Goal: Task Accomplishment & Management: Manage account settings

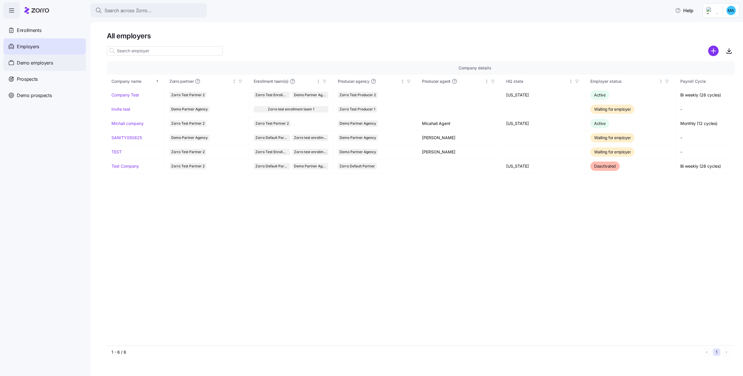
click at [51, 68] on div "Demo employers" at bounding box center [44, 63] width 82 height 16
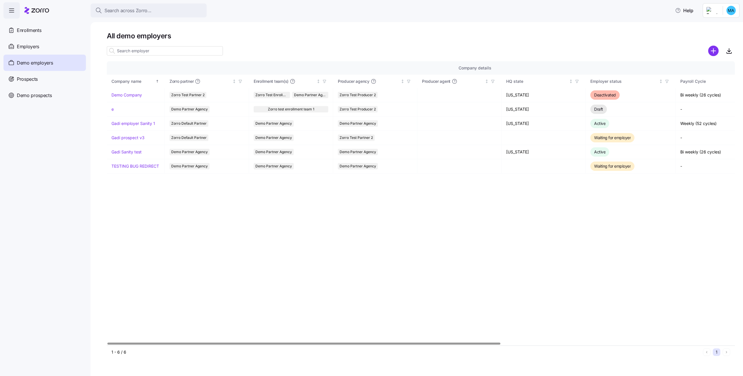
click at [706, 54] on div at bounding box center [421, 51] width 628 height 12
click at [710, 53] on circle "add icon" at bounding box center [714, 51] width 10 height 10
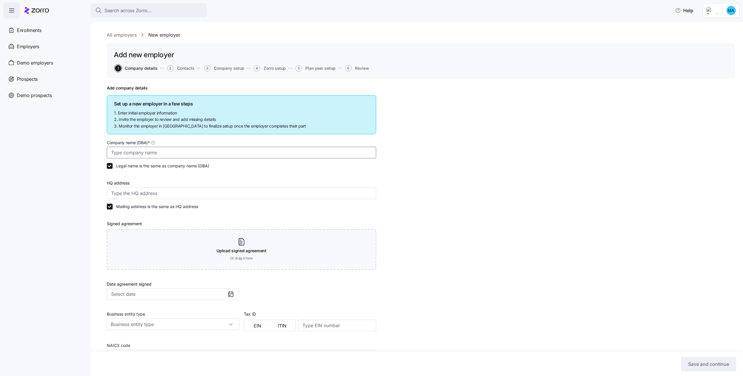
click at [210, 152] on input "Company name (DBA) *" at bounding box center [241, 153] width 269 height 12
click at [38, 60] on span "Demo employers" at bounding box center [35, 62] width 36 height 7
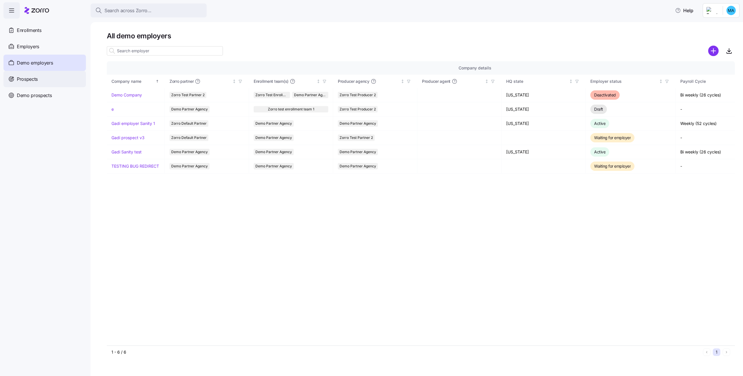
click at [36, 81] on span "Prospects" at bounding box center [27, 78] width 21 height 7
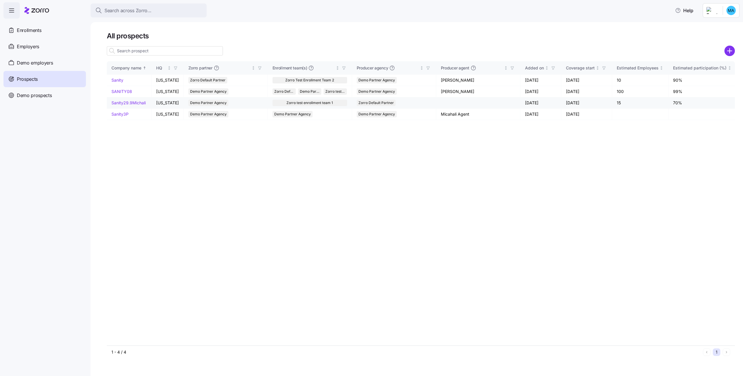
click at [128, 104] on link "Sanity29.9Michali" at bounding box center [128, 102] width 34 height 5
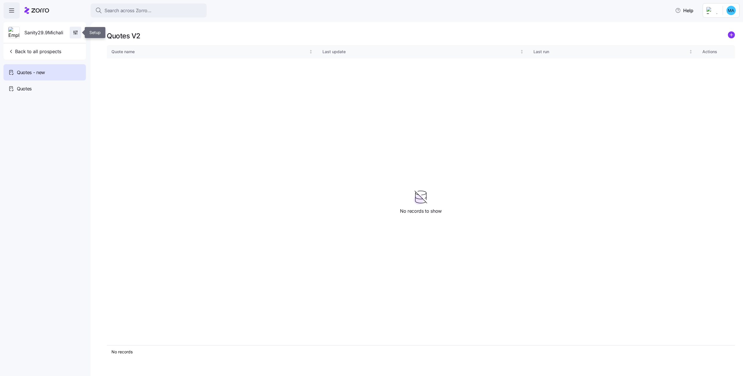
click at [79, 31] on span "button" at bounding box center [75, 32] width 11 height 11
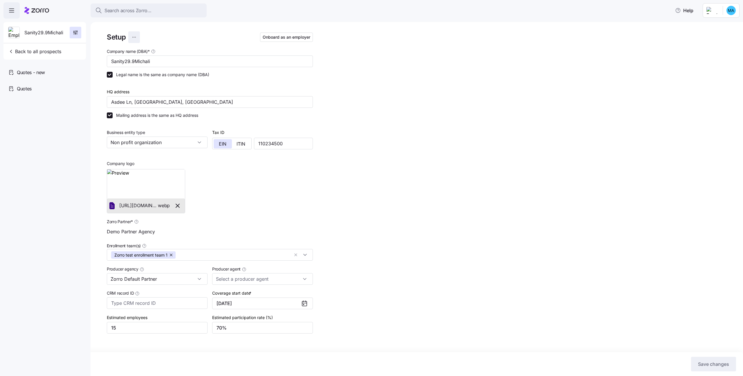
click at [134, 34] on html "Search across Zorro... Help Sanity29.9Michali Back to all prospects Quotes - ne…" at bounding box center [371, 186] width 743 height 372
click at [104, 58] on div "Delete employer" at bounding box center [101, 60] width 31 height 6
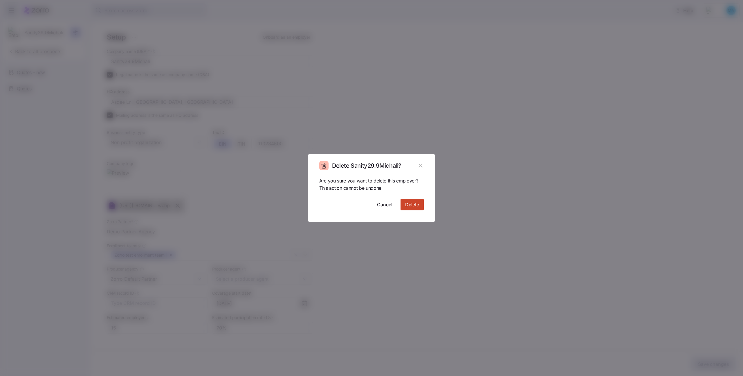
click at [413, 206] on span "Delete" at bounding box center [412, 204] width 14 height 7
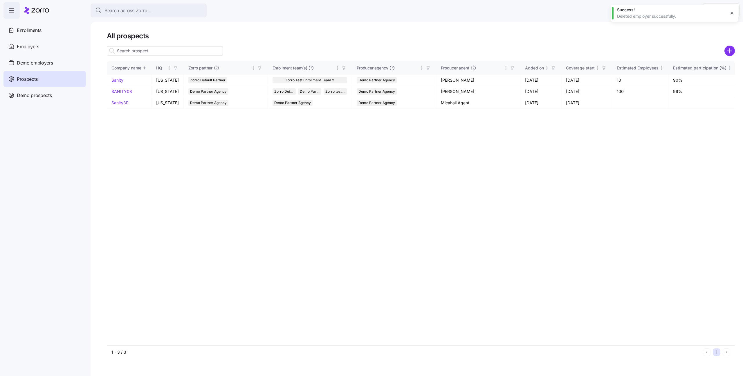
click at [379, 143] on div "Company name HQ Zorro partner Enrollment team(s) Producer agency Producer agent…" at bounding box center [421, 203] width 628 height 284
click at [727, 50] on circle "add icon" at bounding box center [730, 51] width 10 height 10
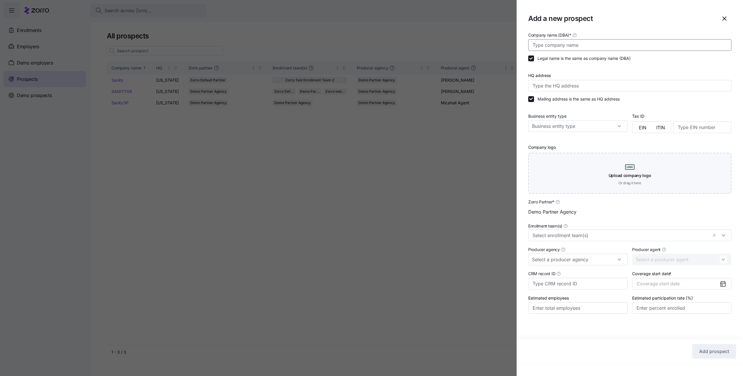
click at [624, 44] on input "Company name (DBA) *" at bounding box center [629, 45] width 203 height 12
click at [564, 45] on input "MichaliSanity051025" at bounding box center [629, 45] width 203 height 12
click at [565, 46] on input "MichaliSanity51025" at bounding box center [629, 45] width 203 height 12
type input "MichaliSanity5.10.25"
click at [561, 87] on input "HQ address" at bounding box center [629, 86] width 203 height 12
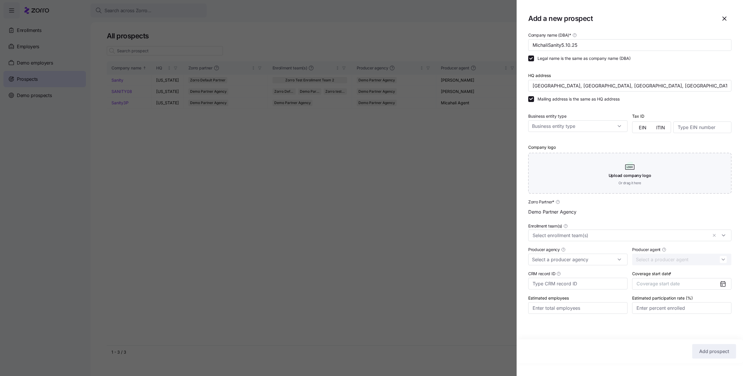
type input "Asdee Ln, [GEOGRAPHIC_DATA], [GEOGRAPHIC_DATA]"
click at [544, 125] on input "Business entity type" at bounding box center [577, 126] width 99 height 12
click at [545, 165] on span "Non profit organization" at bounding box center [556, 164] width 44 height 6
type input "Non profit organization"
click at [643, 125] on span "EIN" at bounding box center [643, 127] width 8 height 5
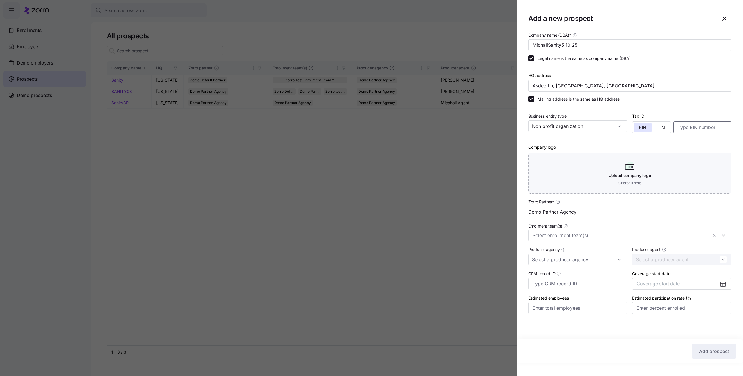
click at [689, 128] on input at bounding box center [702, 127] width 58 height 12
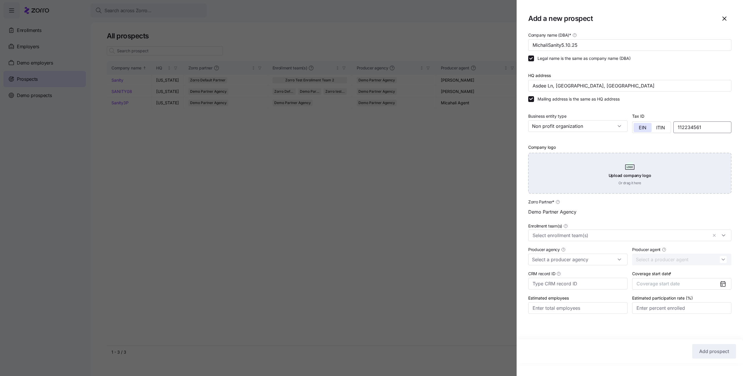
type input "112234561"
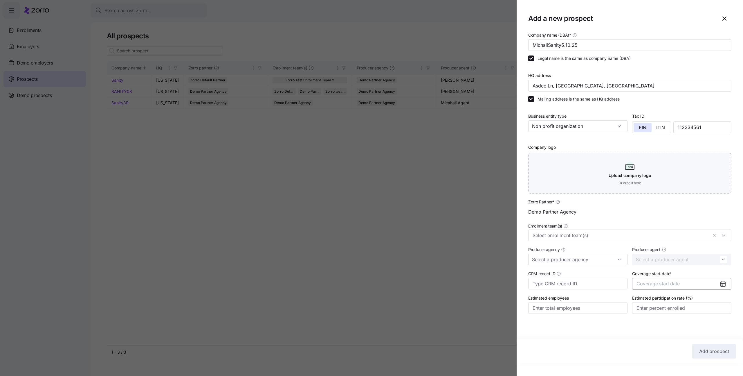
click at [648, 284] on span "Coverage start date" at bounding box center [657, 283] width 43 height 6
click at [652, 318] on button "Jan" at bounding box center [651, 316] width 29 height 12
click at [587, 237] on input "Enrollment team(s)" at bounding box center [620, 235] width 175 height 8
click at [713, 128] on input "112234561" at bounding box center [702, 127] width 58 height 12
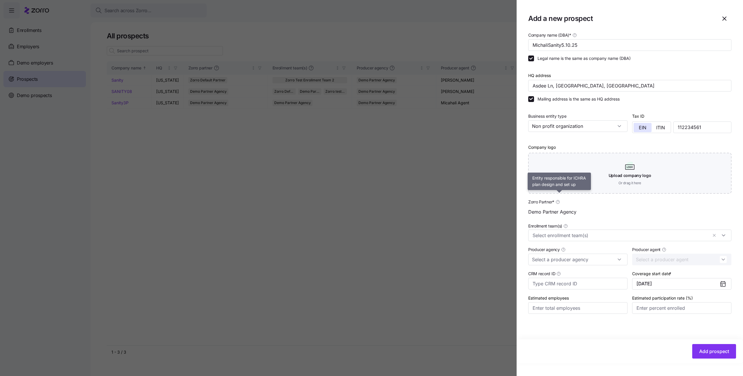
click at [558, 201] on icon at bounding box center [557, 201] width 3 height 3
click at [558, 206] on input "Demo Partner Agency" at bounding box center [629, 212] width 203 height 12
click at [552, 201] on span "Zorro Partner *" at bounding box center [541, 202] width 26 height 6
click at [552, 206] on input "Demo Partner Agency" at bounding box center [629, 212] width 203 height 12
click at [540, 203] on span "Zorro Partner *" at bounding box center [541, 202] width 26 height 6
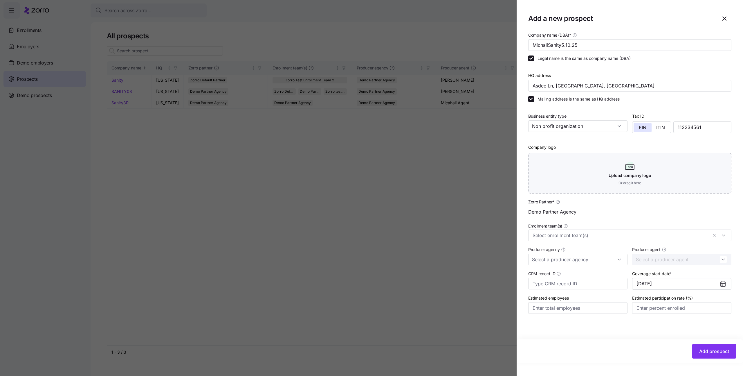
click at [540, 206] on input "Demo Partner Agency" at bounding box center [629, 212] width 203 height 12
click at [535, 212] on div "Demo Partner Agency" at bounding box center [629, 212] width 203 height 12
click at [699, 352] on button "Add prospect" at bounding box center [714, 351] width 44 height 15
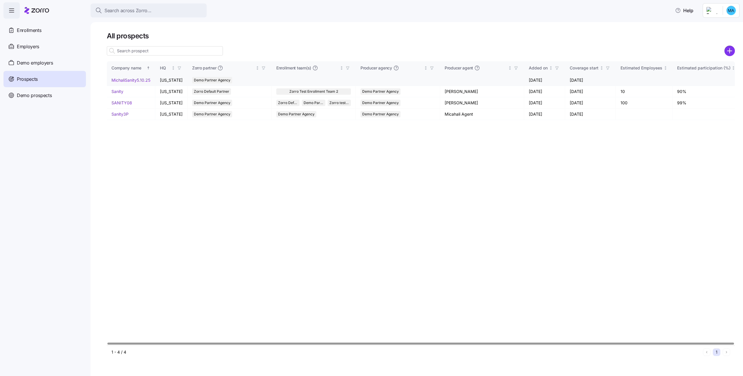
click at [130, 79] on link "MichaliSanity5.10.25" at bounding box center [130, 79] width 39 height 5
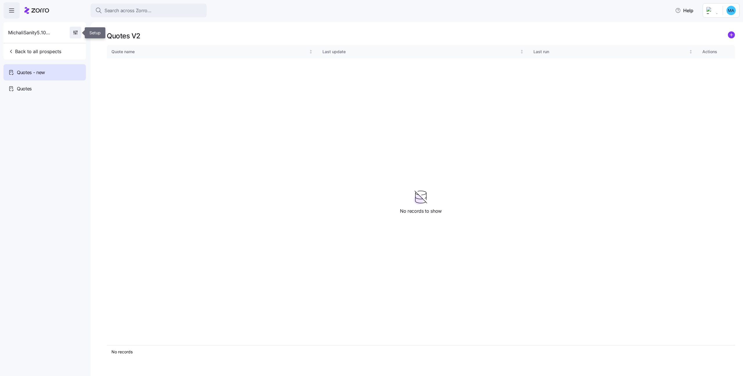
click at [75, 36] on span "button" at bounding box center [75, 32] width 11 height 11
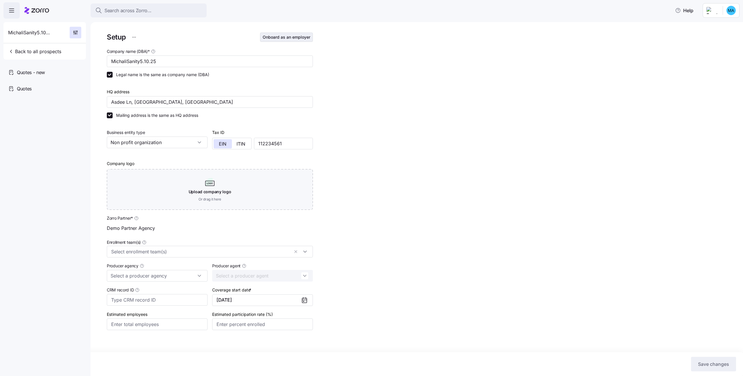
click at [276, 38] on span "Onboard as an employer" at bounding box center [287, 37] width 48 height 6
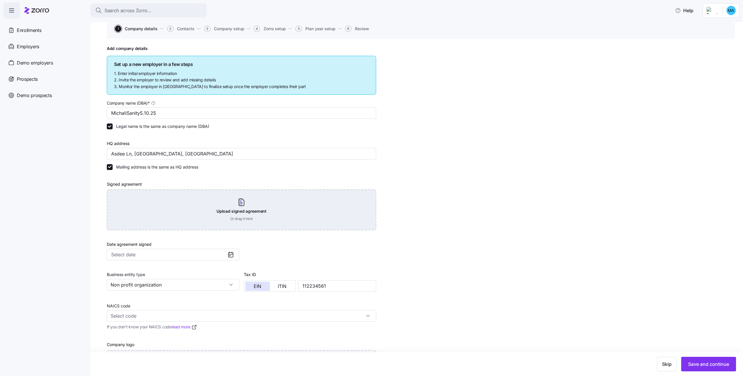
scroll to position [43, 0]
click at [177, 217] on div "Upload signed agreement Or drag it here" at bounding box center [241, 208] width 269 height 41
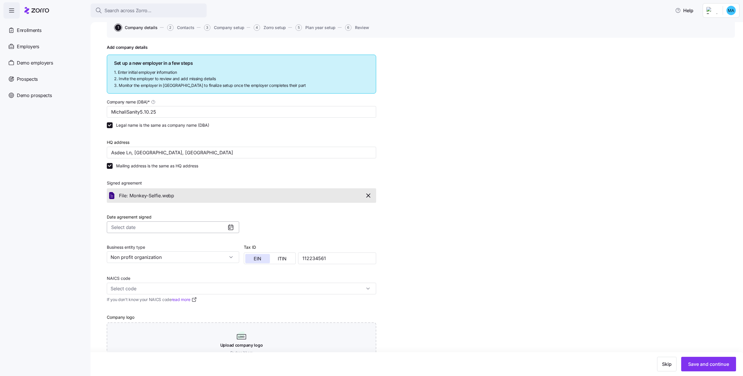
click at [125, 225] on input "Date agreement signed" at bounding box center [173, 227] width 132 height 12
click at [143, 264] on button "1" at bounding box center [143, 269] width 12 height 12
type input "October 1, 2025"
click at [214, 287] on input "NAICS code" at bounding box center [241, 288] width 269 height 12
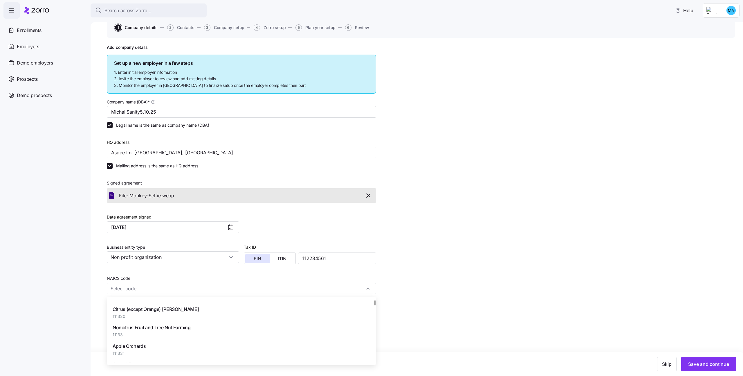
click at [188, 336] on span "11133" at bounding box center [152, 334] width 78 height 6
type input "11133 - Noncitrus Fruit and Tree Nut Farming"
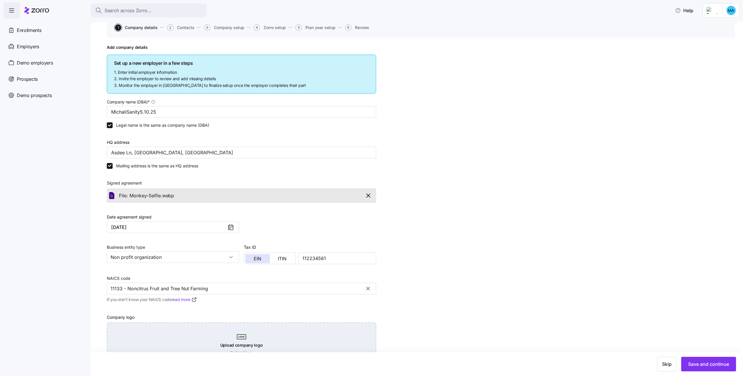
scroll to position [66, 0]
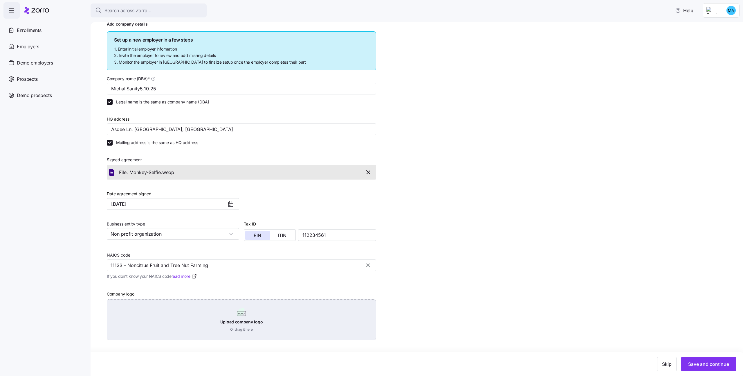
click at [155, 307] on div "Upload company logo Or drag it here" at bounding box center [241, 319] width 269 height 41
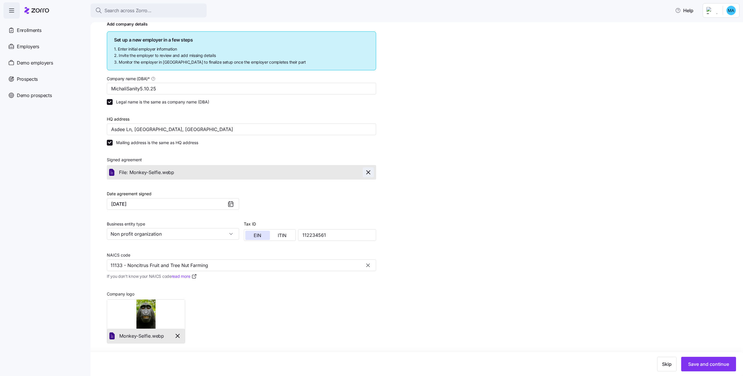
click at [365, 170] on icon "button" at bounding box center [368, 172] width 7 height 7
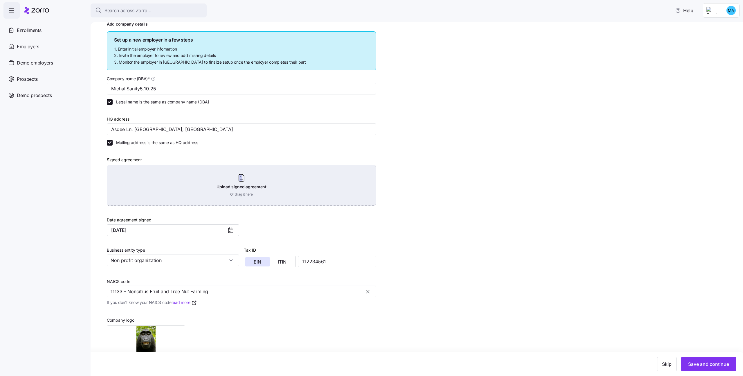
click at [291, 169] on div "Upload signed agreement Or drag it here" at bounding box center [241, 185] width 269 height 41
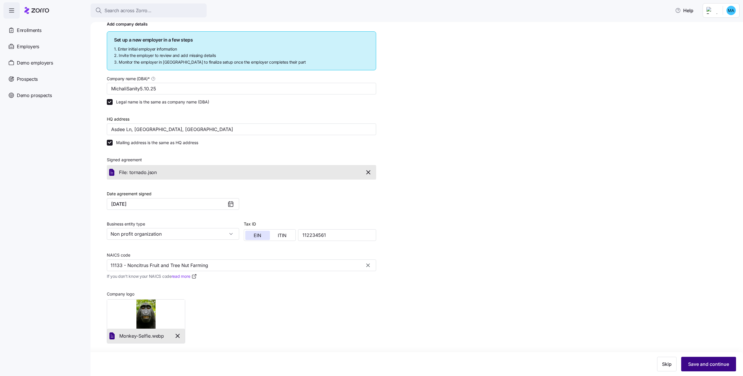
click at [709, 365] on span "Save and continue" at bounding box center [708, 363] width 41 height 7
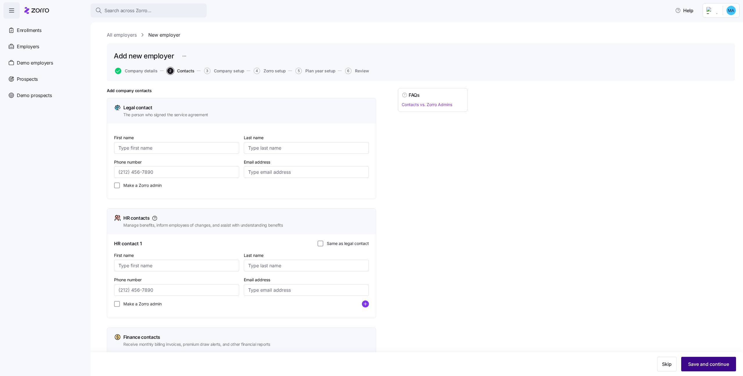
click at [703, 361] on span "Save and continue" at bounding box center [708, 363] width 41 height 7
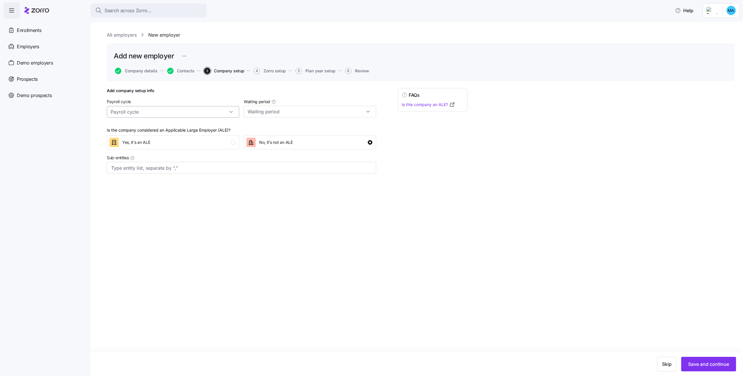
click at [203, 114] on input "Payroll cycle" at bounding box center [173, 112] width 132 height 12
click at [174, 161] on div "Monthly (12 cycles)" at bounding box center [173, 160] width 128 height 11
type input "Monthly (12 cycles)"
click at [283, 111] on input "Waiting period" at bounding box center [310, 112] width 132 height 12
click at [279, 126] on span "No waiting period" at bounding box center [267, 127] width 34 height 6
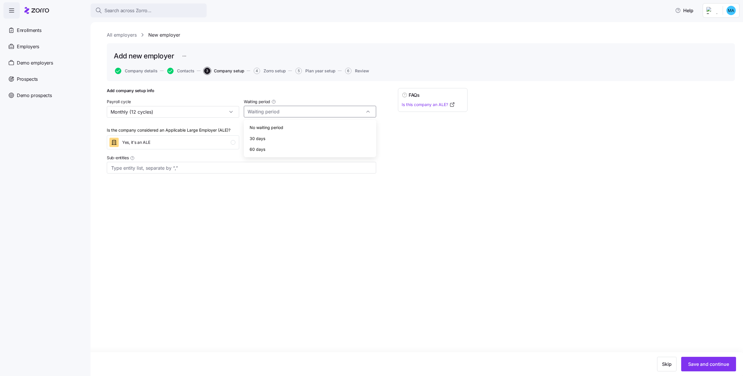
type input "No waiting period"
click at [705, 371] on div "Skip Save and continue" at bounding box center [371, 364] width 743 height 24
click at [701, 367] on span "Save and continue" at bounding box center [708, 363] width 41 height 7
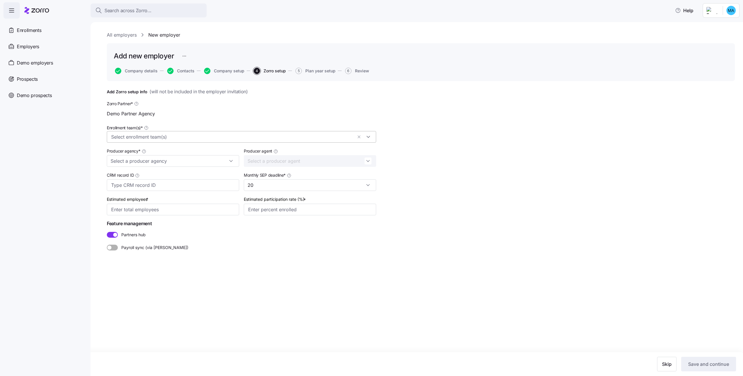
click at [271, 134] on input "Enrollment team(s) *" at bounding box center [231, 137] width 241 height 8
click at [199, 155] on div "Zorro test enrollment team 1" at bounding box center [241, 151] width 261 height 7
click at [523, 179] on div "Add Zorro setup info ( will not be included in the employer invitation ) Zorro …" at bounding box center [421, 183] width 628 height 191
click at [208, 166] on div at bounding box center [173, 161] width 132 height 12
click at [196, 173] on div "Zorro Default Partner" at bounding box center [173, 176] width 128 height 11
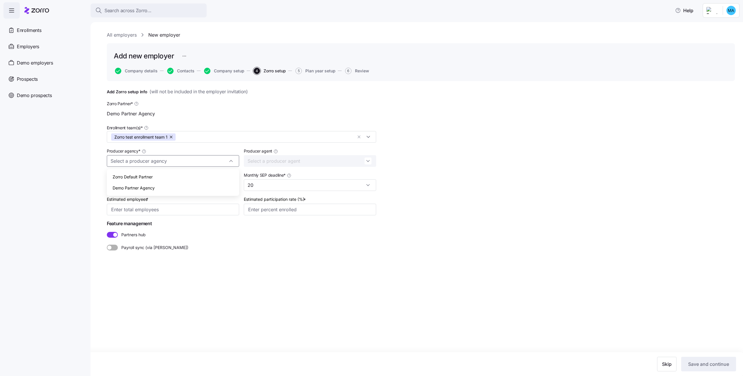
type input "Zorro Default Partner"
click at [200, 210] on input "Estimated employees *" at bounding box center [173, 209] width 132 height 12
type input "80"
type input "90%"
click at [706, 360] on button "Save and continue" at bounding box center [708, 363] width 55 height 15
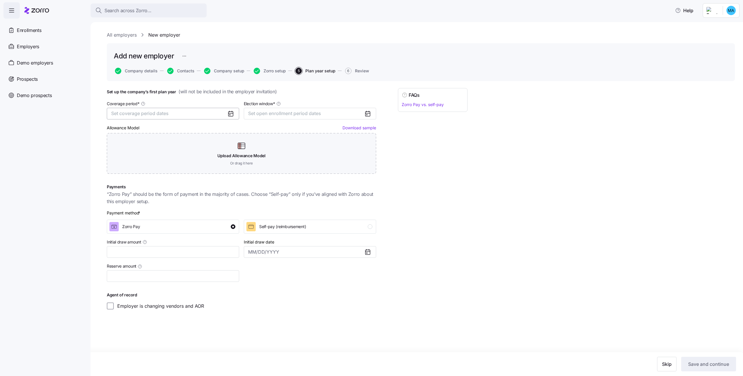
click at [193, 109] on button "Set coverage period dates" at bounding box center [173, 114] width 132 height 12
click at [125, 169] on button "Jul" at bounding box center [126, 171] width 29 height 12
drag, startPoint x: 188, startPoint y: 182, endPoint x: 240, endPoint y: 156, distance: 58.1
click at [188, 182] on button "Dec" at bounding box center [184, 183] width 29 height 12
click at [285, 108] on button "Set open enrollment period dates" at bounding box center [310, 114] width 132 height 12
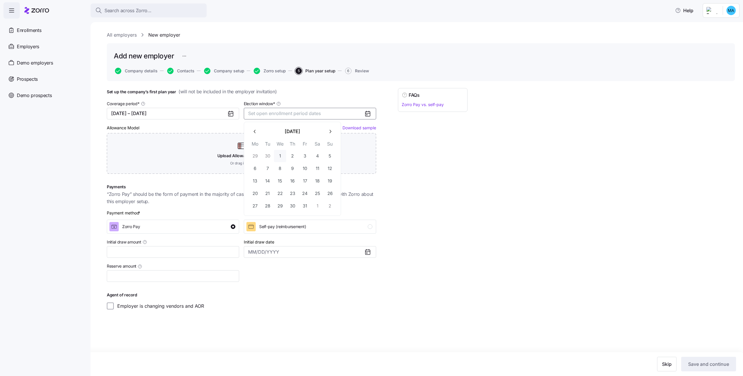
click at [280, 152] on button "1" at bounding box center [280, 156] width 12 height 12
click at [331, 134] on icon "button" at bounding box center [330, 132] width 6 height 6
click at [325, 202] on button "30" at bounding box center [330, 206] width 12 height 12
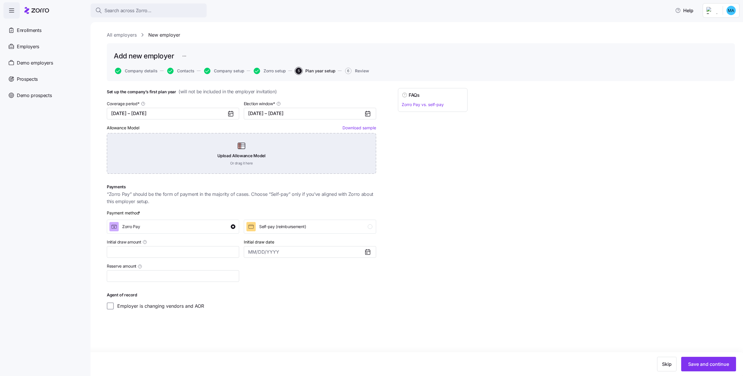
click at [148, 165] on div "Upload Allowance Model Or drag it here" at bounding box center [241, 153] width 269 height 41
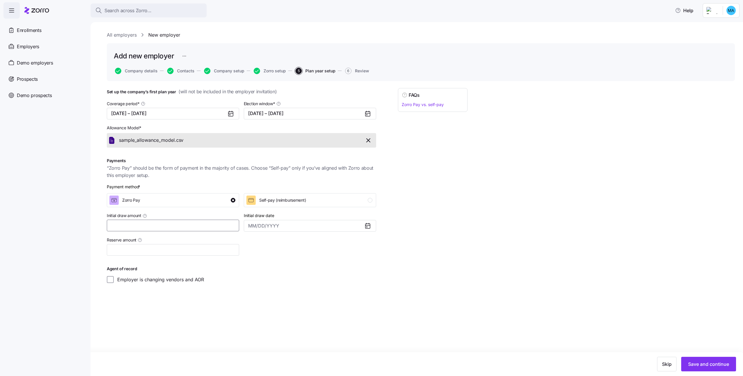
click at [221, 227] on input "Initial draw amount" at bounding box center [173, 225] width 132 height 12
type input "$1,231"
click at [706, 358] on button "Save and continue" at bounding box center [708, 363] width 55 height 15
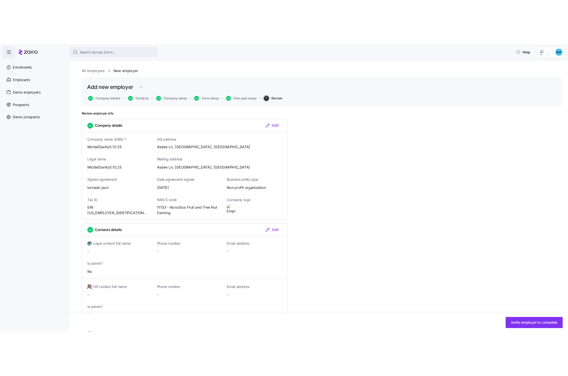
scroll to position [431, 0]
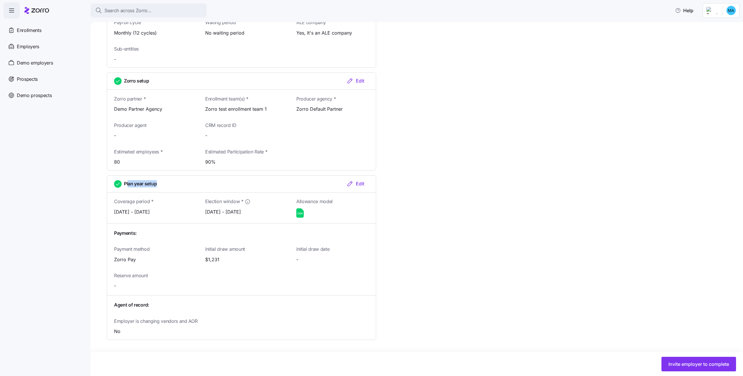
drag, startPoint x: 160, startPoint y: 184, endPoint x: 126, endPoint y: 185, distance: 34.0
click at [126, 185] on div "Plan year setup Edit" at bounding box center [241, 183] width 269 height 17
click at [237, 227] on div "Payments:" at bounding box center [241, 233] width 273 height 12
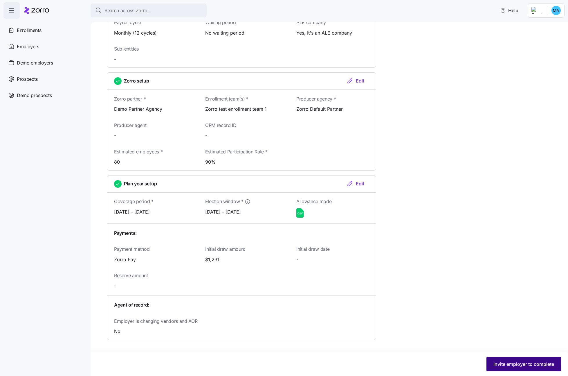
click at [488, 360] on button "Invite employer to complete" at bounding box center [523, 363] width 75 height 15
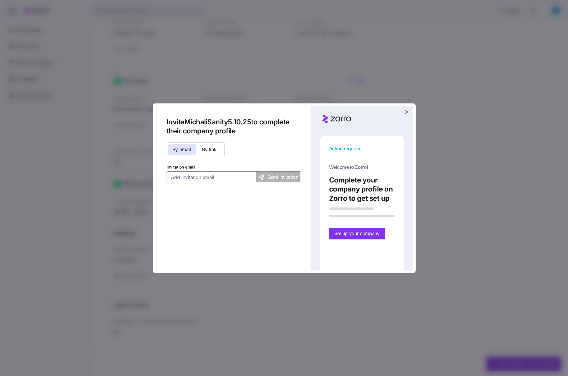
click at [191, 174] on input "Invitation email" at bounding box center [234, 177] width 135 height 12
click at [188, 179] on input "michali.k@myzorro.co" at bounding box center [234, 177] width 135 height 12
click at [189, 179] on input "michali.k@myzorro.co" at bounding box center [234, 177] width 135 height 12
click at [203, 177] on input "michali.k+sanity5.10.25@myzorro.co" at bounding box center [234, 177] width 135 height 12
type input "michali.k+sanity5.10.25@myzorro.co"
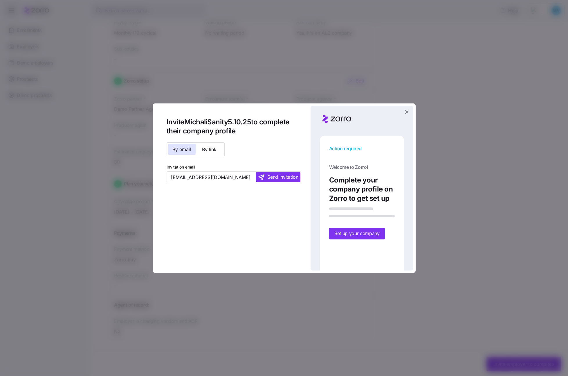
click at [270, 178] on span "Send invitation" at bounding box center [282, 176] width 31 height 7
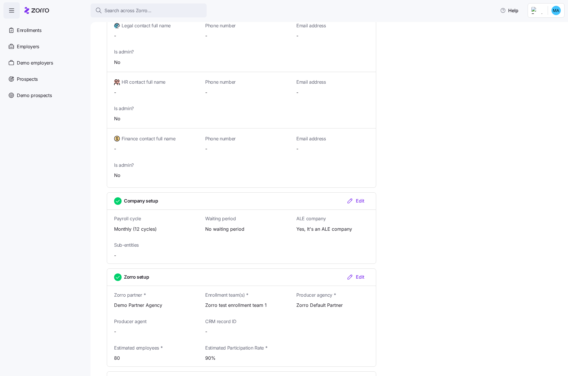
scroll to position [0, 0]
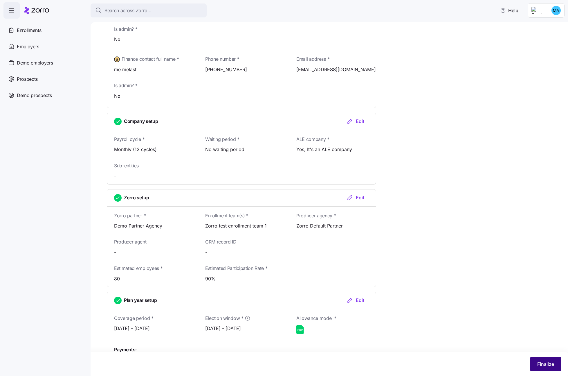
scroll to position [235, 0]
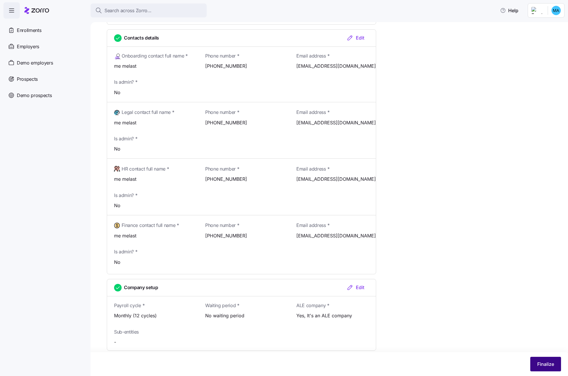
click at [546, 365] on span "Finalize" at bounding box center [545, 363] width 17 height 7
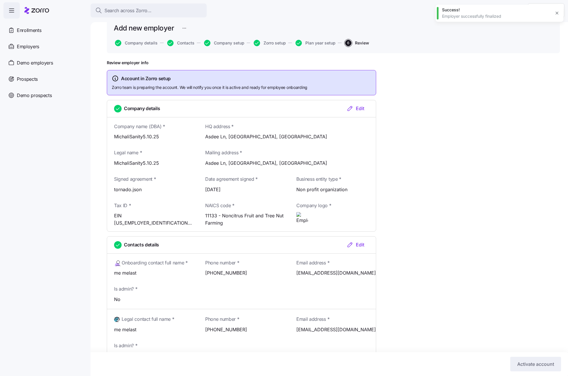
scroll to position [0, 0]
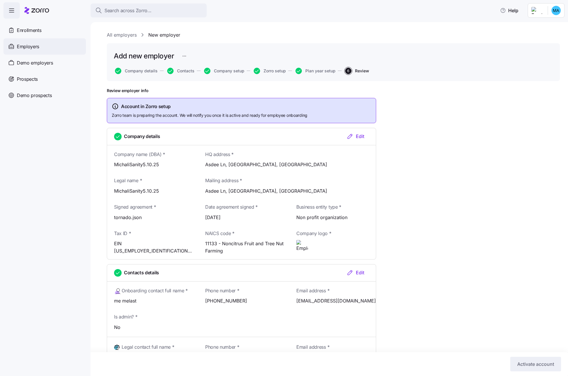
click at [63, 40] on div "Employers" at bounding box center [44, 46] width 82 height 16
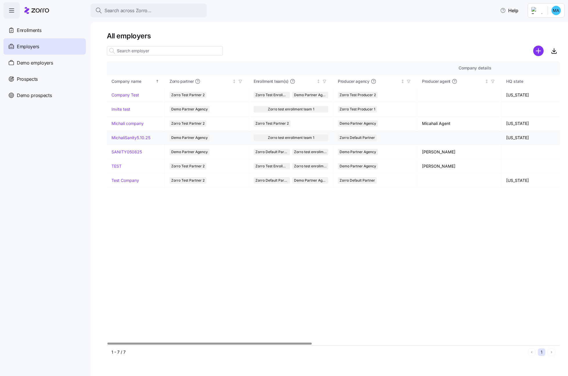
click at [127, 140] on link "MichaliSanity5.10.25" at bounding box center [130, 138] width 39 height 6
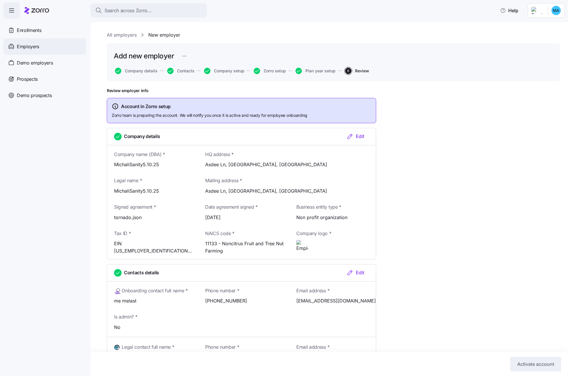
click at [37, 50] on span "Employers" at bounding box center [28, 46] width 22 height 7
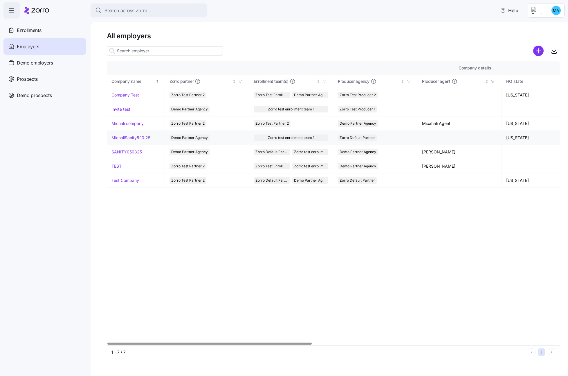
click at [126, 138] on link "MichaliSanity5.10.25" at bounding box center [130, 138] width 39 height 6
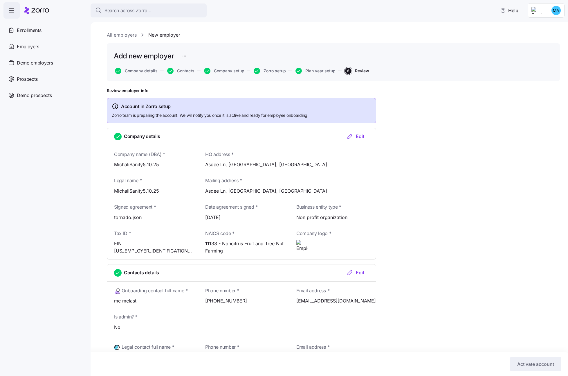
click at [114, 37] on link "All employers" at bounding box center [122, 34] width 30 height 7
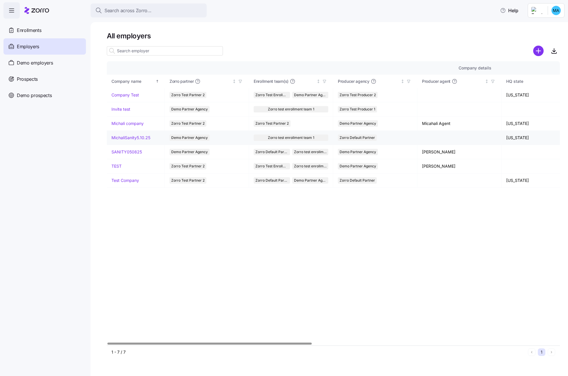
click at [140, 138] on link "MichaliSanity5.10.25" at bounding box center [130, 138] width 39 height 6
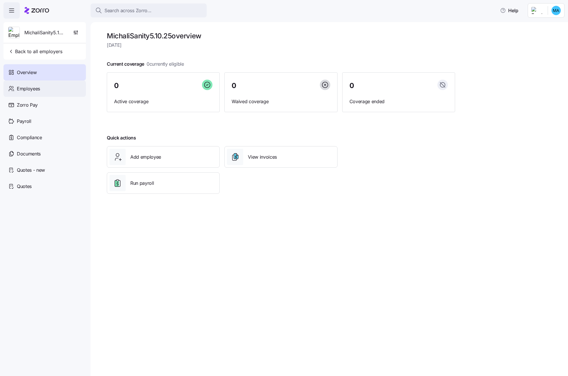
click at [30, 94] on div "Employees" at bounding box center [44, 88] width 82 height 16
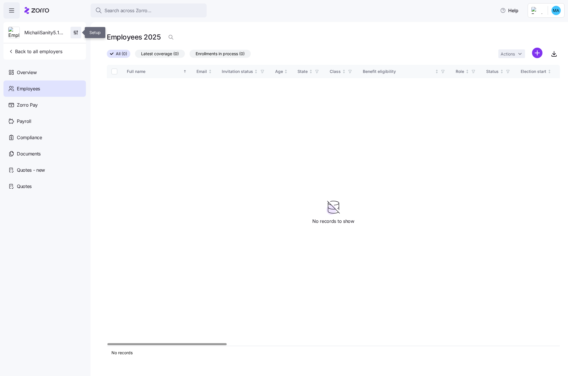
click at [75, 32] on icon "button" at bounding box center [74, 32] width 1 height 1
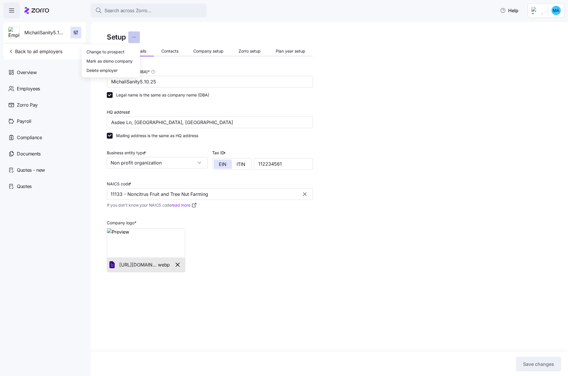
click at [132, 37] on html "Search across Zorro... Help MichaliSanity5.10.25 Back to all employers Overview…" at bounding box center [284, 186] width 568 height 372
click at [102, 53] on div "Change to prospect" at bounding box center [105, 51] width 38 height 6
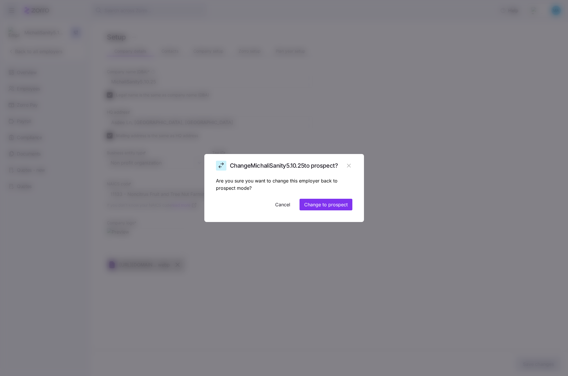
click at [339, 198] on div "Are you sure you want to change this employer back to prospect mode? Cancel Cha…" at bounding box center [284, 199] width 160 height 45
click at [339, 202] on span "Change to prospect" at bounding box center [326, 204] width 44 height 7
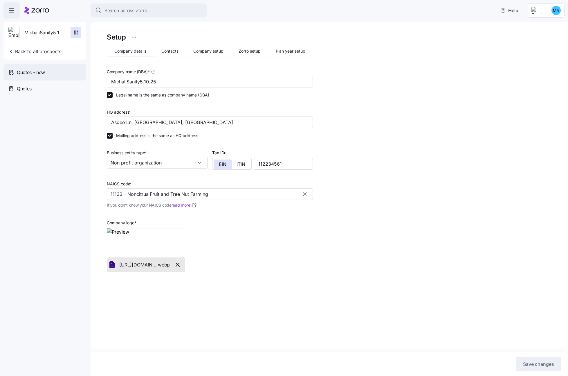
click at [29, 72] on span "Quotes - new" at bounding box center [31, 72] width 28 height 7
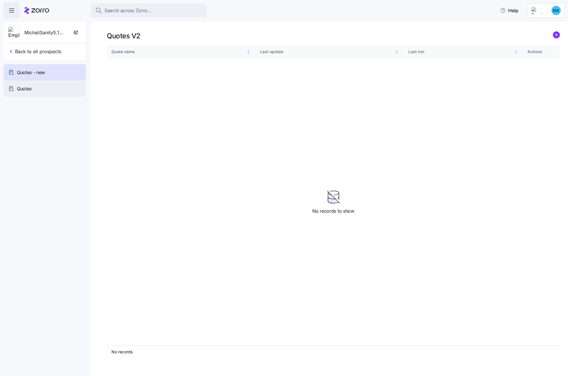
click at [30, 85] on span "Quotes" at bounding box center [24, 88] width 15 height 7
click at [36, 47] on button "Back to all prospects" at bounding box center [35, 52] width 58 height 12
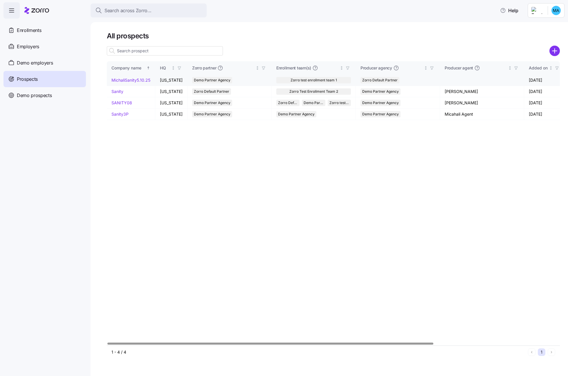
click at [133, 79] on link "MichaliSanity5.10.25" at bounding box center [130, 79] width 39 height 5
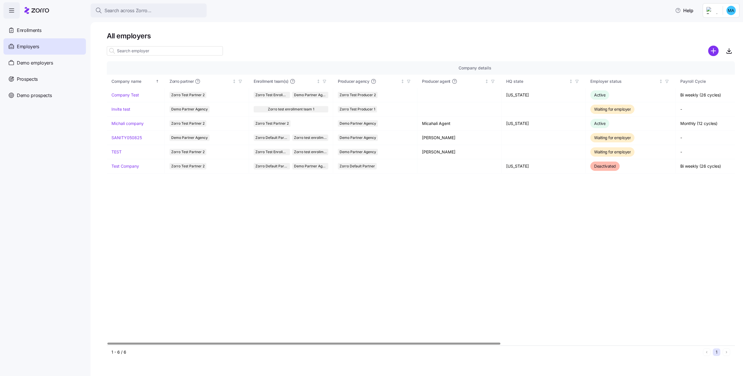
click at [303, 233] on div "Company details Benefit status Company name Zorro partner Enrollment team(s) Pr…" at bounding box center [421, 203] width 628 height 284
click at [122, 139] on link "SANITY050825" at bounding box center [126, 138] width 30 height 6
click at [39, 77] on div "Prospects" at bounding box center [44, 79] width 82 height 16
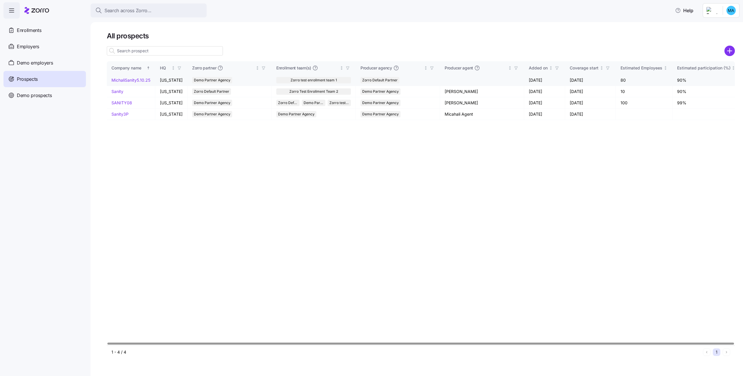
click at [121, 79] on link "MichaliSanity5.10.25" at bounding box center [130, 79] width 39 height 5
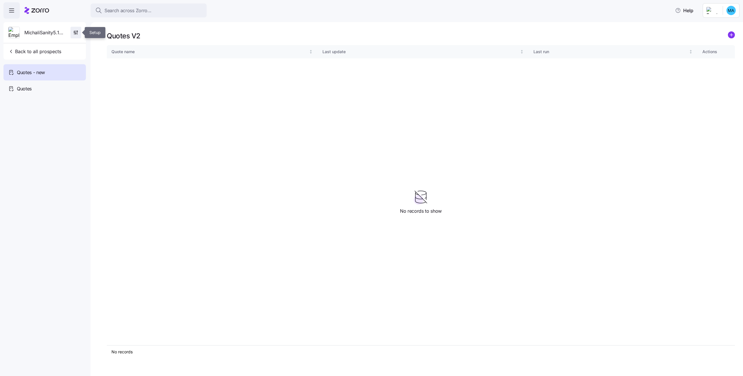
click at [77, 31] on icon "button" at bounding box center [76, 33] width 6 height 6
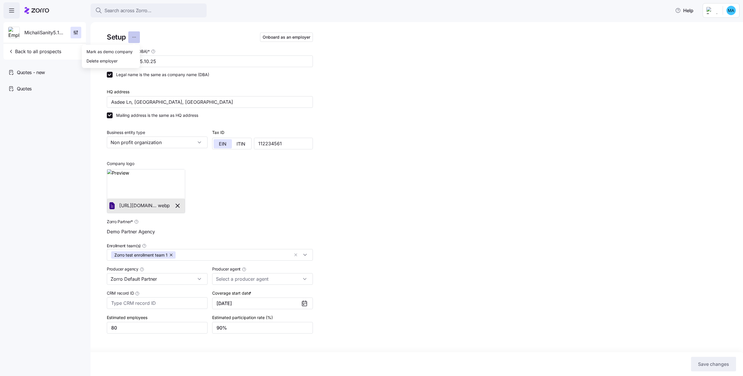
click at [136, 38] on html "Search across Zorro... Help MichaliSanity5.10.25 Back to all prospects Quotes -…" at bounding box center [371, 186] width 743 height 372
click at [250, 46] on html "Search across Zorro... Help MichaliSanity5.10.25 Back to all prospects Quotes -…" at bounding box center [371, 186] width 743 height 372
click at [272, 36] on span "Onboard as an employer" at bounding box center [287, 37] width 48 height 6
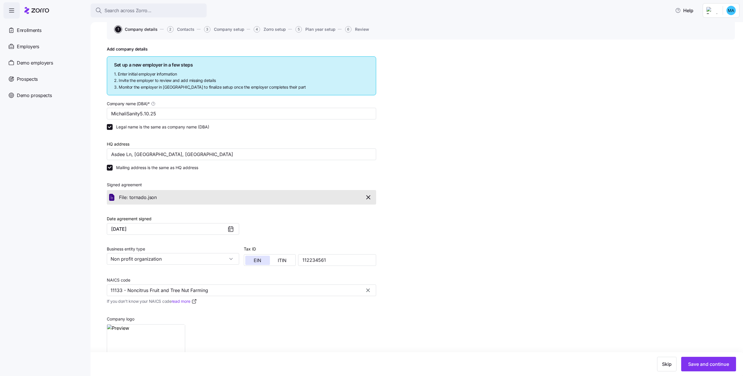
scroll to position [70, 0]
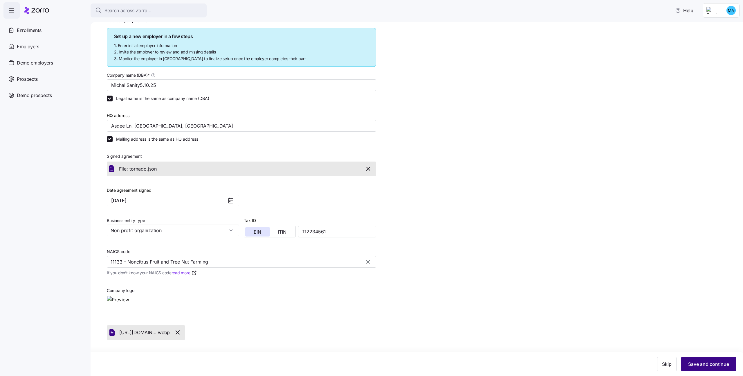
click at [713, 365] on span "Save and continue" at bounding box center [708, 363] width 41 height 7
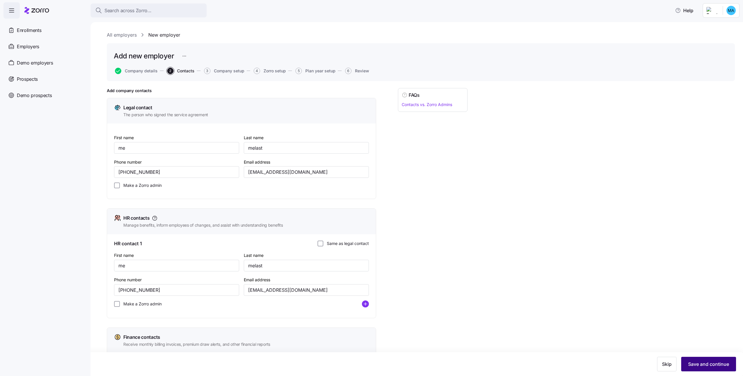
click at [697, 363] on span "Save and continue" at bounding box center [708, 363] width 41 height 7
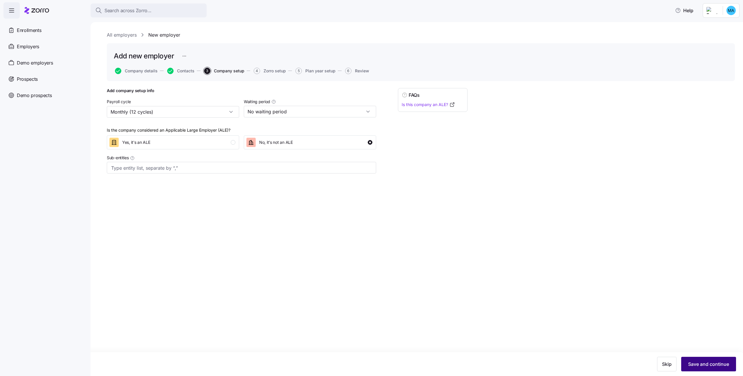
click at [697, 366] on span "Save and continue" at bounding box center [708, 363] width 41 height 7
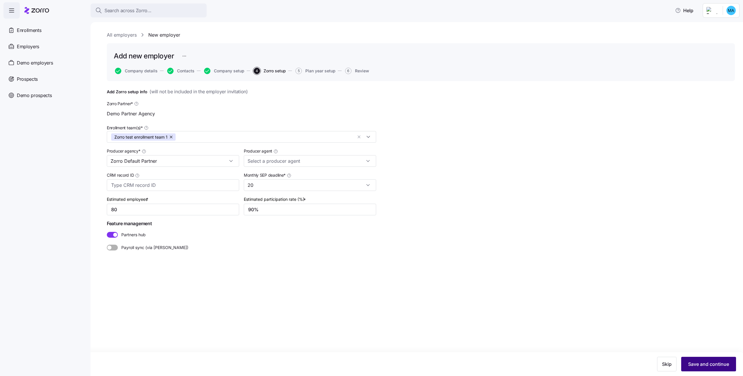
click at [693, 360] on button "Save and continue" at bounding box center [708, 363] width 55 height 15
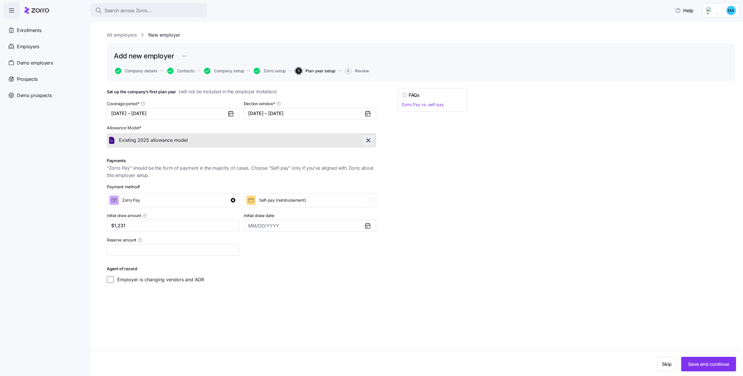
click at [368, 141] on icon "button" at bounding box center [368, 140] width 7 height 7
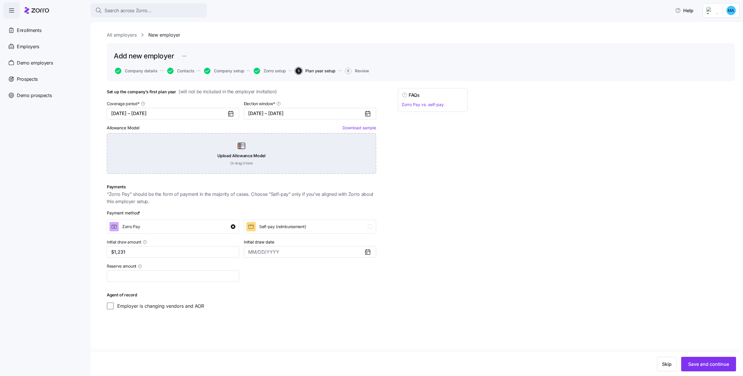
click at [217, 142] on div "Upload Allowance Model Or drag it here" at bounding box center [241, 153] width 269 height 41
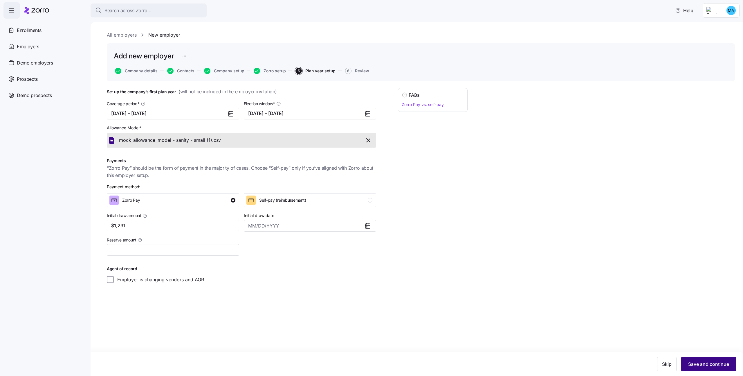
click at [707, 359] on button "Save and continue" at bounding box center [708, 363] width 55 height 15
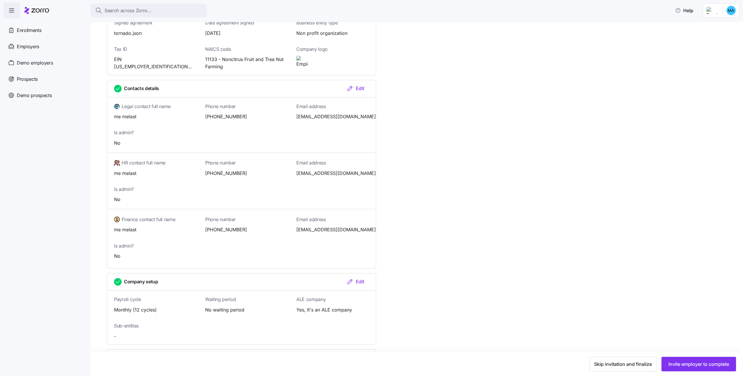
scroll to position [431, 0]
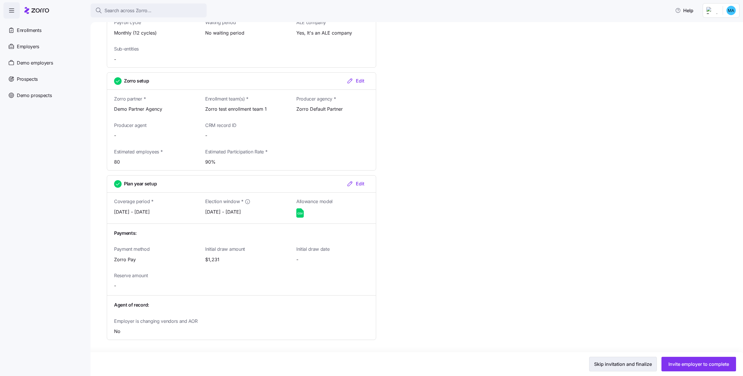
click at [611, 363] on span "Skip invitation and finalize" at bounding box center [623, 363] width 58 height 7
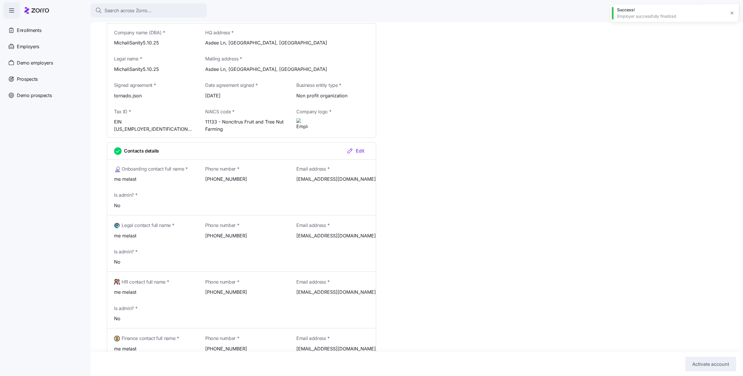
scroll to position [0, 0]
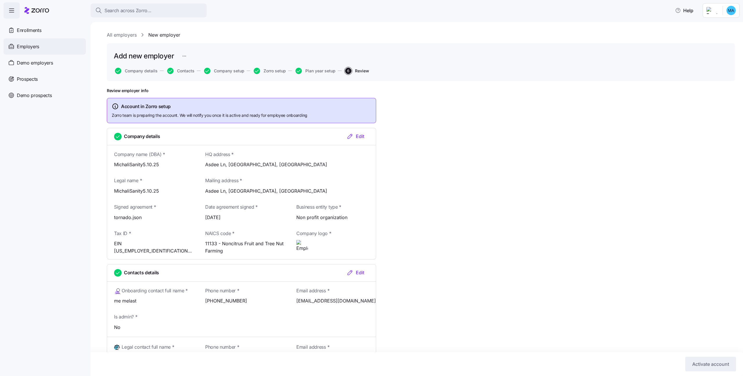
click at [34, 46] on span "Employers" at bounding box center [28, 46] width 22 height 7
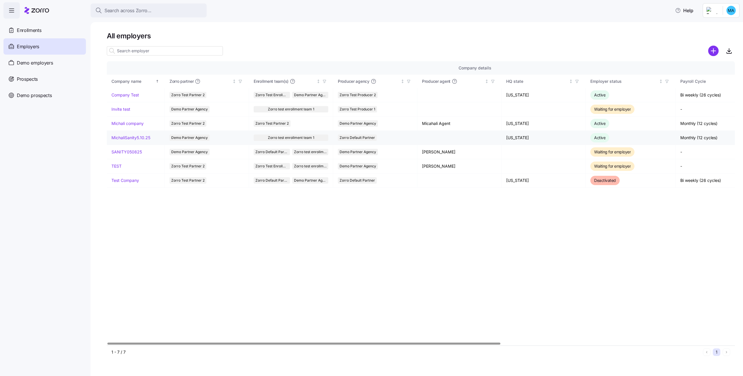
click at [139, 138] on link "MichaliSanity5.10.25" at bounding box center [130, 138] width 39 height 6
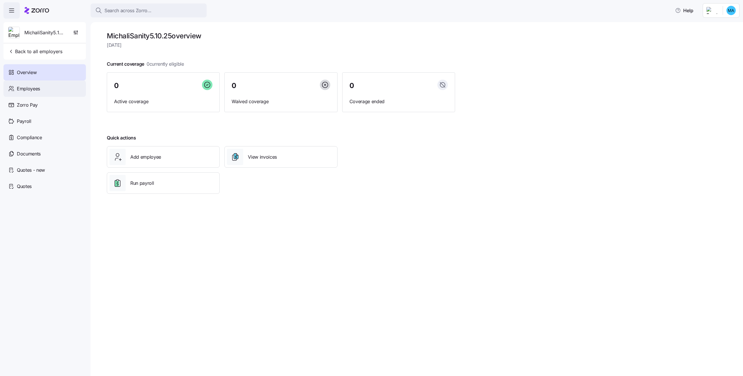
click at [45, 91] on div "Employees" at bounding box center [44, 88] width 82 height 16
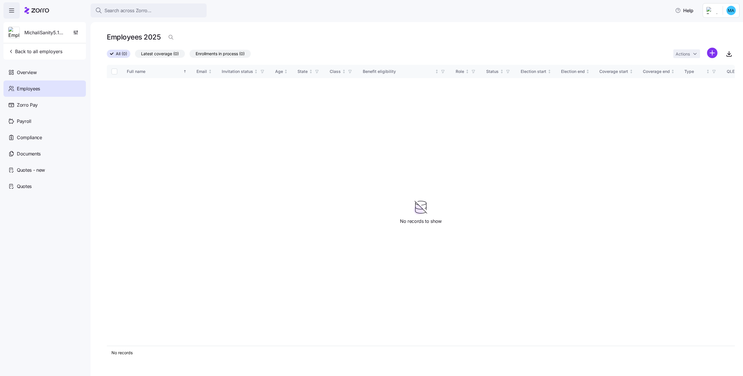
click at [714, 53] on html "Search across Zorro... Help MichaliSanity5.10.25 Back to all employers Overview…" at bounding box center [371, 186] width 743 height 372
click at [693, 66] on span "Upload roster" at bounding box center [686, 69] width 25 height 6
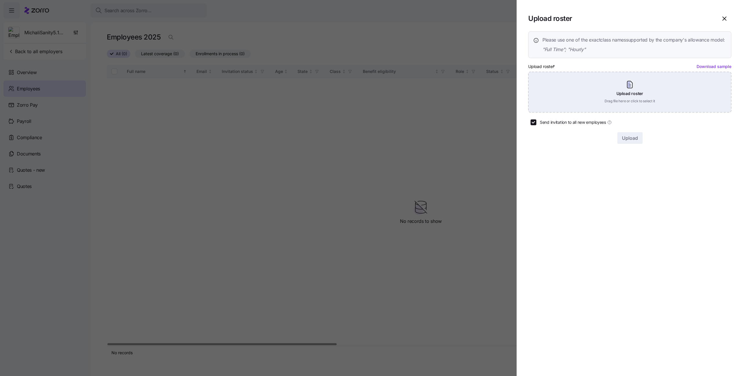
click at [613, 93] on div "Upload roster Drag file here or click to select it" at bounding box center [629, 92] width 203 height 41
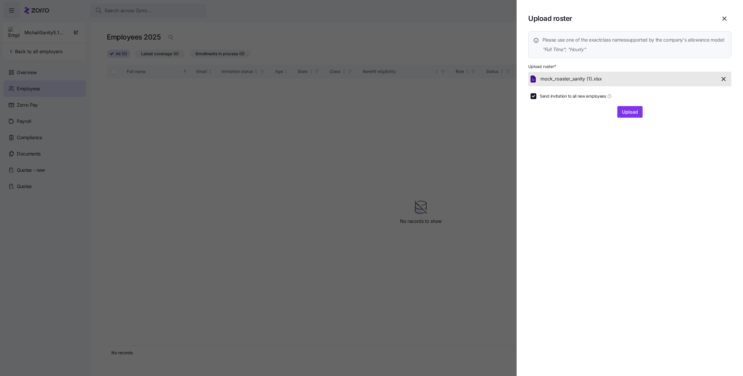
click at [545, 99] on span "Send invitation to all new employees" at bounding box center [573, 96] width 66 height 6
click at [536, 99] on input "Send invitation to all new employees" at bounding box center [534, 96] width 6 height 6
checkbox input "false"
click at [621, 118] on button "Upload" at bounding box center [629, 112] width 25 height 12
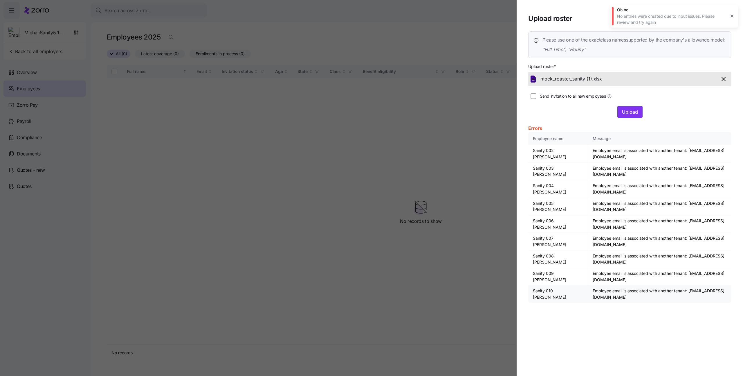
click at [675, 302] on td "Employee email is associated with another tenant: sanity+010_company2@myzorro.co" at bounding box center [659, 293] width 143 height 17
drag, startPoint x: 661, startPoint y: 163, endPoint x: 578, endPoint y: 160, distance: 83.3
click at [588, 160] on td "Employee email is associated with another tenant: sanity+002_company2@myzorro.co" at bounding box center [659, 153] width 143 height 17
drag, startPoint x: 577, startPoint y: 217, endPoint x: 650, endPoint y: 217, distance: 72.6
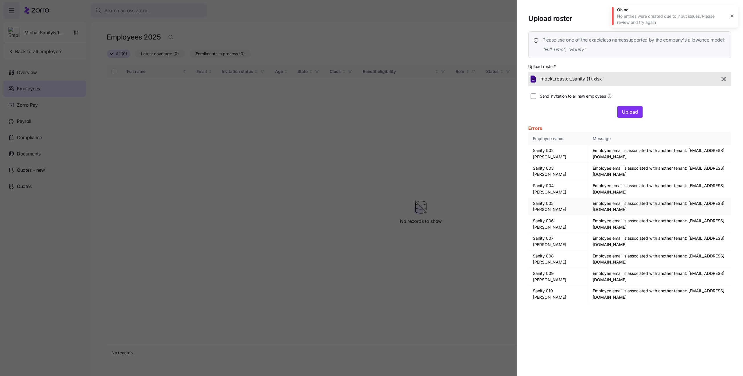
click at [650, 215] on td "Employee email is associated with another tenant: sanity+005_company2@myzorro.co" at bounding box center [659, 206] width 143 height 17
copy td "sanity+005_company2@myzorro.co"
click at [738, 15] on div "Oh no! No entries were created due to input issues. Please review and try again" at bounding box center [675, 16] width 128 height 23
click at [735, 15] on button "button" at bounding box center [732, 16] width 8 height 8
click at [728, 19] on span "button" at bounding box center [724, 18] width 13 height 13
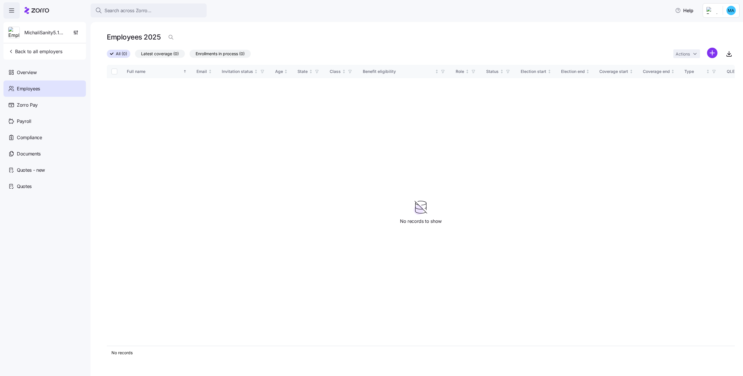
click at [40, 16] on div at bounding box center [36, 10] width 25 height 16
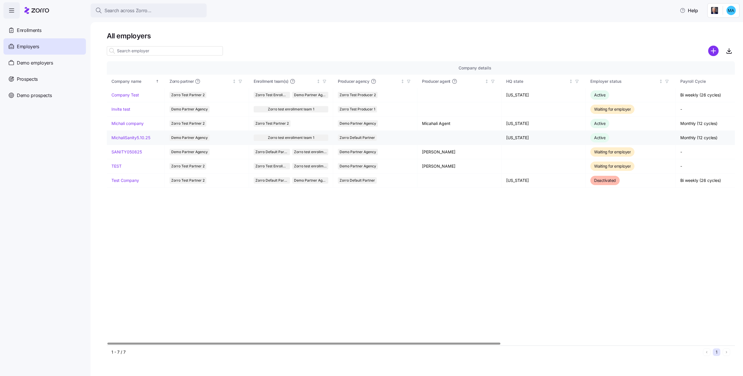
click at [127, 138] on link "MichaliSanity5.10.25" at bounding box center [130, 138] width 39 height 6
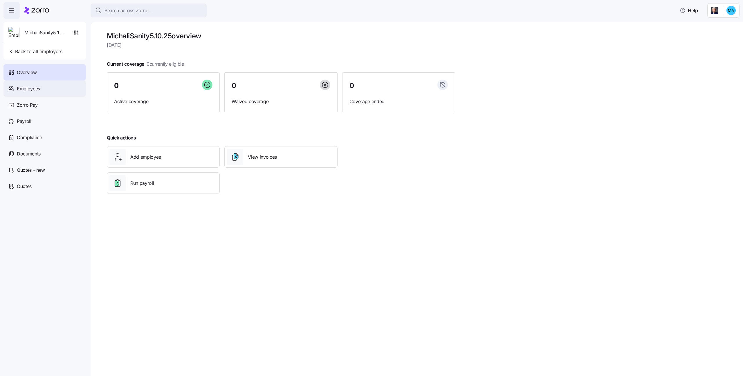
click at [19, 89] on span "Employees" at bounding box center [28, 88] width 23 height 7
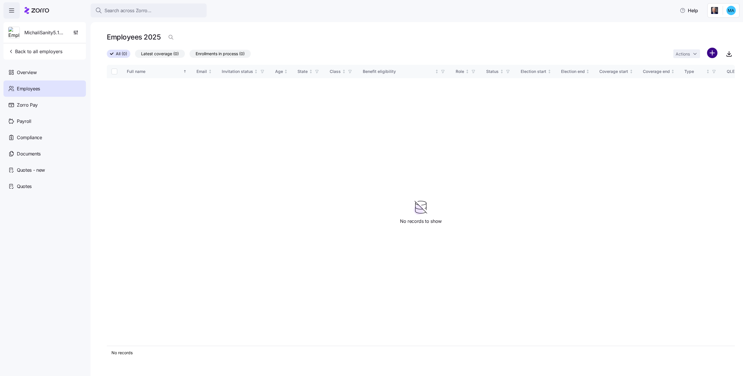
click at [710, 55] on html "Search across Zorro... Help MichaliSanity5.10.25 Back to all employers Overview…" at bounding box center [371, 186] width 743 height 372
click at [690, 71] on span "Upload roster" at bounding box center [686, 69] width 25 height 6
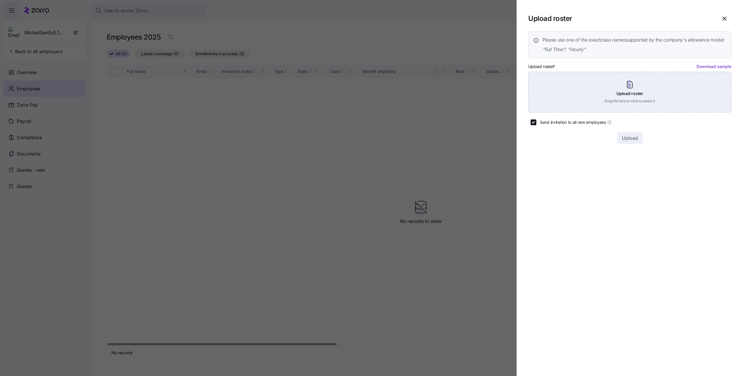
click at [554, 96] on div "Upload roster Drag file here or click to select it" at bounding box center [629, 92] width 203 height 41
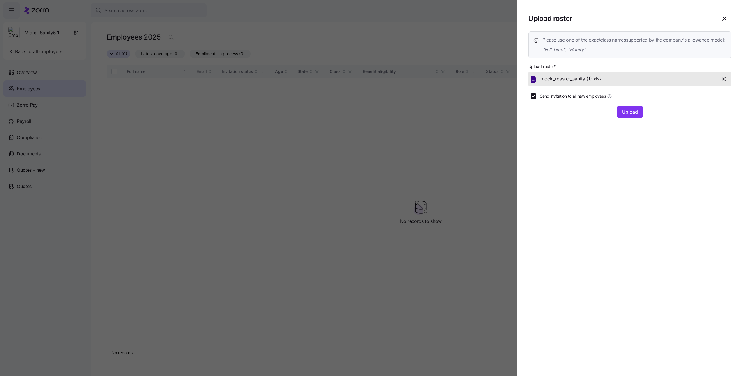
click at [547, 99] on span "Send invitation to all new employees" at bounding box center [573, 96] width 66 height 6
click at [536, 99] on input "Send invitation to all new employees" at bounding box center [534, 96] width 6 height 6
checkbox input "false"
click at [622, 115] on span "Upload" at bounding box center [630, 111] width 16 height 7
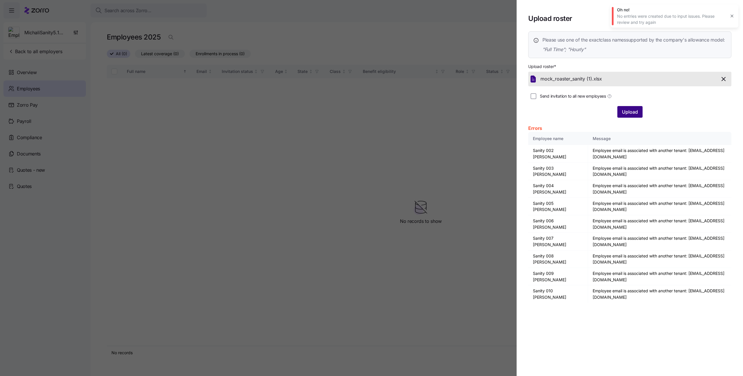
click at [625, 115] on button "Upload" at bounding box center [629, 112] width 25 height 12
drag, startPoint x: 577, startPoint y: 165, endPoint x: 648, endPoint y: 163, distance: 70.9
click at [648, 162] on td "Employee email is associated with another tenant: sanity+002_company2@myzorro.co" at bounding box center [659, 153] width 143 height 17
copy td "sanity+002_company2@myzorro.co"
click at [629, 115] on span "Upload" at bounding box center [630, 111] width 16 height 7
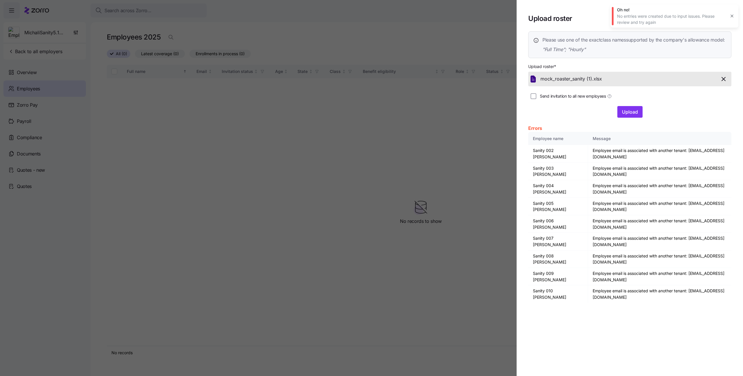
click at [735, 17] on button "button" at bounding box center [732, 16] width 8 height 8
drag, startPoint x: 732, startPoint y: 15, endPoint x: 612, endPoint y: 16, distance: 120.2
click at [732, 15] on section "Upload roster Please use one of the exact class names supported by the company'…" at bounding box center [630, 188] width 226 height 376
drag, startPoint x: 719, startPoint y: 21, endPoint x: 696, endPoint y: 21, distance: 23.2
click at [719, 21] on span "button" at bounding box center [724, 18] width 13 height 13
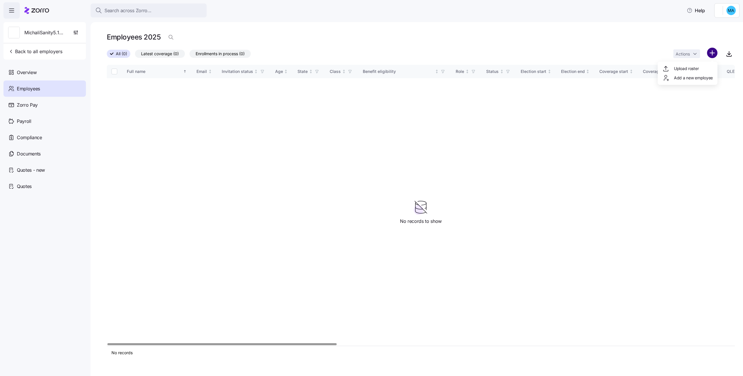
click at [714, 51] on html "Search across Zorro... Help MichaliSanity5.10.25 Back to all employers Overview…" at bounding box center [371, 186] width 743 height 372
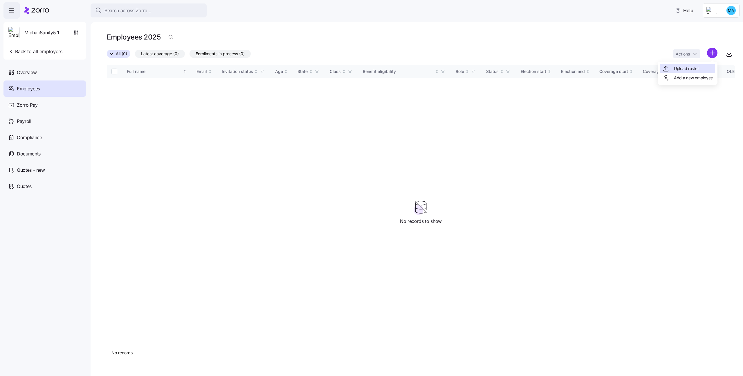
click at [699, 66] on div "Upload roster" at bounding box center [687, 68] width 55 height 9
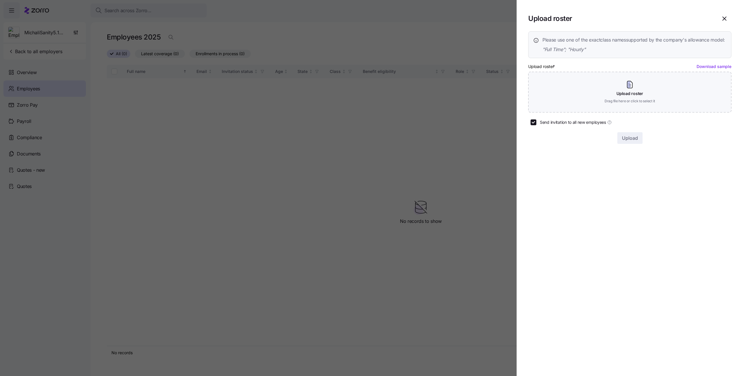
click at [545, 125] on span "Send invitation to all new employees" at bounding box center [573, 122] width 66 height 6
click at [536, 125] on input "Send invitation to all new employees" at bounding box center [534, 122] width 6 height 6
checkbox input "false"
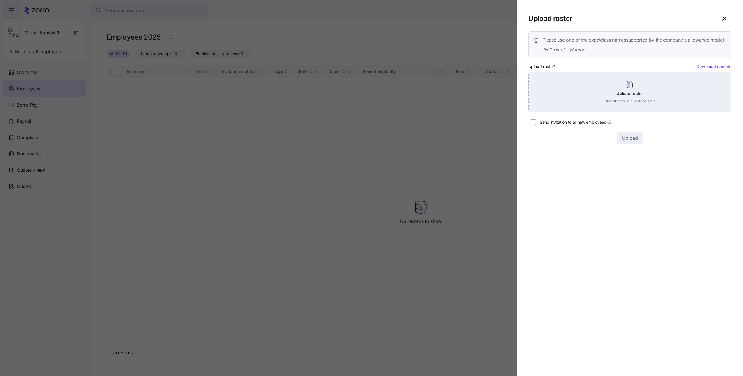
click at [581, 93] on div "Upload roster Drag file here or click to select it" at bounding box center [629, 92] width 203 height 41
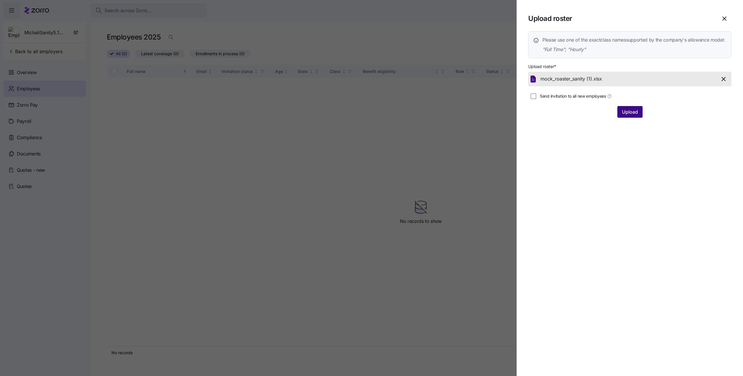
click at [630, 115] on span "Upload" at bounding box center [630, 111] width 16 height 7
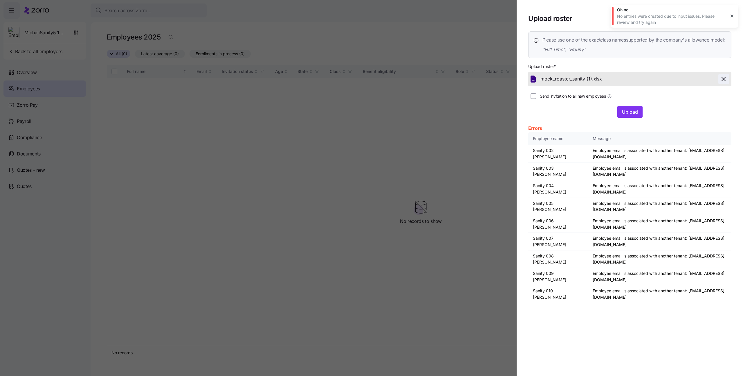
click at [724, 82] on icon "button" at bounding box center [723, 78] width 7 height 7
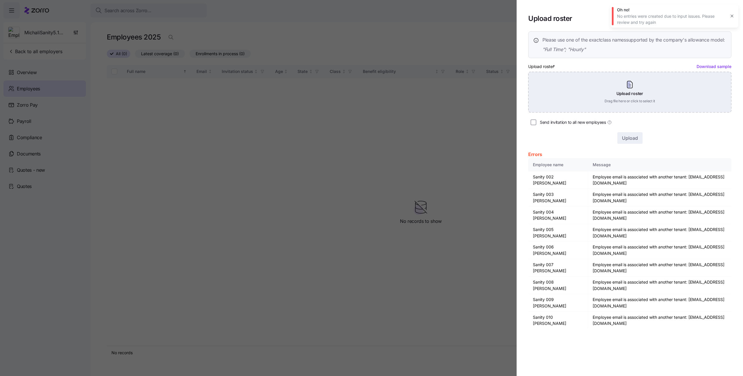
click at [625, 100] on div "Upload roster Drag file here or click to select it" at bounding box center [629, 92] width 203 height 41
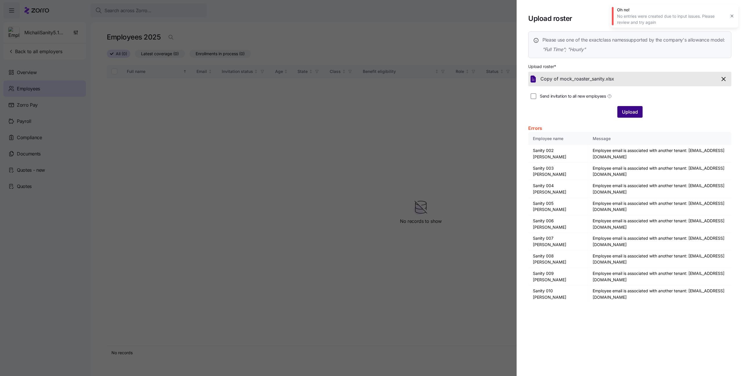
click at [624, 115] on span "Upload" at bounding box center [630, 111] width 16 height 7
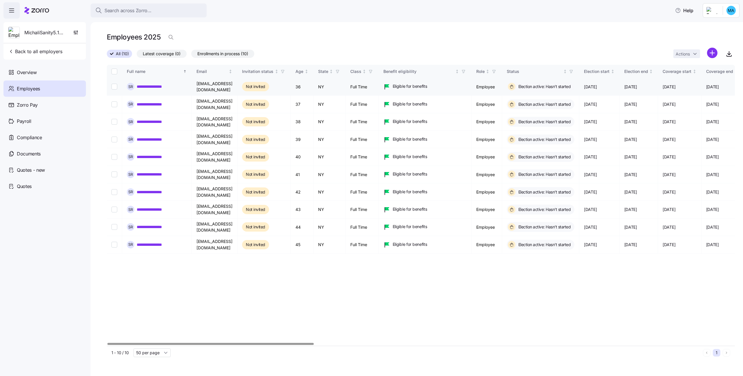
click at [160, 85] on link "**********" at bounding box center [154, 87] width 34 height 6
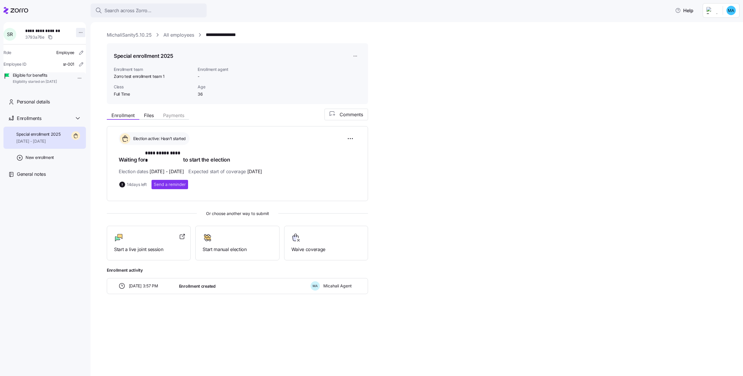
click at [77, 33] on html "**********" at bounding box center [371, 186] width 743 height 372
click at [92, 71] on div "Log in as" at bounding box center [92, 74] width 17 height 6
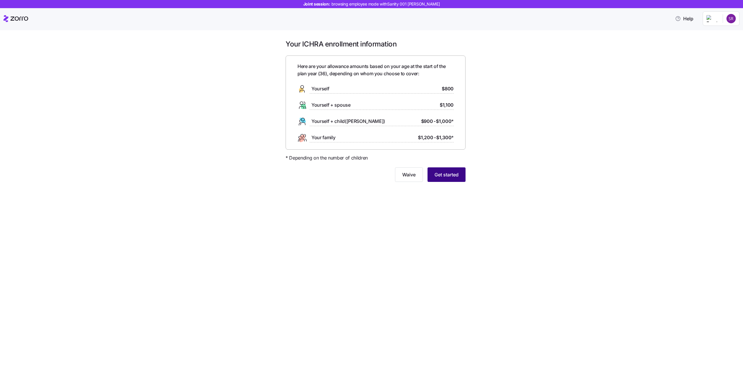
click at [459, 172] on button "Get started" at bounding box center [447, 174] width 38 height 15
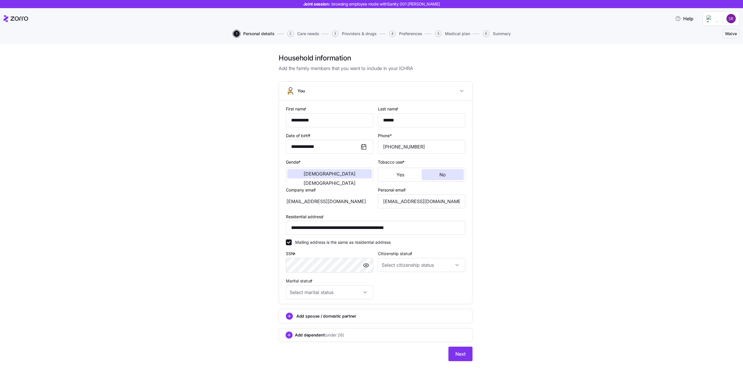
scroll to position [6, 0]
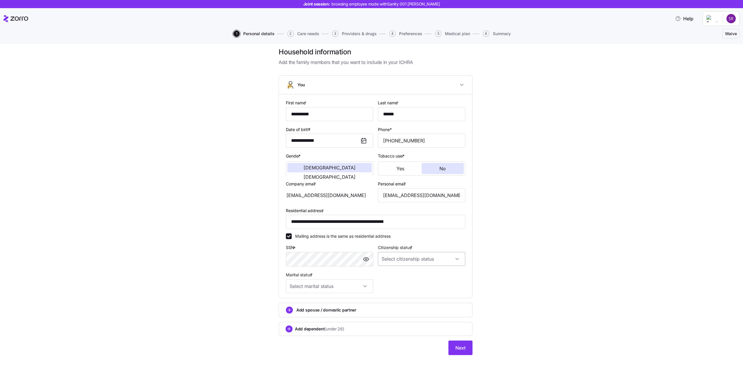
click at [412, 258] on input "Citizenship status *" at bounding box center [421, 259] width 87 height 14
click at [405, 275] on div "[DEMOGRAPHIC_DATA] citizen" at bounding box center [419, 276] width 83 height 12
click at [388, 264] on input "[DEMOGRAPHIC_DATA] citizen" at bounding box center [421, 259] width 87 height 14
click at [385, 284] on div "Resident alien" at bounding box center [419, 288] width 83 height 12
type input "Resident alien"
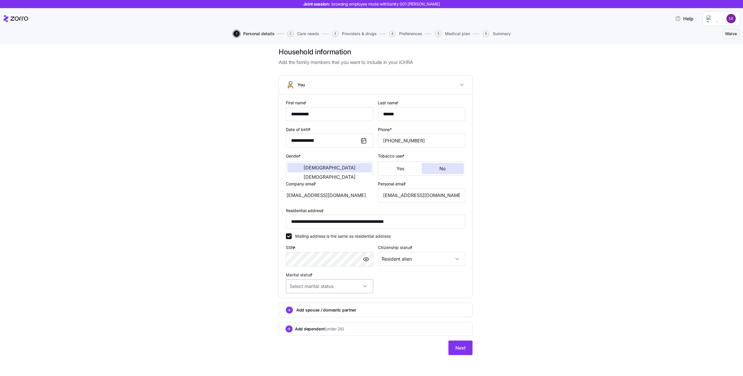
click at [360, 282] on input "Marital status *" at bounding box center [329, 286] width 87 height 14
click at [309, 302] on div "Single" at bounding box center [327, 303] width 83 height 12
type input "Single"
click at [320, 306] on div "Add spouse / domestic partner" at bounding box center [375, 309] width 179 height 7
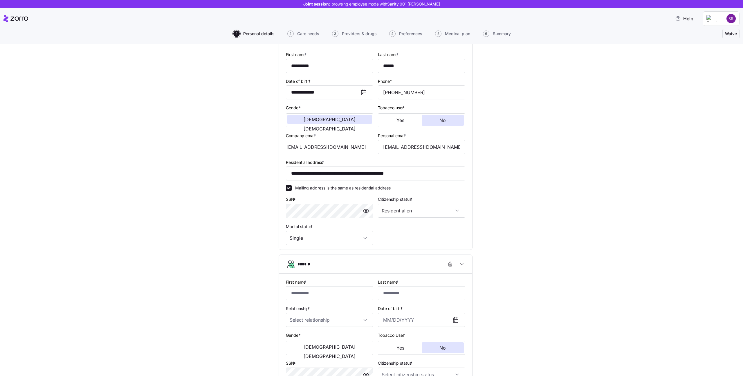
scroll to position [150, 0]
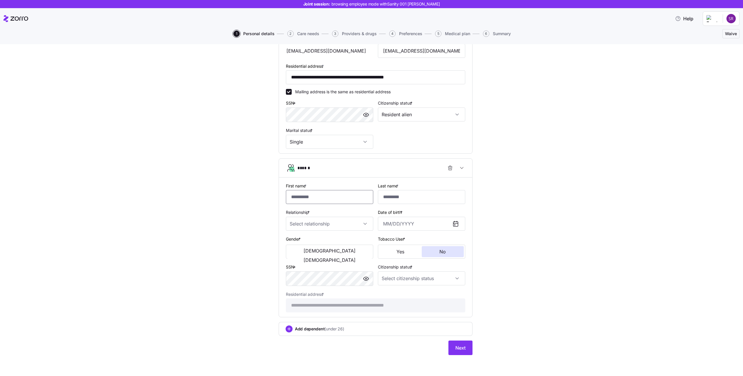
click at [321, 196] on input "First name *" at bounding box center [329, 197] width 87 height 14
click at [402, 197] on input "Last name *" at bounding box center [421, 197] width 87 height 14
type input "*"
drag, startPoint x: 339, startPoint y: 221, endPoint x: 347, endPoint y: 217, distance: 8.3
click at [339, 221] on input "Relationship *" at bounding box center [329, 224] width 87 height 14
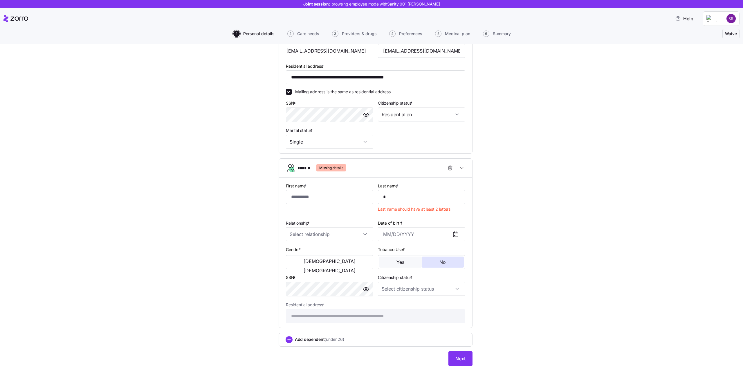
click at [392, 265] on button "Yes" at bounding box center [400, 261] width 42 height 11
click at [437, 258] on button "No" at bounding box center [443, 261] width 42 height 11
click at [369, 266] on button "[DEMOGRAPHIC_DATA]" at bounding box center [329, 270] width 84 height 9
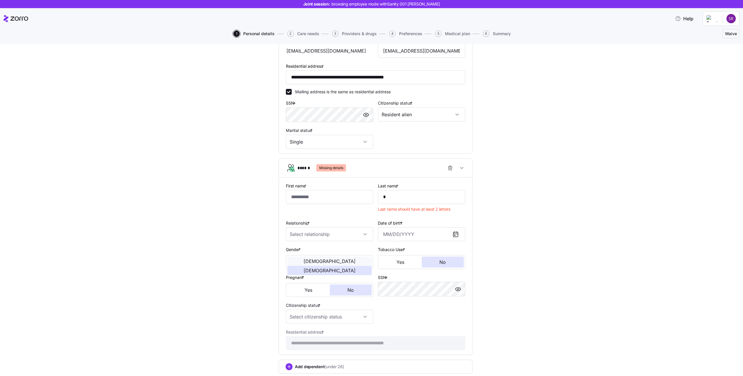
click at [318, 260] on button "[DEMOGRAPHIC_DATA]" at bounding box center [329, 260] width 84 height 9
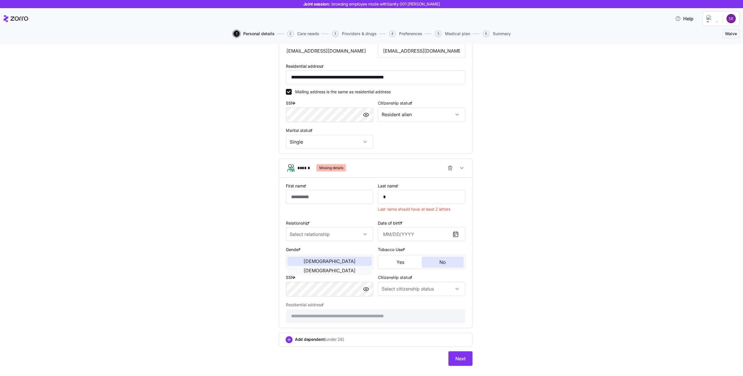
click at [345, 268] on span "[DEMOGRAPHIC_DATA]" at bounding box center [330, 270] width 52 height 5
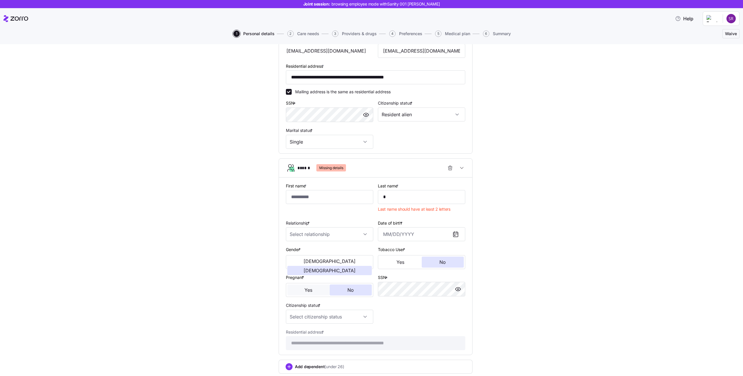
click at [301, 289] on button "Yes" at bounding box center [308, 289] width 42 height 11
click at [337, 288] on button "No" at bounding box center [351, 289] width 42 height 11
click at [449, 169] on icon "button" at bounding box center [450, 168] width 6 height 6
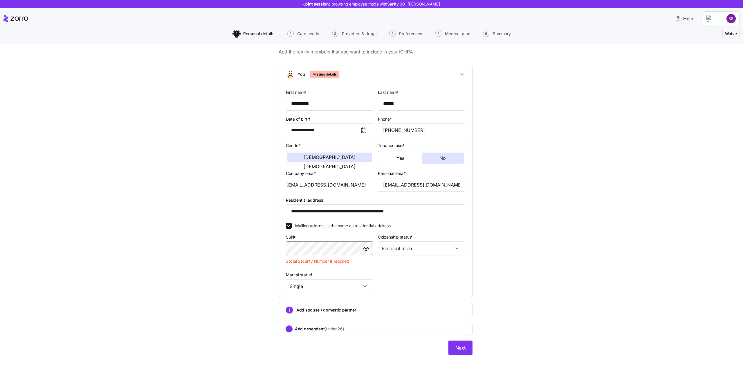
scroll to position [6, 0]
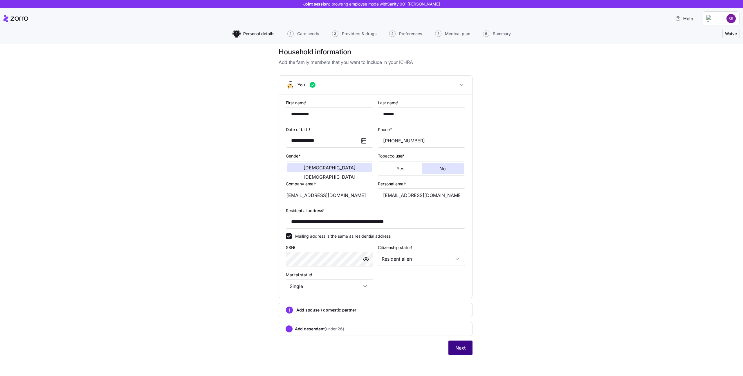
click at [467, 343] on button "Next" at bounding box center [460, 347] width 24 height 15
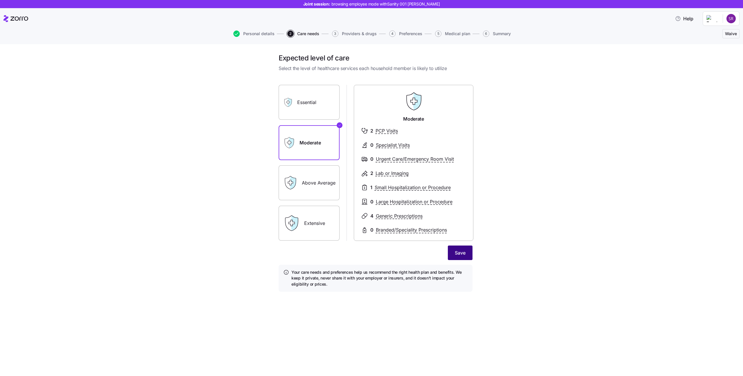
click at [454, 252] on button "Save" at bounding box center [460, 252] width 25 height 15
click at [320, 181] on label "Above Average" at bounding box center [309, 182] width 61 height 35
click at [0, 0] on input "Above Average" at bounding box center [0, 0] width 0 height 0
click at [318, 209] on label "Extensive" at bounding box center [309, 222] width 61 height 35
click at [0, 0] on input "Extensive" at bounding box center [0, 0] width 0 height 0
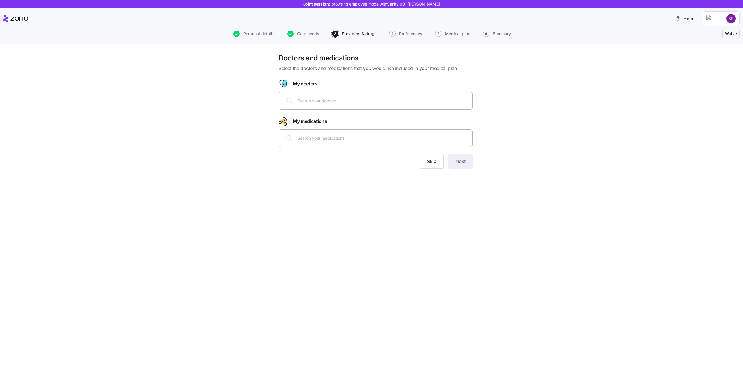
click at [310, 100] on input "text" at bounding box center [382, 100] width 171 height 6
type input "adsad"
click at [369, 140] on input "text" at bounding box center [382, 138] width 171 height 6
type input "adsad"
click at [425, 160] on button "Skip" at bounding box center [432, 161] width 24 height 15
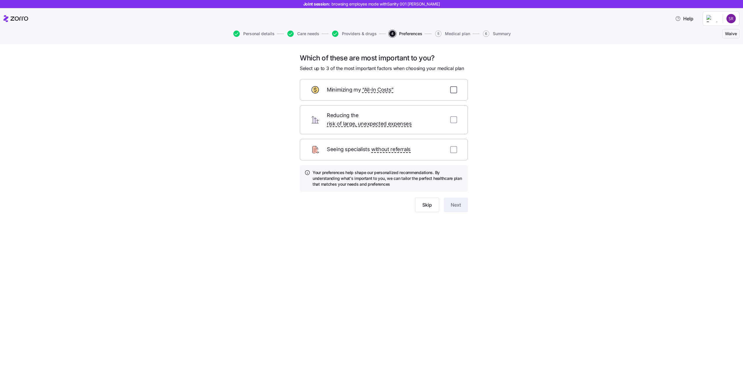
click at [455, 87] on input "checkbox" at bounding box center [453, 89] width 7 height 7
checkbox input "true"
click at [452, 116] on input "checkbox" at bounding box center [453, 119] width 7 height 7
checkbox input "true"
click at [455, 139] on div "Seeing specialists without referrals" at bounding box center [384, 149] width 168 height 21
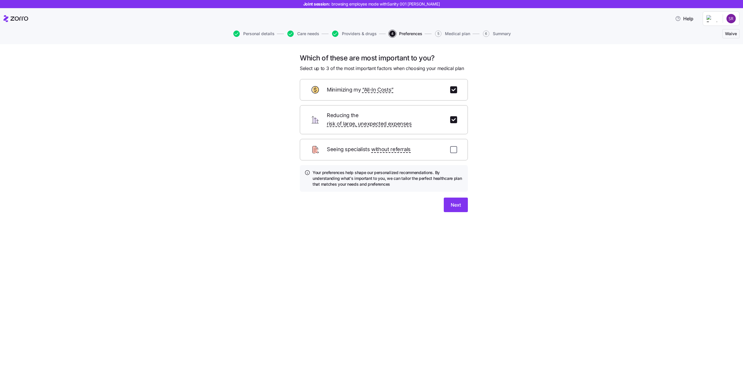
click at [454, 146] on input "checkbox" at bounding box center [453, 149] width 7 height 7
checkbox input "true"
drag, startPoint x: 437, startPoint y: 141, endPoint x: 439, endPoint y: 111, distance: 30.5
click at [439, 111] on form "Minimizing my “All-In Costs” Reducing the risk of large, unexpected expenses Se…" at bounding box center [384, 145] width 168 height 133
click at [454, 139] on div "Seeing specialists without referrals" at bounding box center [384, 149] width 168 height 21
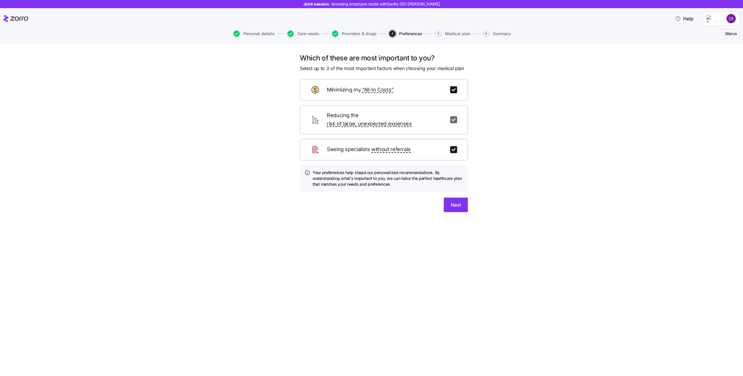
click at [455, 116] on input "checkbox" at bounding box center [453, 119] width 7 height 7
checkbox input "false"
click at [456, 87] on input "checkbox" at bounding box center [453, 89] width 7 height 7
checkbox input "false"
click at [454, 146] on input "checkbox" at bounding box center [453, 149] width 7 height 7
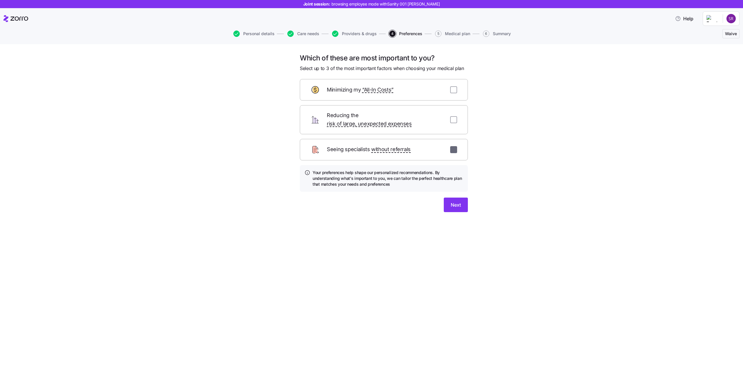
checkbox input "false"
click at [365, 33] on span "Providers & drugs" at bounding box center [359, 34] width 35 height 4
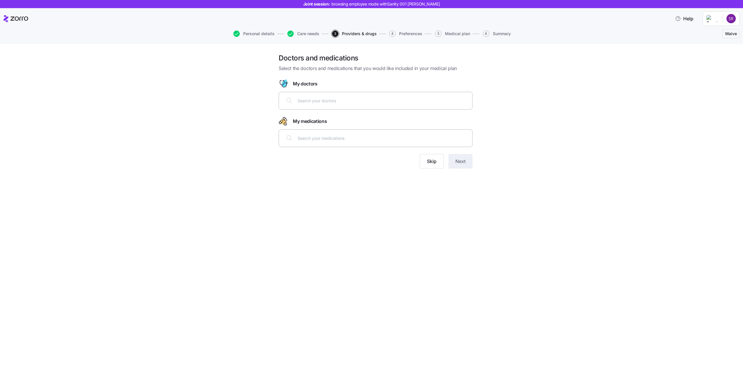
click at [325, 103] on input "text" at bounding box center [382, 100] width 171 height 6
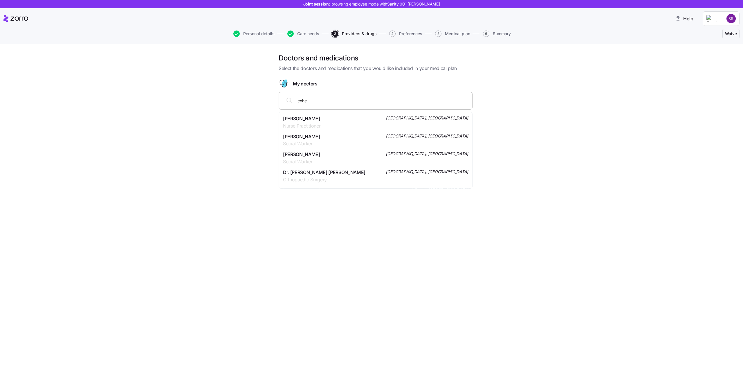
type input "[PERSON_NAME]"
click at [320, 119] on span "[PERSON_NAME]" at bounding box center [301, 118] width 37 height 7
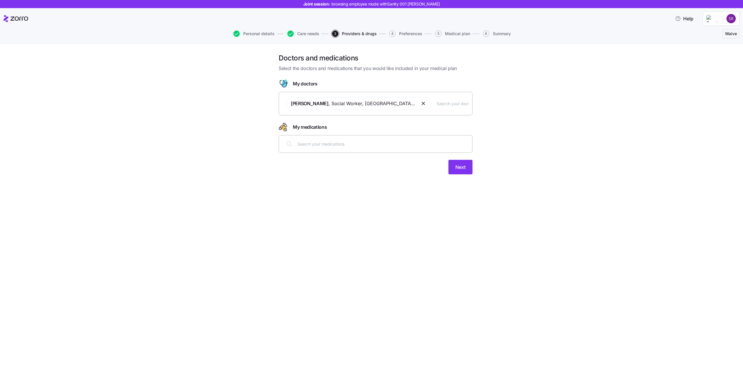
click at [321, 148] on div at bounding box center [375, 144] width 186 height 14
type input "pred"
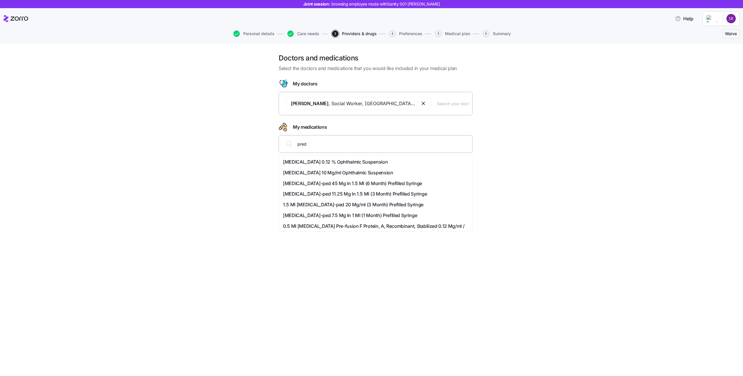
click at [300, 170] on span "[MEDICAL_DATA] 10 Mg/ml Ophthalmic Suspension" at bounding box center [338, 172] width 110 height 7
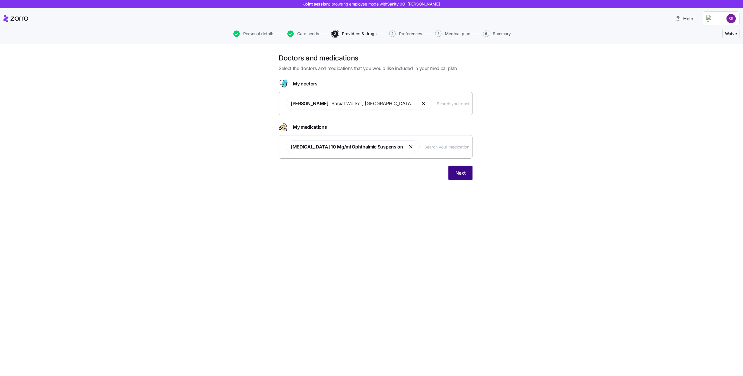
click at [460, 176] on span "Next" at bounding box center [460, 172] width 10 height 7
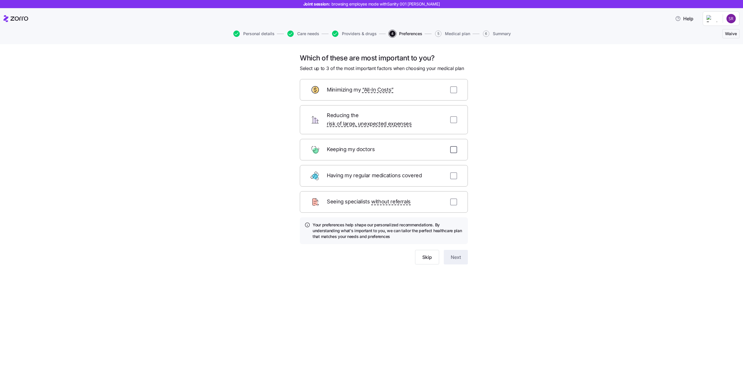
click at [456, 146] on input "checkbox" at bounding box center [453, 149] width 7 height 7
checkbox input "true"
click at [454, 172] on input "checkbox" at bounding box center [453, 175] width 7 height 7
checkbox input "true"
click at [453, 199] on div "Seeing specialists without referrals" at bounding box center [384, 201] width 168 height 21
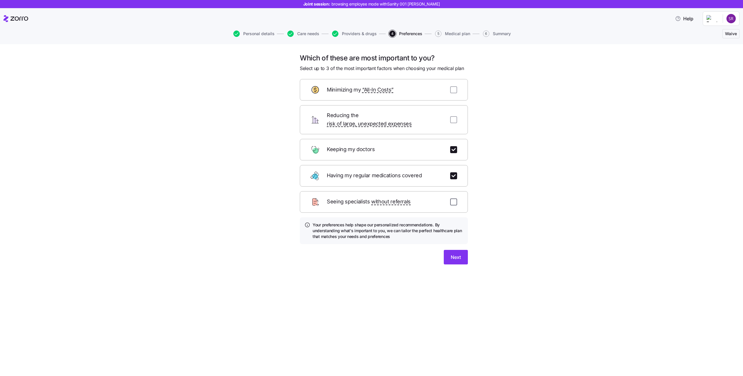
click at [455, 198] on input "checkbox" at bounding box center [453, 201] width 7 height 7
checkbox input "true"
click at [444, 250] on button "Next" at bounding box center [456, 257] width 24 height 15
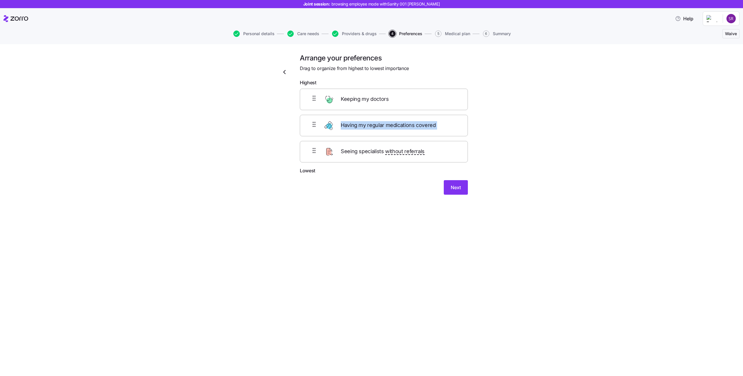
drag, startPoint x: 437, startPoint y: 136, endPoint x: 392, endPoint y: 124, distance: 46.8
click at [437, 106] on div "Keeping my doctors Having my regular medications covered Seeing specialists wit…" at bounding box center [384, 126] width 168 height 74
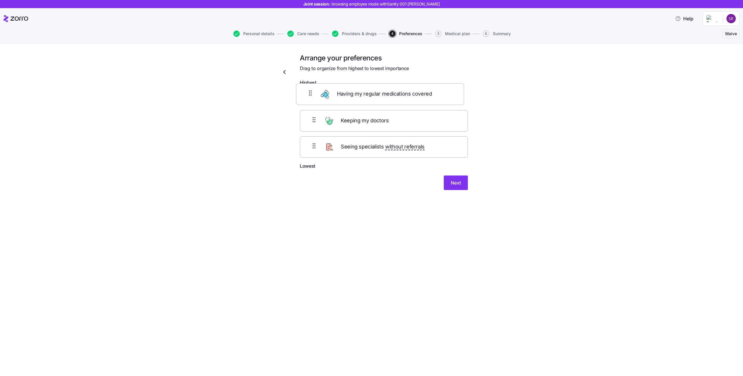
drag, startPoint x: 317, startPoint y: 126, endPoint x: 313, endPoint y: 93, distance: 33.0
click at [313, 93] on div "Keeping my doctors Having my regular medications covered Seeing specialists wit…" at bounding box center [384, 126] width 168 height 74
click at [332, 190] on div "Next" at bounding box center [384, 187] width 168 height 15
click at [448, 187] on button "Next" at bounding box center [456, 187] width 24 height 15
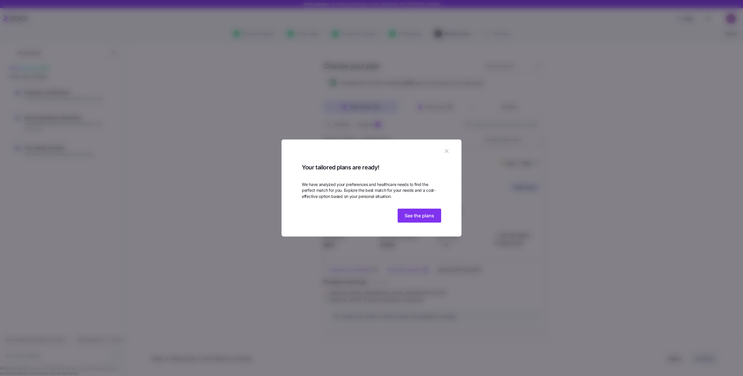
click at [447, 144] on icon "button" at bounding box center [446, 147] width 6 height 6
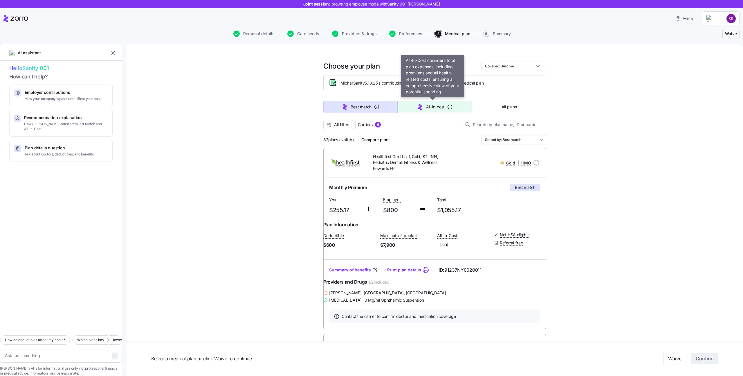
click at [439, 107] on span "All-in-cost" at bounding box center [435, 107] width 19 height 6
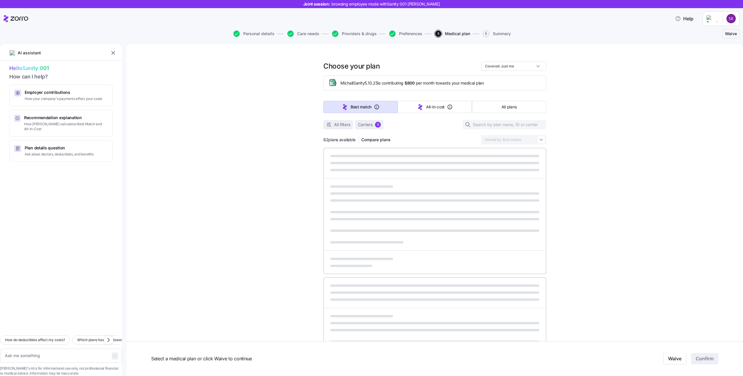
type textarea "x"
type input "Sorted by: All-in-cost"
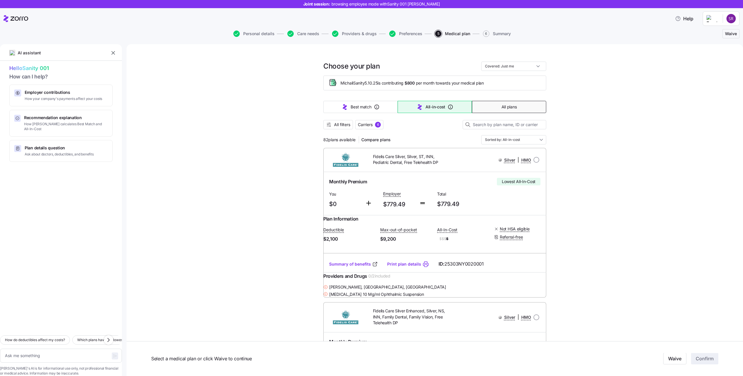
click at [530, 109] on button "All plans" at bounding box center [509, 107] width 74 height 12
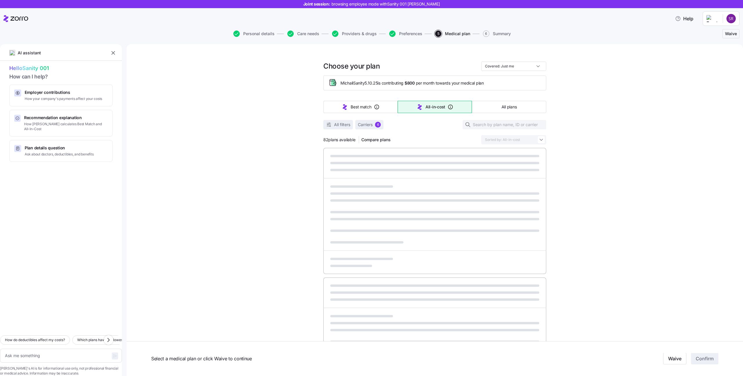
type textarea "x"
type input "Sorted by: Premium"
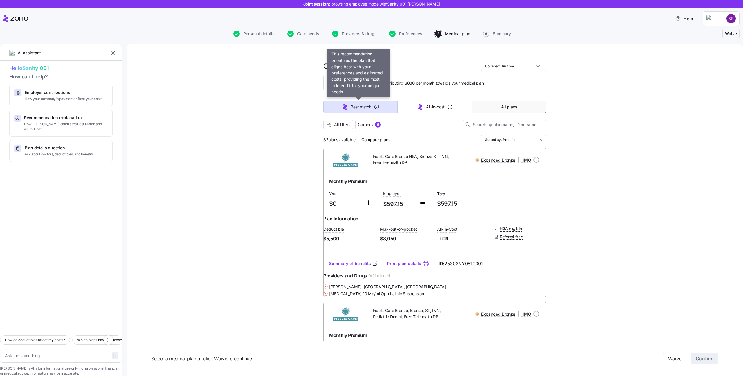
click at [371, 104] on button "Best match" at bounding box center [360, 107] width 74 height 12
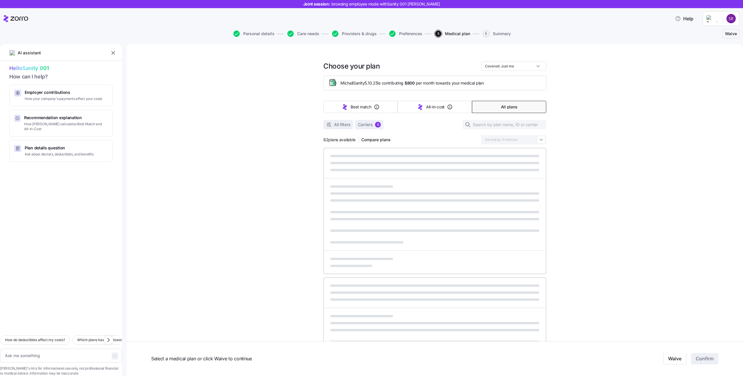
type textarea "x"
type input "Sorted by: Best match"
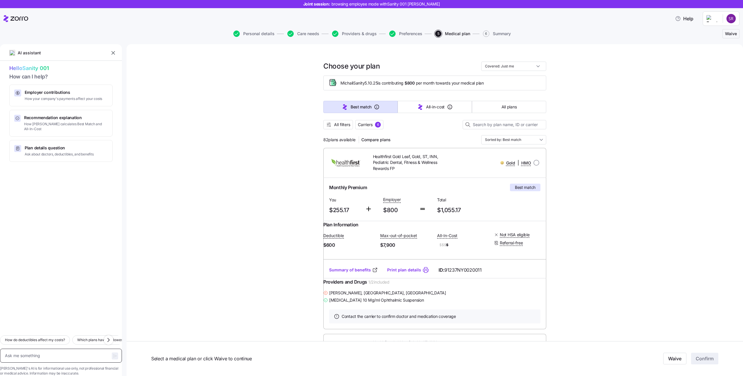
click at [51, 350] on textarea at bounding box center [61, 355] width 122 height 14
type textarea "x"
type textarea "h"
type textarea "x"
type textarea "hi"
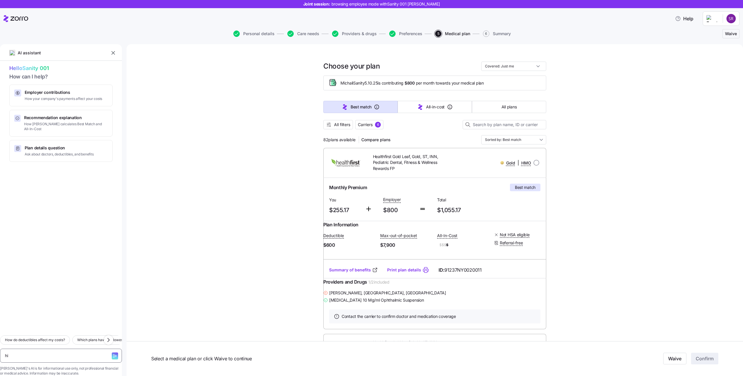
type textarea "x"
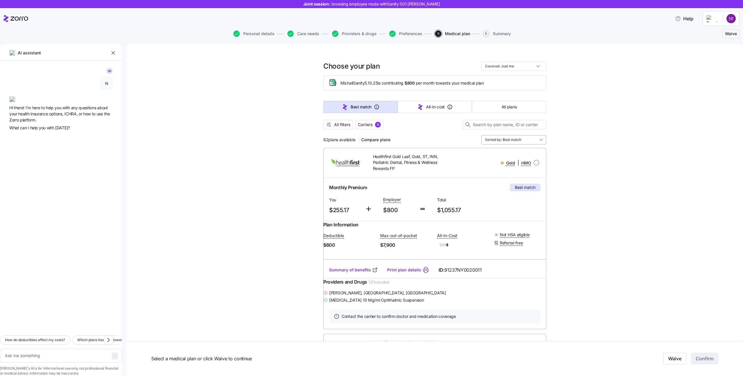
click at [514, 138] on input "Sorted by: Best match" at bounding box center [513, 139] width 65 height 9
click at [510, 167] on div "All-in-cost" at bounding box center [511, 164] width 60 height 10
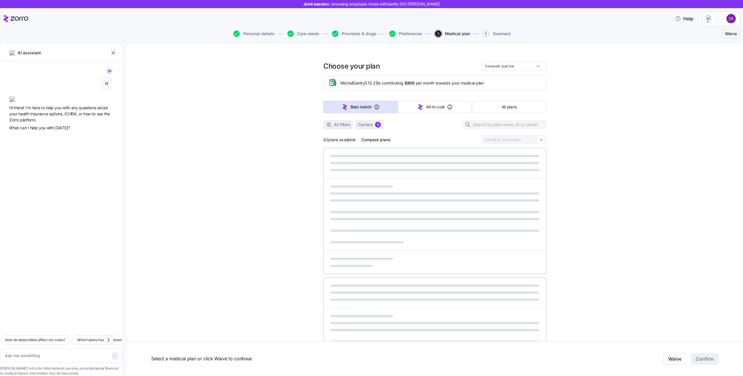
type textarea "x"
type input "Sorted by: All-in-cost"
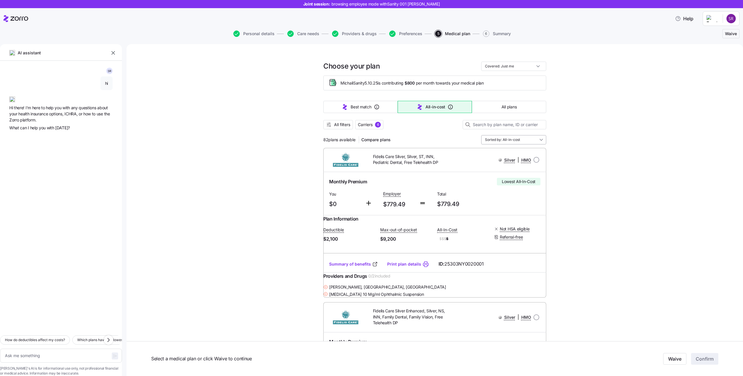
click at [541, 140] on input "Sorted by: All-in-cost" at bounding box center [513, 139] width 65 height 9
click at [527, 151] on div "Best match" at bounding box center [511, 154] width 60 height 10
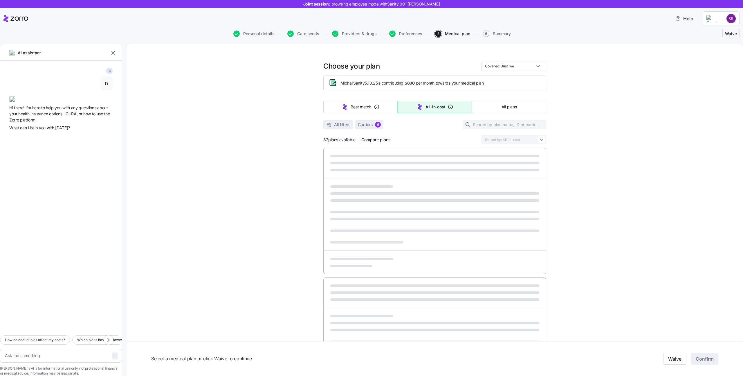
type textarea "x"
type input "Sorted by: Best match"
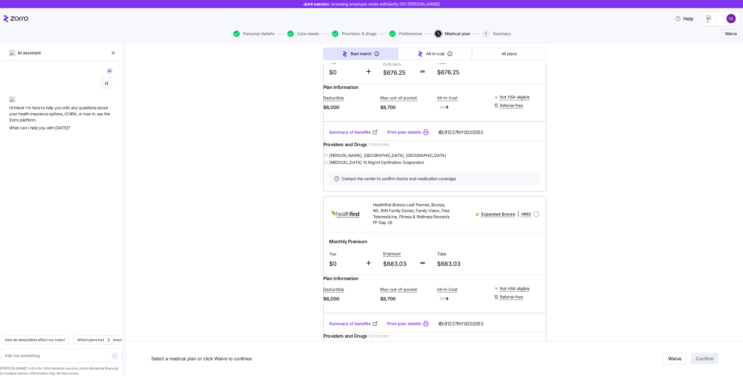
scroll to position [660, 0]
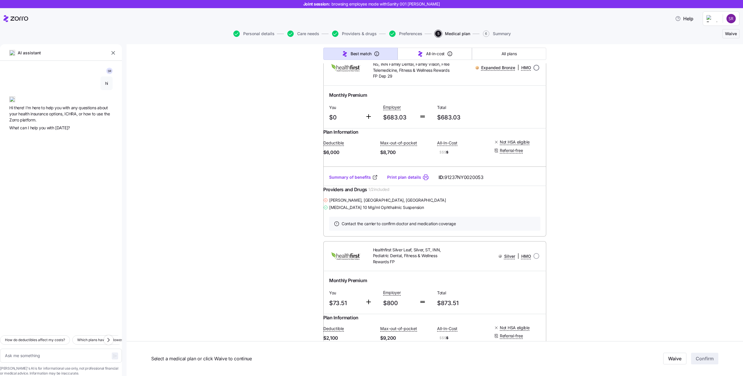
click at [536, 71] on input "radio" at bounding box center [536, 68] width 6 height 6
radio input "true"
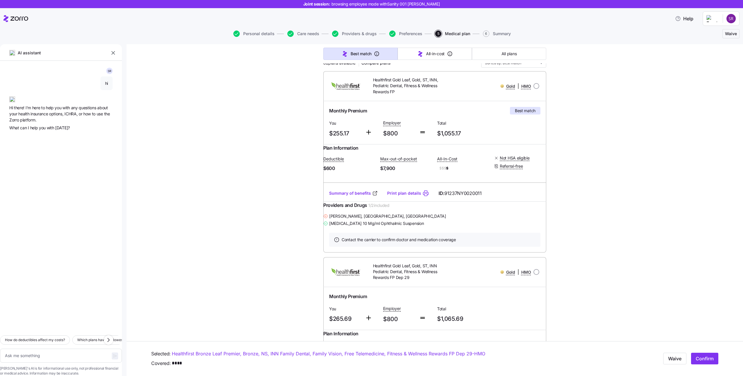
scroll to position [73, 0]
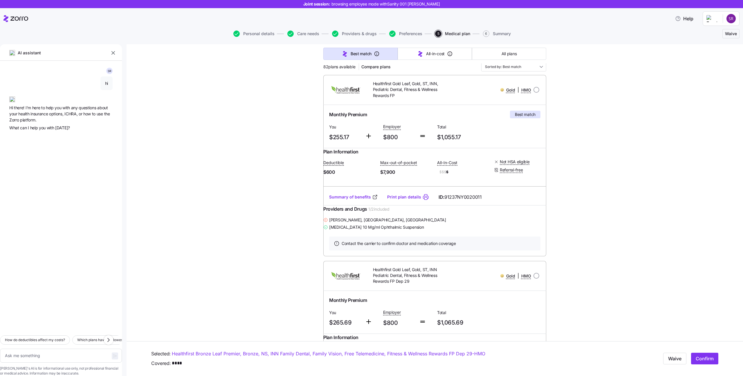
click at [715, 357] on div "**********" at bounding box center [435, 358] width 616 height 35
click at [711, 357] on button "Confirm" at bounding box center [704, 359] width 27 height 12
type textarea "x"
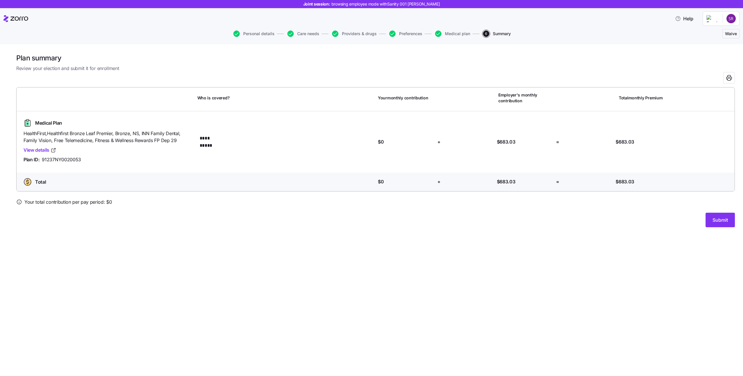
click at [20, 203] on icon at bounding box center [19, 202] width 6 height 6
click at [37, 147] on link "View details" at bounding box center [40, 149] width 33 height 7
click at [716, 213] on button "Submit" at bounding box center [720, 219] width 29 height 15
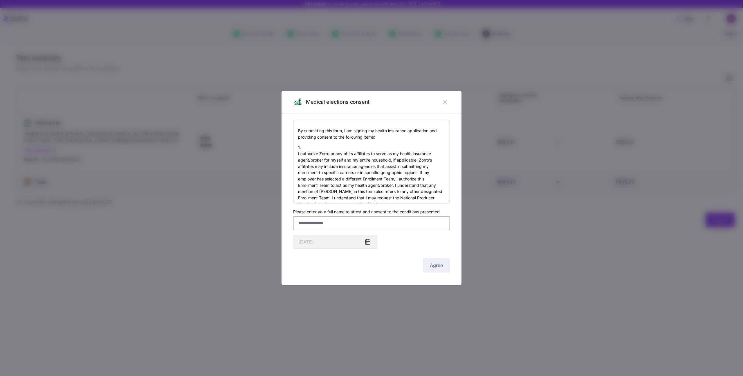
click at [335, 218] on input "Please enter your full name to attest and consent to the conditions presented" at bounding box center [371, 223] width 157 height 14
type input "***"
click at [418, 243] on div "By submitting this form, I am signing my health insurance application and provi…" at bounding box center [371, 197] width 157 height 154
click at [430, 260] on button "Agree" at bounding box center [436, 265] width 27 height 15
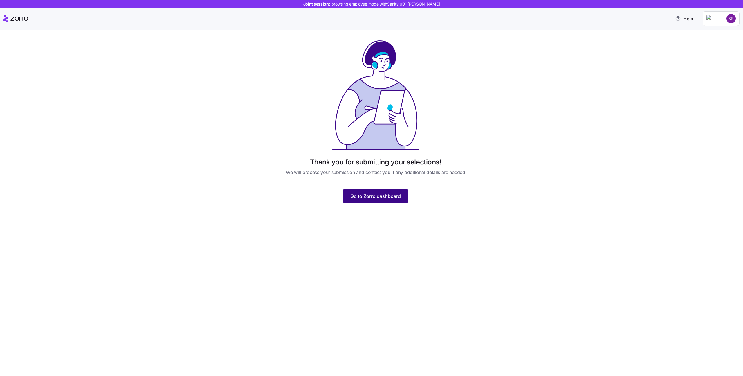
click at [372, 198] on span "Go to Zorro dashboard" at bounding box center [375, 195] width 51 height 7
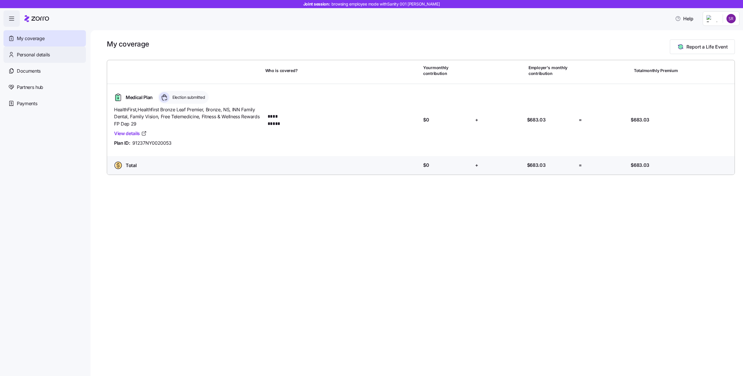
click at [73, 57] on div "Personal details" at bounding box center [44, 54] width 82 height 16
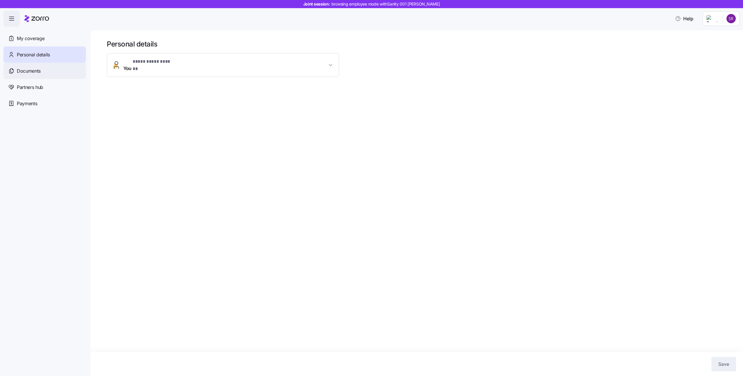
click at [66, 65] on div "Documents" at bounding box center [44, 71] width 82 height 16
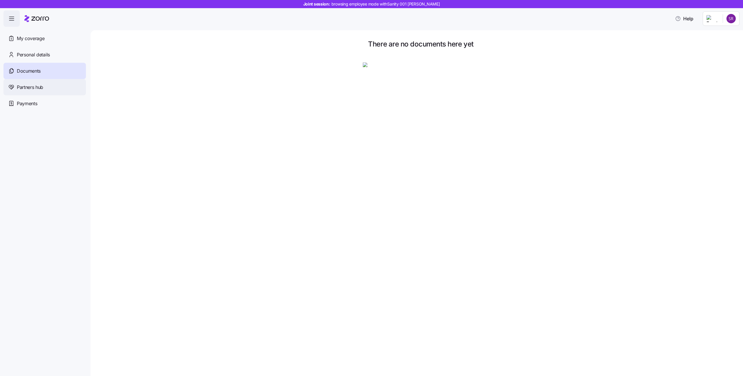
click at [28, 89] on span "Partners hub" at bounding box center [30, 87] width 26 height 7
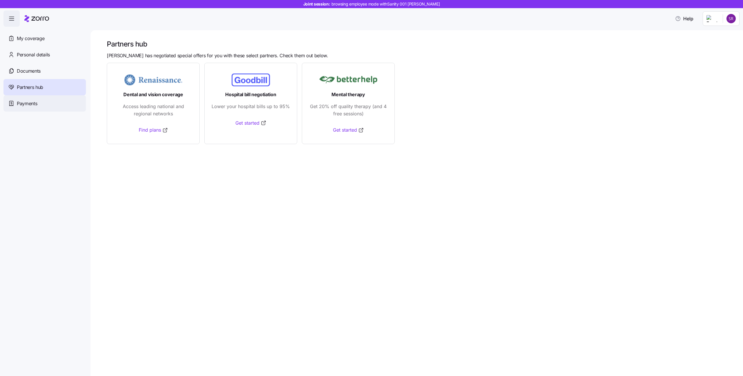
click at [39, 104] on div "Payments" at bounding box center [44, 103] width 82 height 16
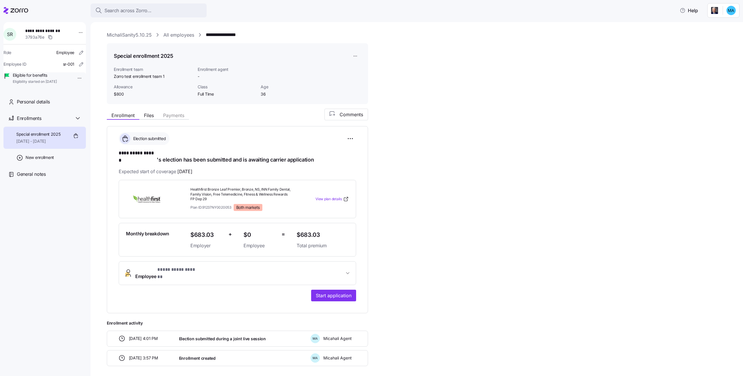
click at [191, 36] on link "All employees" at bounding box center [178, 34] width 31 height 7
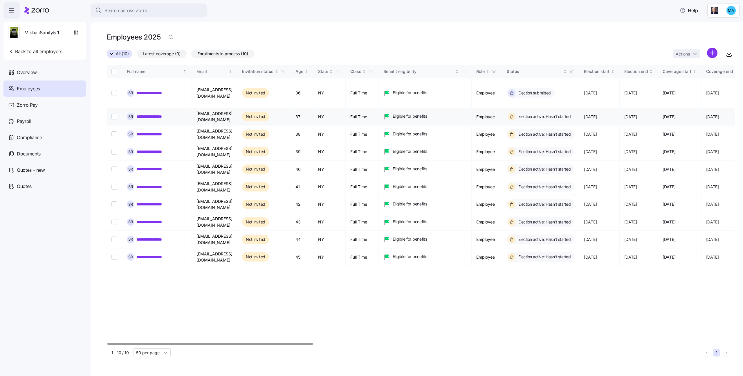
click at [158, 113] on div "**********" at bounding box center [157, 117] width 60 height 8
click at [158, 114] on link "**********" at bounding box center [154, 116] width 35 height 6
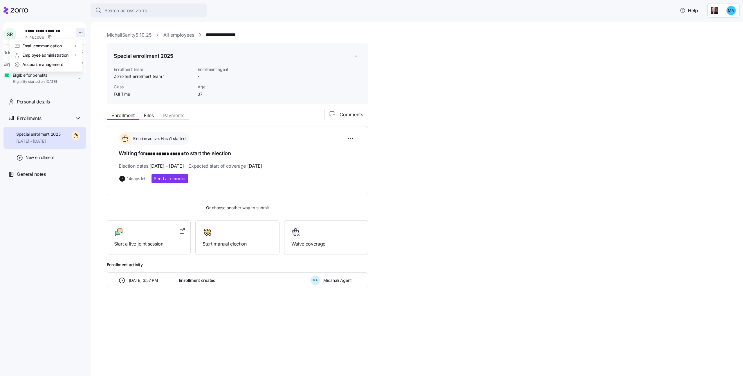
click at [78, 34] on html "**********" at bounding box center [371, 186] width 743 height 372
click at [99, 77] on div "Log in as" at bounding box center [92, 74] width 17 height 6
click at [185, 36] on link "All employees" at bounding box center [178, 34] width 31 height 7
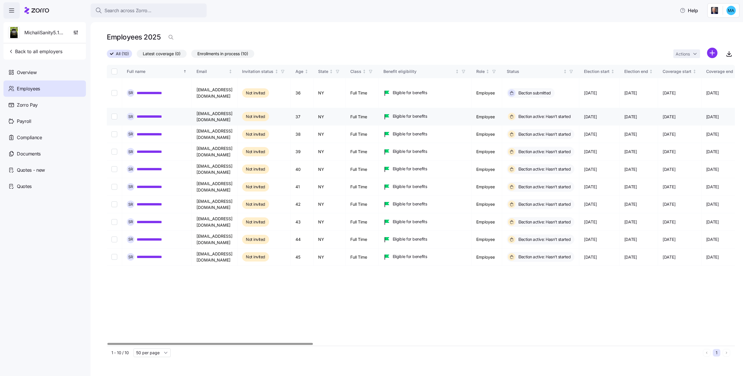
click at [154, 117] on link "**********" at bounding box center [154, 116] width 35 height 6
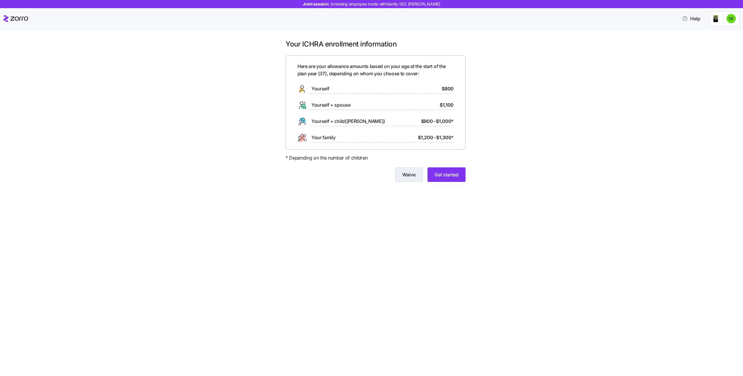
click at [410, 175] on span "Waive" at bounding box center [408, 174] width 13 height 7
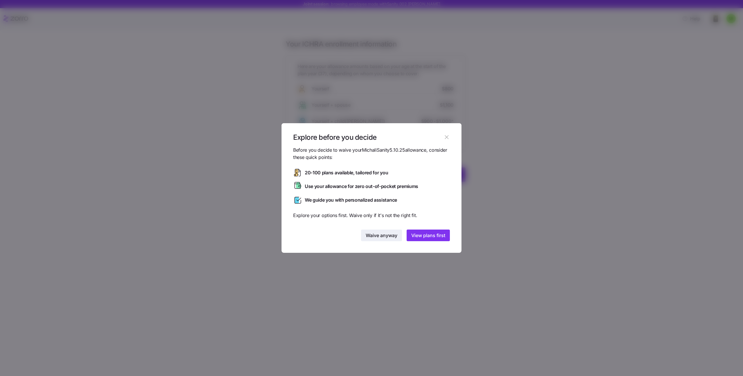
click at [382, 234] on span "Waive anyway" at bounding box center [382, 235] width 32 height 7
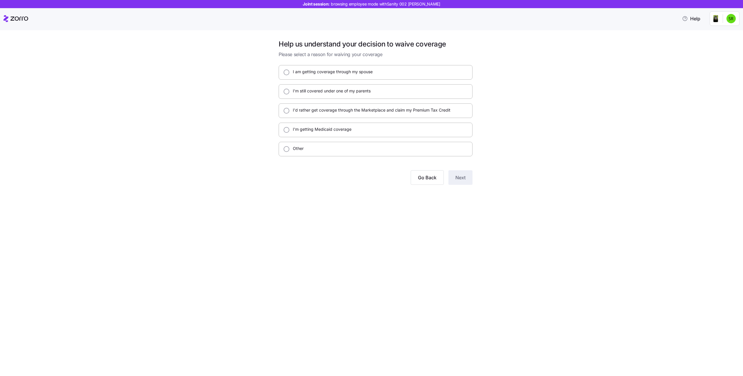
click at [325, 130] on label "I'm getting Medicaid coverage" at bounding box center [320, 129] width 62 height 6
click at [289, 130] on input "I'm getting Medicaid coverage" at bounding box center [287, 130] width 6 height 6
radio input "true"
click at [451, 172] on button "Next" at bounding box center [460, 177] width 24 height 15
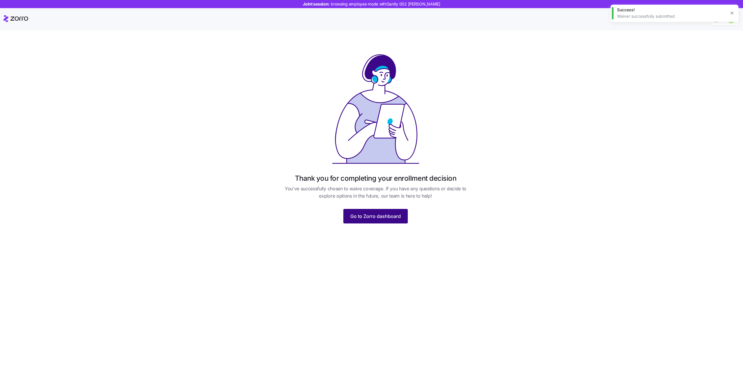
click at [354, 209] on button "Go to Zorro dashboard" at bounding box center [375, 216] width 64 height 15
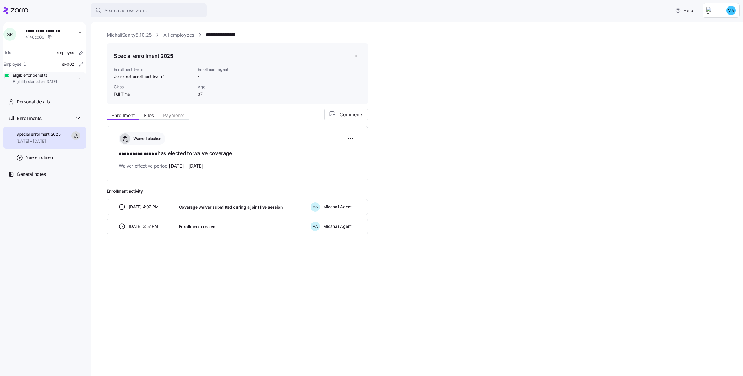
click at [179, 34] on link "All employees" at bounding box center [178, 34] width 31 height 7
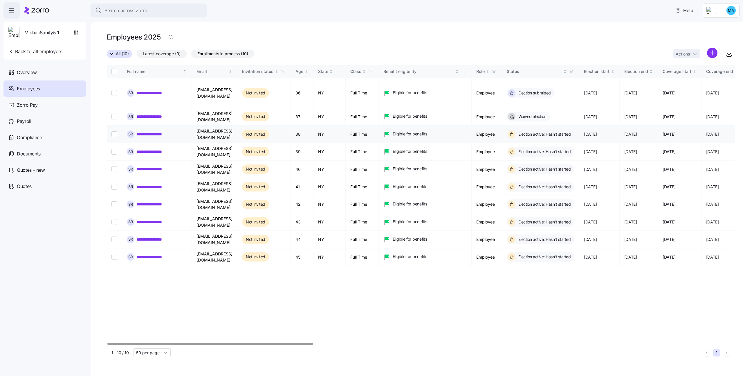
click at [159, 135] on link "**********" at bounding box center [154, 134] width 35 height 6
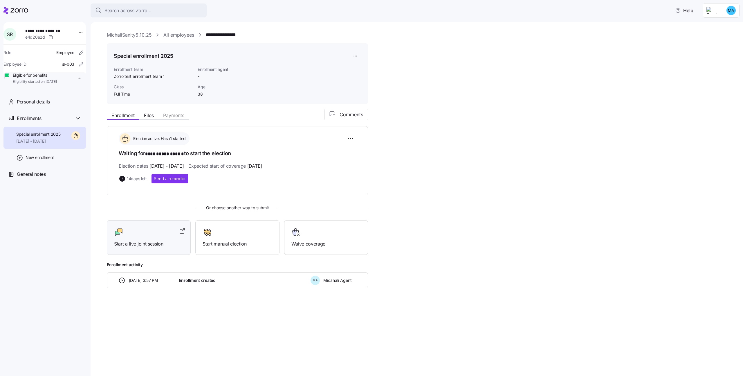
click at [134, 237] on div "Start a live joint session" at bounding box center [148, 237] width 69 height 20
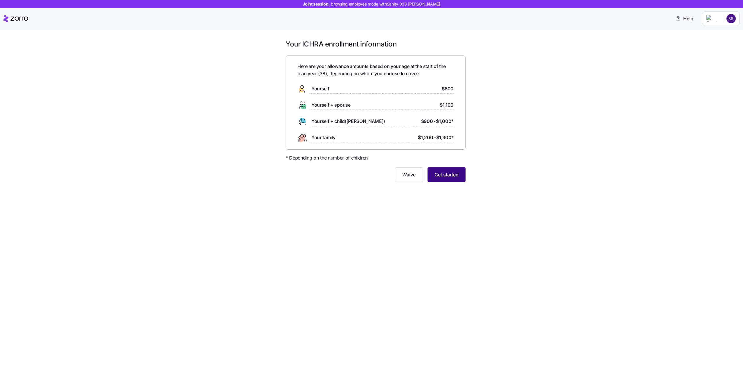
click at [441, 178] on button "Get started" at bounding box center [447, 174] width 38 height 15
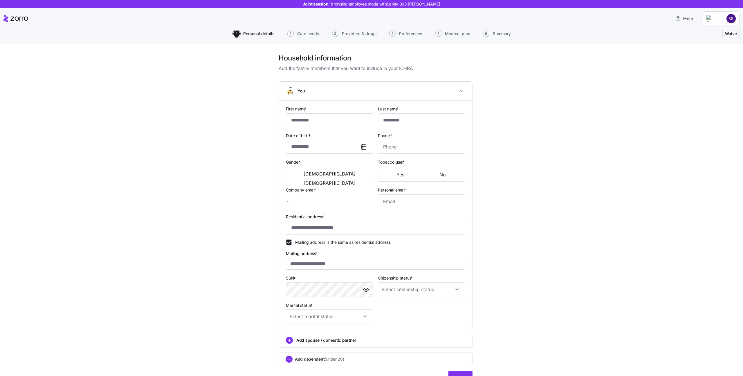
type input "**********"
type input "******"
type input "[EMAIL_ADDRESS][DOMAIN_NAME]"
type input "**********"
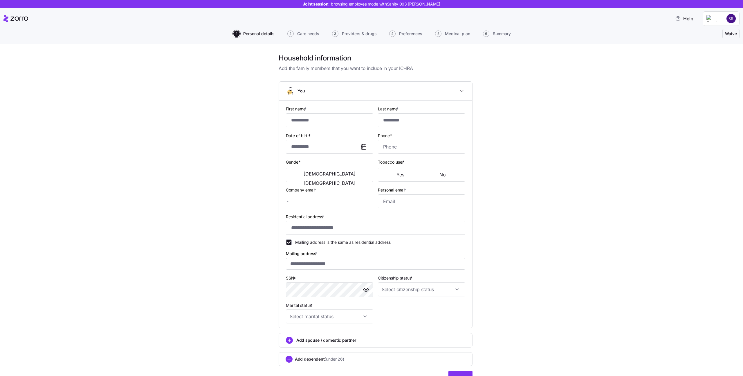
checkbox input "true"
type input "**********"
type input "[PHONE_NUMBER]"
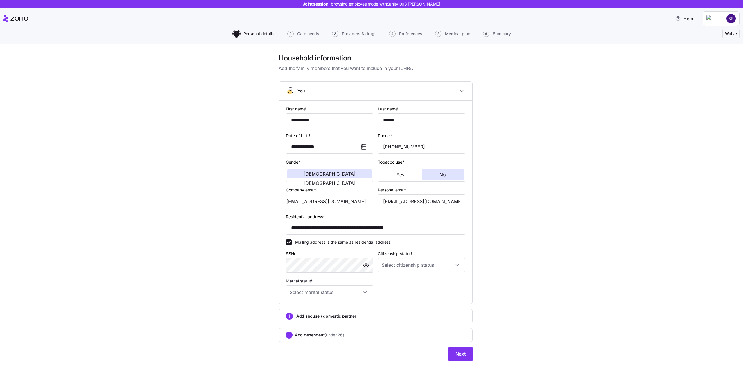
scroll to position [6, 0]
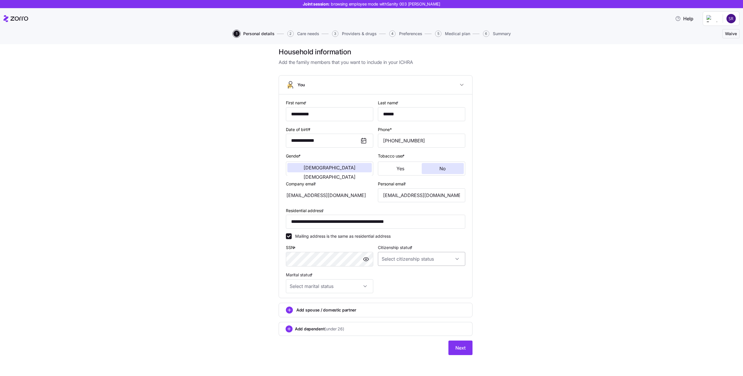
click at [402, 259] on input "Citizenship status *" at bounding box center [421, 259] width 87 height 14
click at [395, 288] on span "Resident alien" at bounding box center [396, 288] width 26 height 6
type input "Resident alien"
click at [301, 284] on input "Marital status *" at bounding box center [329, 286] width 87 height 14
click at [300, 302] on span "Single" at bounding box center [297, 303] width 12 height 6
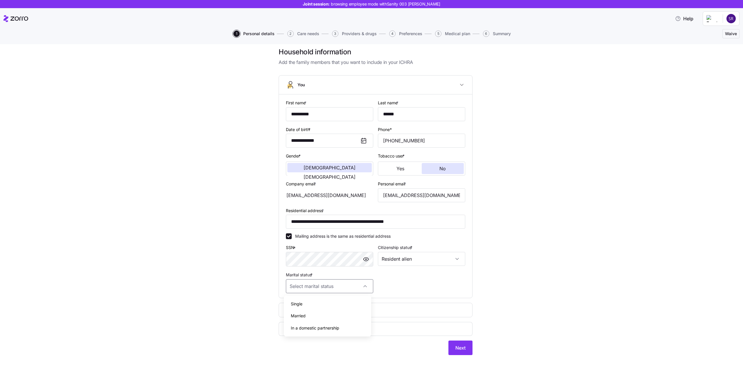
type input "Single"
click at [289, 310] on icon "add icon" at bounding box center [289, 310] width 3 height 0
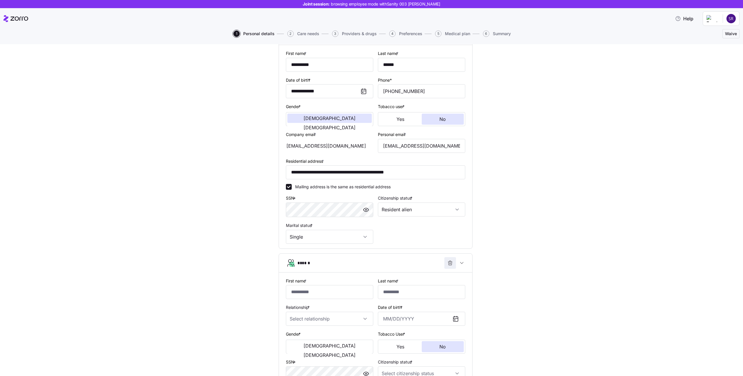
click at [445, 263] on span "button" at bounding box center [450, 262] width 11 height 11
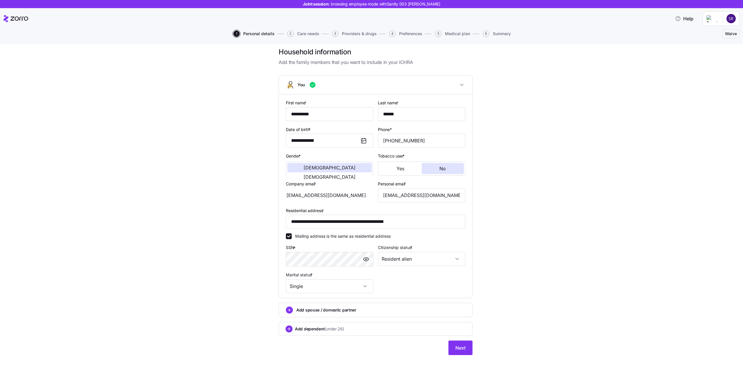
click at [326, 333] on div "Add dependent (under 26)" at bounding box center [376, 329] width 194 height 14
click at [439, 332] on div "**********" at bounding box center [377, 331] width 161 height 12
click at [445, 330] on span "button" at bounding box center [450, 331] width 11 height 11
click at [460, 348] on span "Next" at bounding box center [460, 347] width 10 height 7
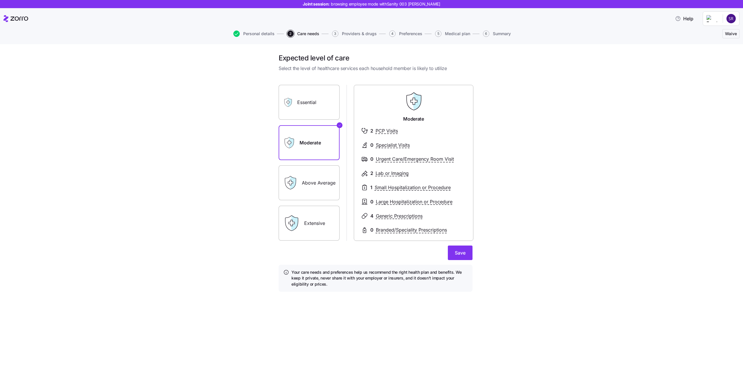
click at [309, 187] on label "Above Average" at bounding box center [309, 182] width 61 height 35
click at [0, 0] on input "Above Average" at bounding box center [0, 0] width 0 height 0
click at [309, 226] on label "Extensive" at bounding box center [309, 222] width 61 height 35
click at [0, 0] on input "Extensive" at bounding box center [0, 0] width 0 height 0
click at [455, 249] on span "Save" at bounding box center [460, 252] width 11 height 7
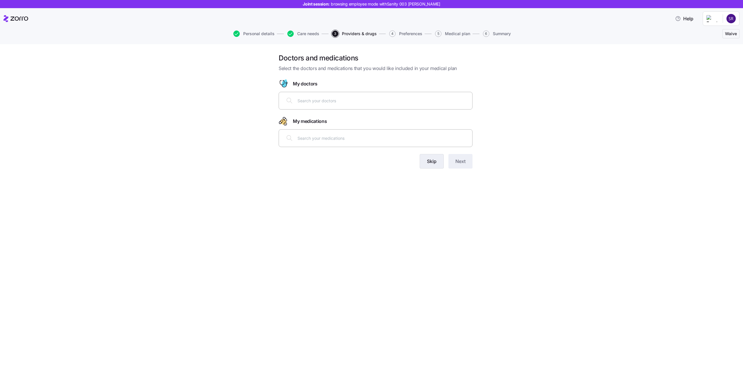
click at [430, 157] on button "Skip" at bounding box center [432, 161] width 24 height 15
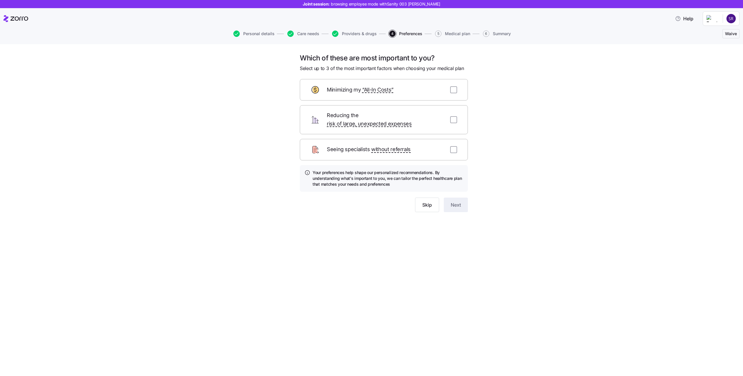
click at [457, 140] on div "Seeing specialists without referrals" at bounding box center [384, 149] width 168 height 21
click at [456, 146] on input "checkbox" at bounding box center [453, 149] width 7 height 7
checkbox input "true"
click at [455, 120] on div "Reducing the risk of large, unexpected expenses" at bounding box center [384, 119] width 168 height 29
click at [452, 116] on input "checkbox" at bounding box center [453, 119] width 7 height 7
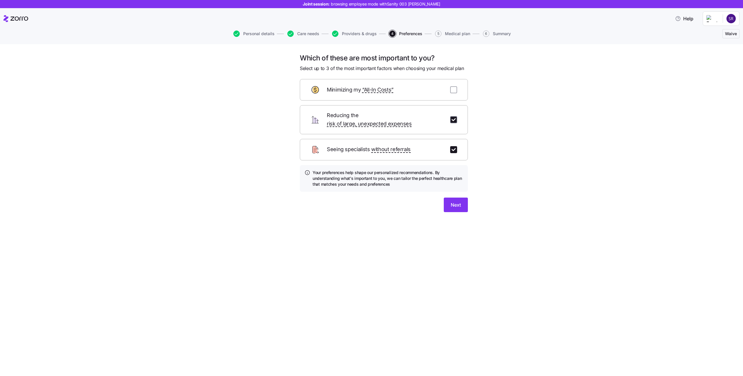
checkbox input "true"
click at [455, 89] on input "checkbox" at bounding box center [453, 89] width 7 height 7
checkbox input "true"
click at [468, 199] on div "Which of these are most important to you? Select up to 3 of the most important …" at bounding box center [383, 135] width 177 height 165
click at [462, 198] on button "Next" at bounding box center [456, 204] width 24 height 15
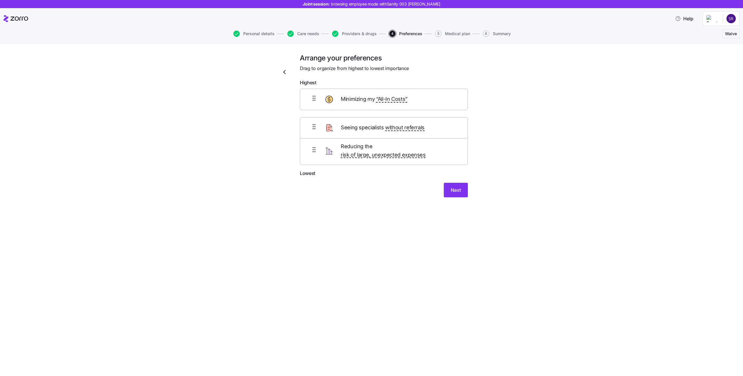
drag, startPoint x: 309, startPoint y: 154, endPoint x: 309, endPoint y: 131, distance: 23.8
click at [309, 131] on div "Minimizing my “All-In Costs” Reducing the risk of large, unexpected expenses Se…" at bounding box center [384, 129] width 168 height 81
click at [459, 179] on form "Highest Minimizing my “All-In Costs” Seeing specialists without referrals Reduc…" at bounding box center [384, 140] width 168 height 123
click at [459, 187] on button "Next" at bounding box center [456, 194] width 24 height 15
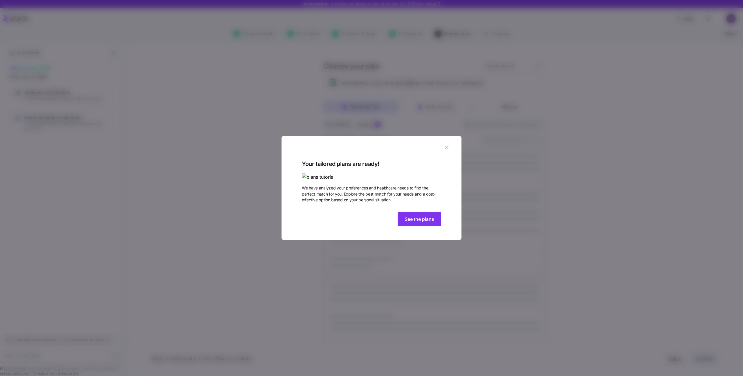
click at [448, 144] on icon "button" at bounding box center [446, 147] width 6 height 6
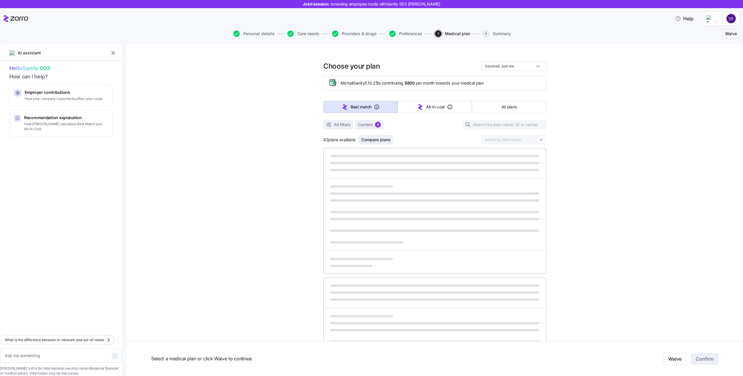
type textarea "x"
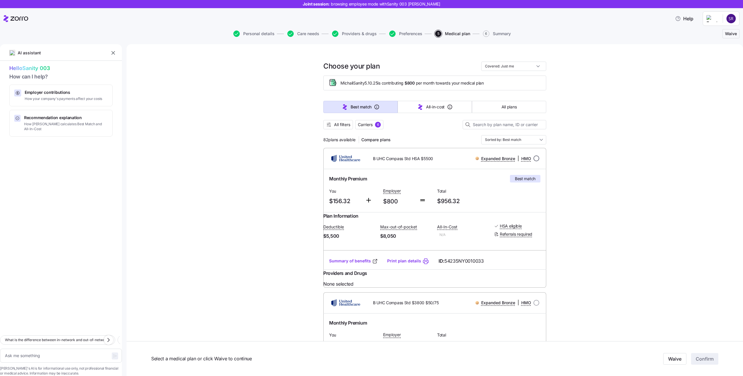
click at [536, 157] on input "radio" at bounding box center [536, 158] width 6 height 6
radio input "true"
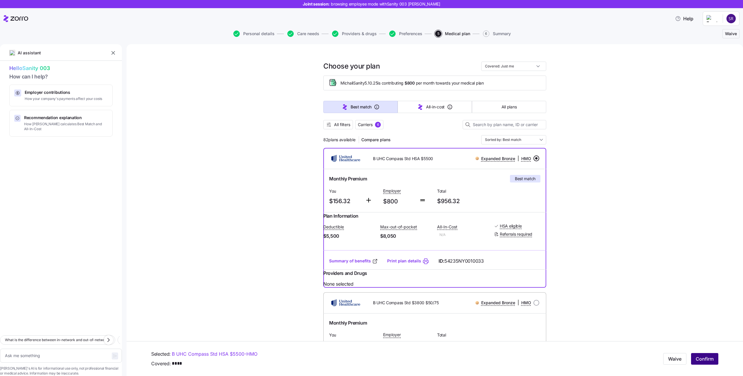
click at [706, 357] on span "Confirm" at bounding box center [705, 358] width 18 height 7
type textarea "x"
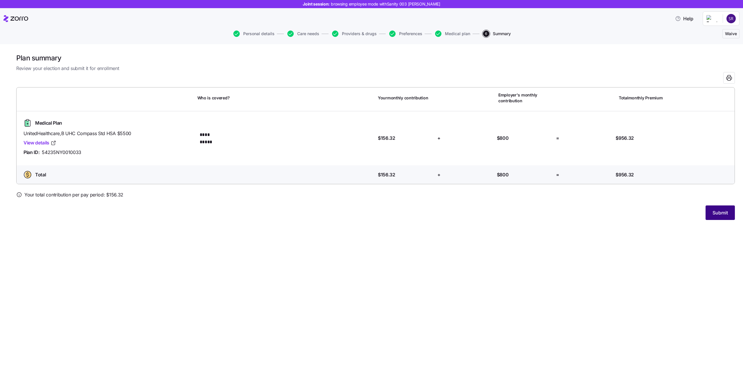
click at [720, 216] on span "Submit" at bounding box center [720, 212] width 15 height 7
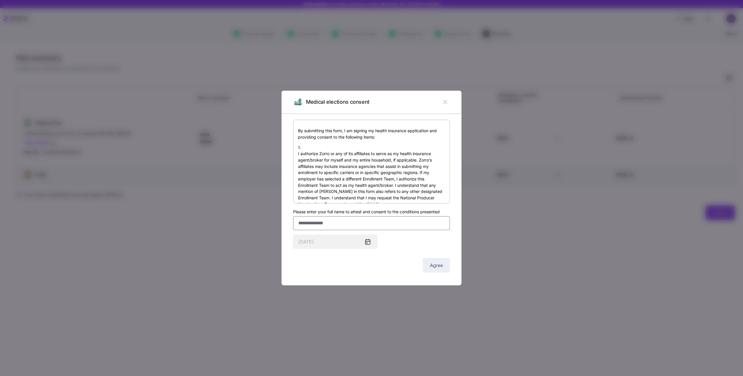
click at [356, 217] on input "Please enter your full name to attest and consent to the conditions presented" at bounding box center [371, 223] width 157 height 14
click at [383, 223] on input "*" at bounding box center [371, 223] width 157 height 14
type input "***"
click at [435, 261] on span "Agree" at bounding box center [436, 264] width 13 height 7
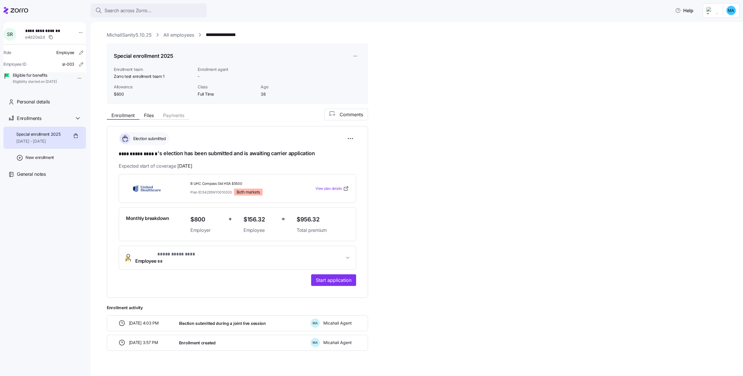
click at [171, 34] on link "All employees" at bounding box center [178, 34] width 31 height 7
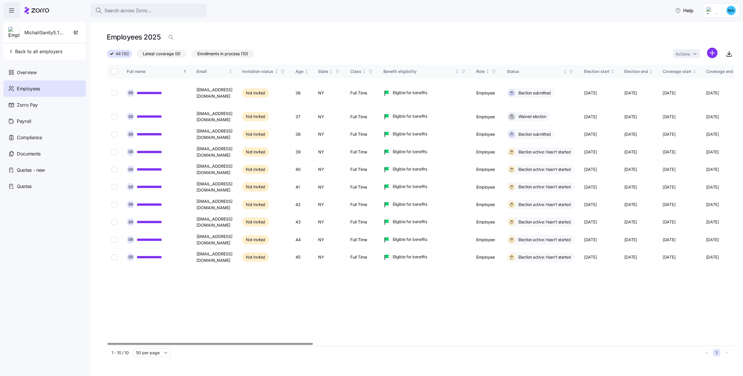
click at [111, 73] on th at bounding box center [114, 71] width 15 height 13
click at [112, 73] on input "Select all records" at bounding box center [114, 71] width 6 height 6
checkbox input "true"
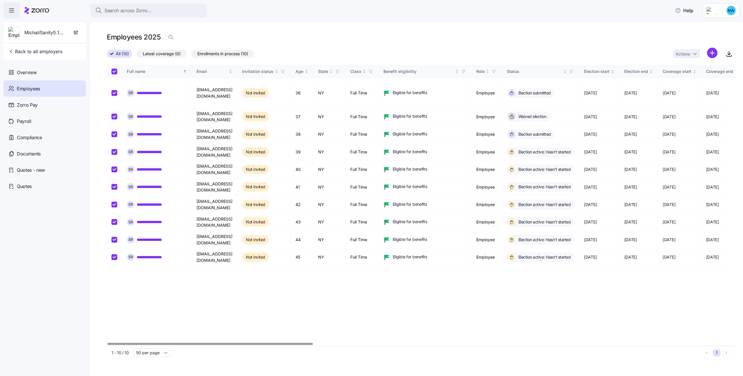
checkbox input "true"
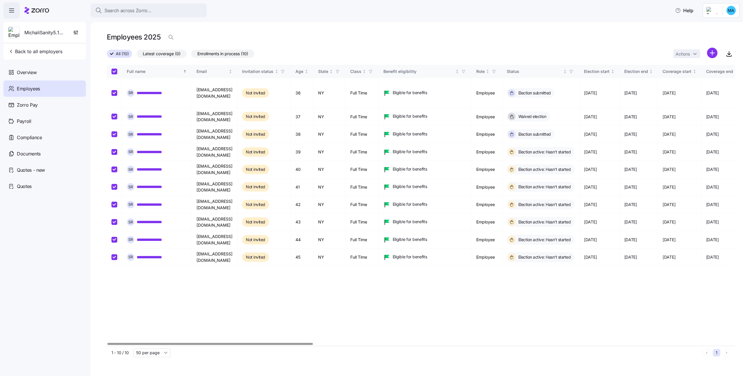
checkbox input "true"
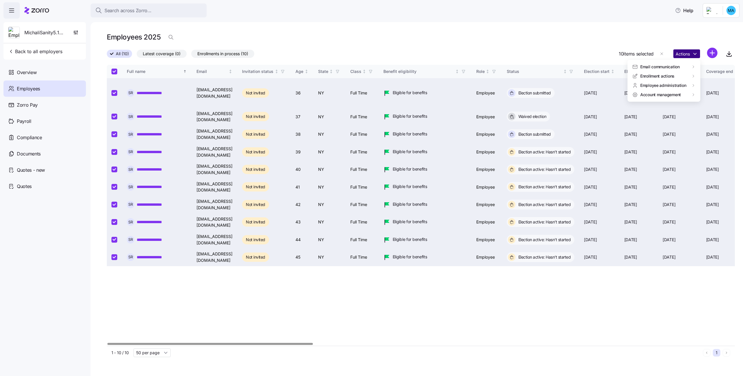
click at [687, 55] on html "**********" at bounding box center [371, 186] width 743 height 372
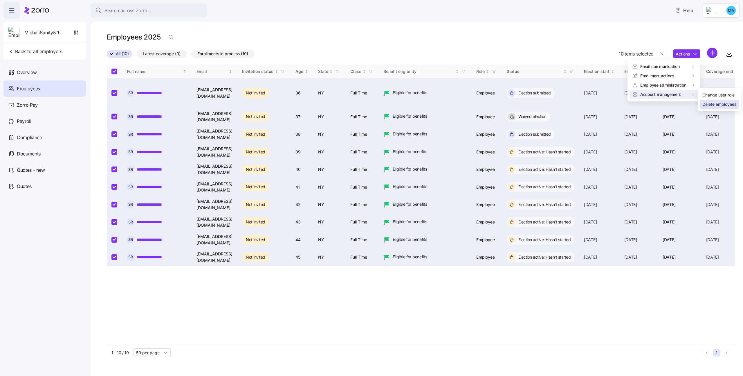
click at [712, 104] on div "Delete employees" at bounding box center [719, 104] width 34 height 6
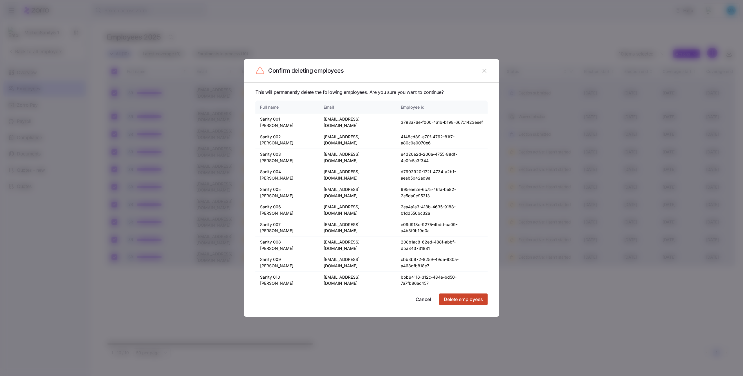
click at [459, 295] on span "Delete employees" at bounding box center [463, 298] width 39 height 7
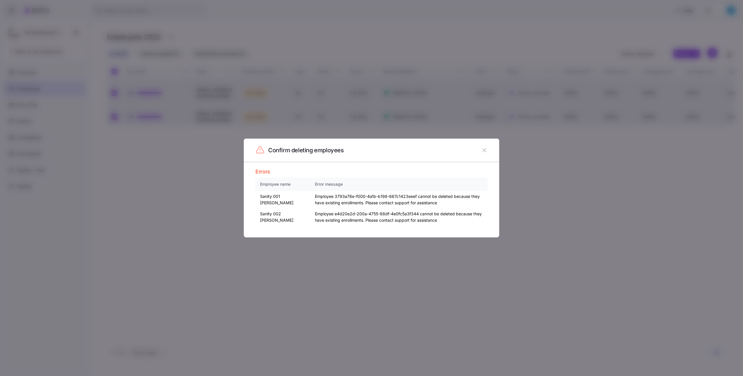
click at [487, 147] on icon "button" at bounding box center [484, 150] width 6 height 6
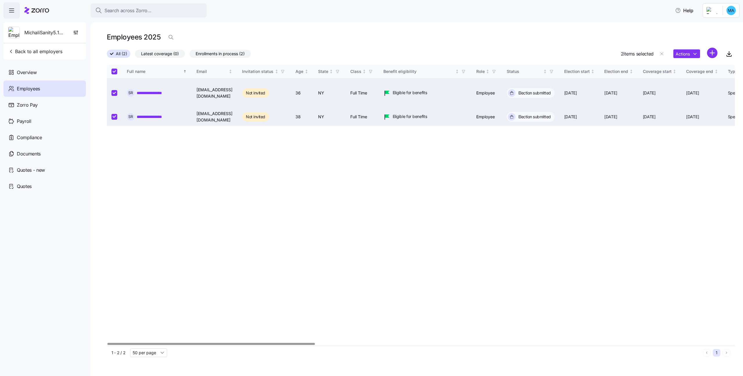
click at [325, 158] on div "**********" at bounding box center [421, 205] width 628 height 281
click at [240, 157] on div "**********" at bounding box center [421, 205] width 628 height 281
click at [116, 71] on input "Select all records" at bounding box center [114, 71] width 6 height 6
checkbox input "false"
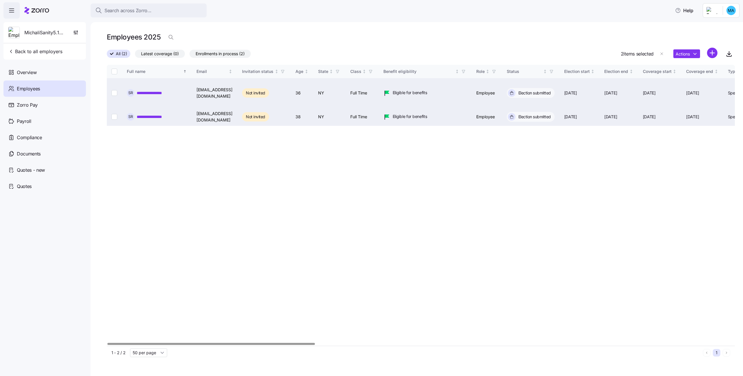
checkbox input "false"
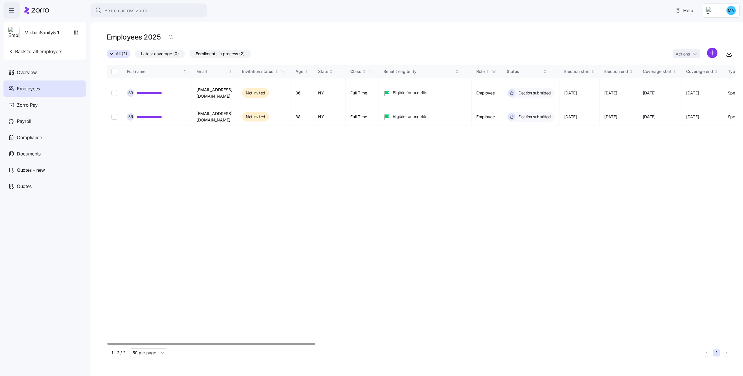
click at [116, 73] on input "Select all records" at bounding box center [114, 71] width 6 height 6
checkbox input "true"
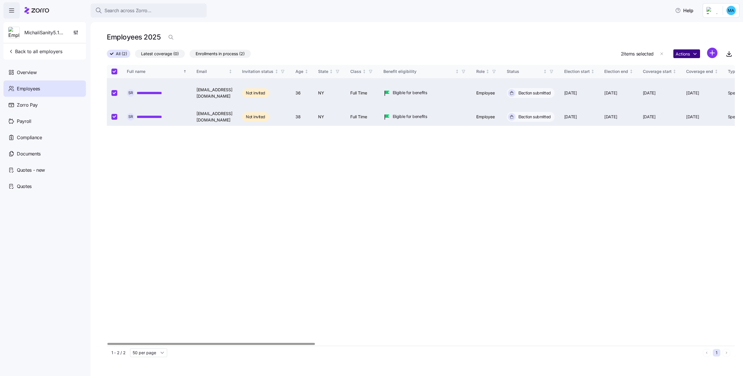
click at [683, 51] on html "**********" at bounding box center [371, 186] width 743 height 372
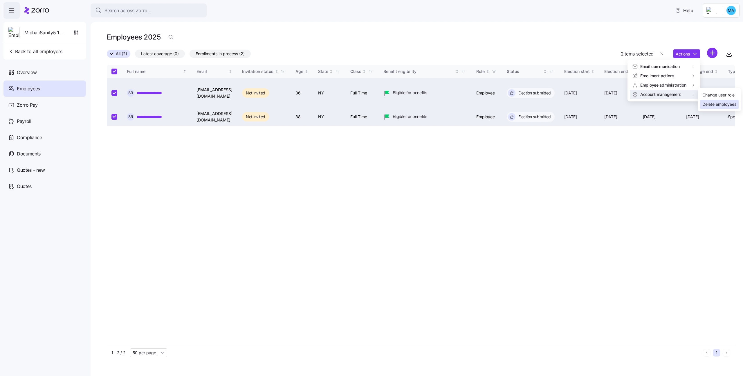
click at [710, 102] on div "Delete employees" at bounding box center [719, 104] width 34 height 6
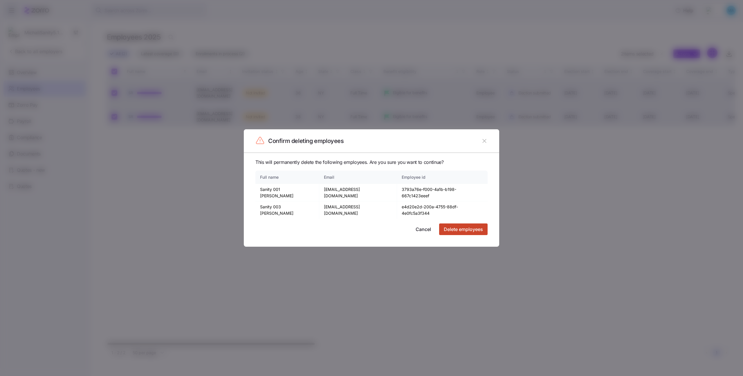
click at [452, 228] on button "Delete employees" at bounding box center [463, 229] width 48 height 12
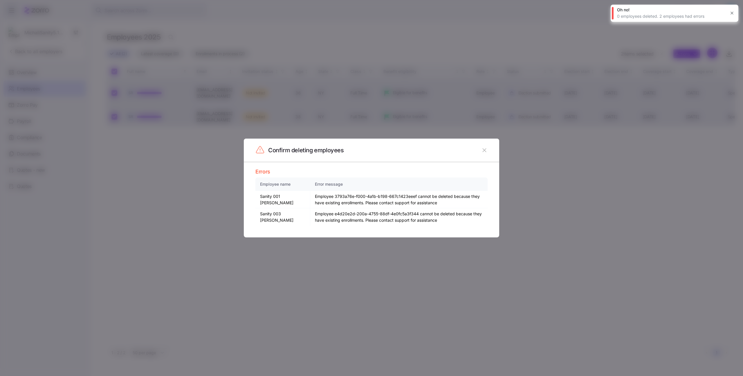
click at [488, 147] on button "button" at bounding box center [484, 149] width 9 height 9
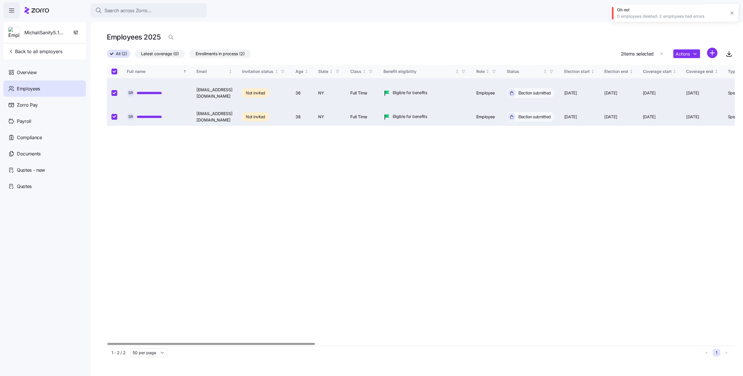
click at [161, 92] on link "**********" at bounding box center [154, 93] width 34 height 6
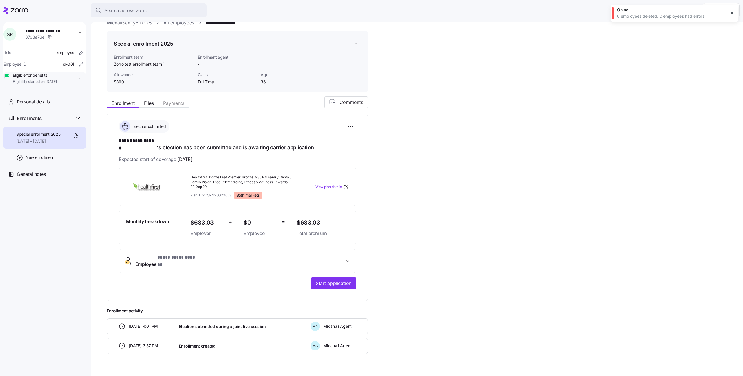
scroll to position [14, 0]
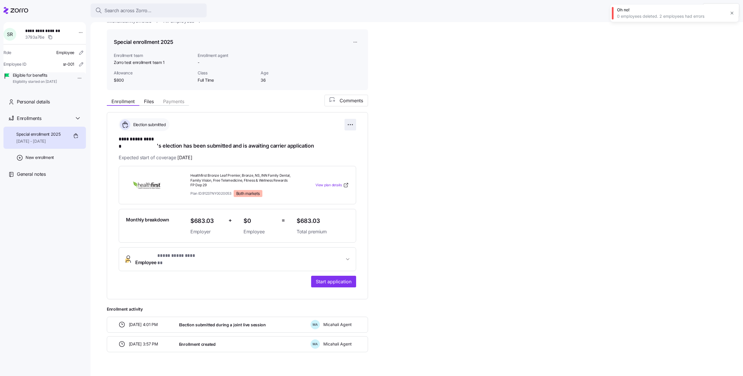
click at [353, 123] on html "**********" at bounding box center [371, 186] width 743 height 372
click at [318, 147] on span "Change submission details" at bounding box center [321, 148] width 48 height 6
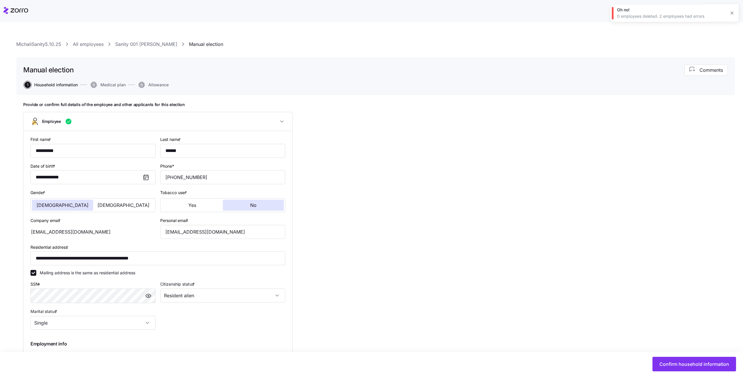
type input "Full Time"
click at [730, 13] on icon "button" at bounding box center [732, 13] width 5 height 5
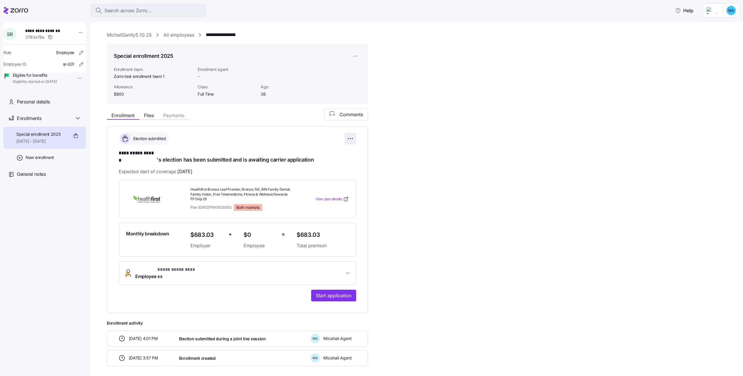
click at [351, 141] on html "**********" at bounding box center [371, 186] width 743 height 372
click at [338, 170] on div "Reset election" at bounding box center [324, 171] width 58 height 9
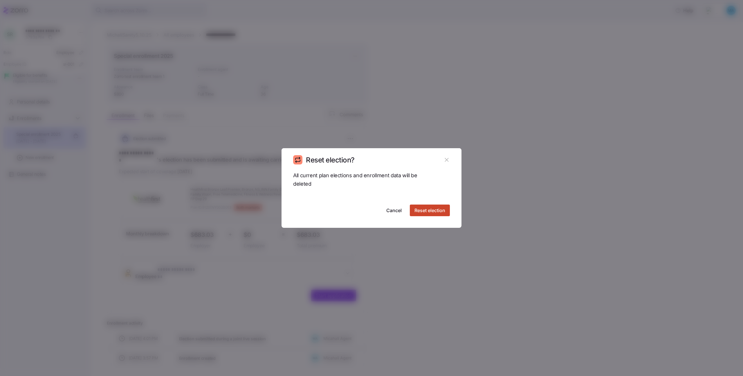
click at [429, 210] on span "Reset election" at bounding box center [429, 210] width 31 height 7
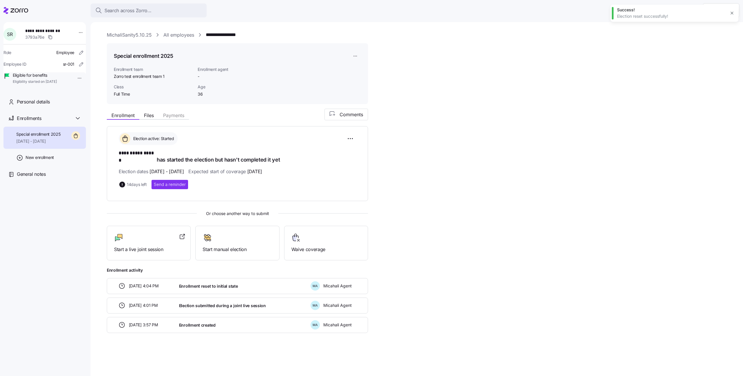
click at [166, 32] on link "All employees" at bounding box center [178, 34] width 31 height 7
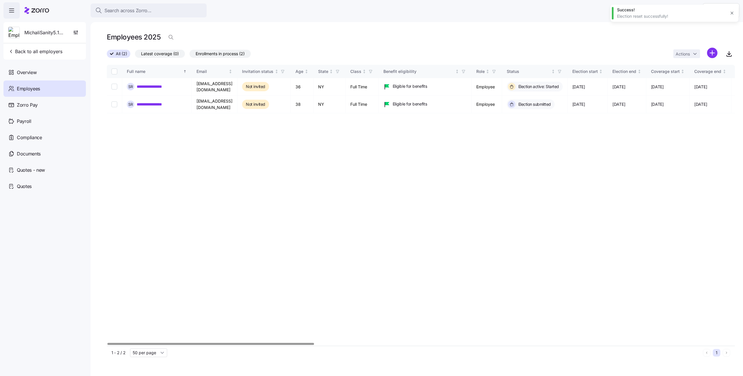
click at [149, 115] on div "**********" at bounding box center [421, 205] width 628 height 281
click at [159, 102] on link "**********" at bounding box center [154, 104] width 35 height 6
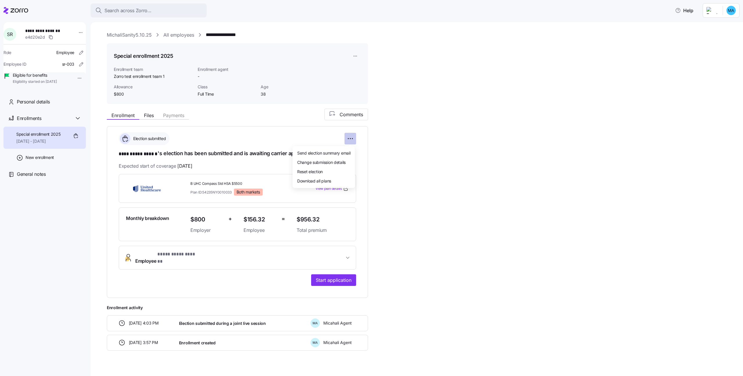
click at [345, 135] on html "**********" at bounding box center [371, 186] width 743 height 372
click at [330, 172] on div "Reset election" at bounding box center [324, 171] width 58 height 9
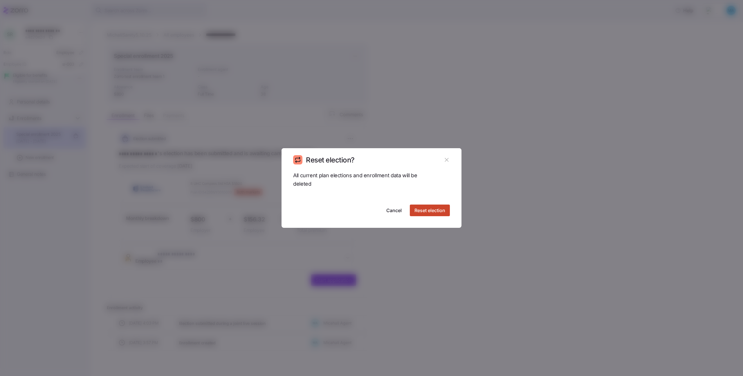
click at [420, 206] on button "Reset election" at bounding box center [430, 210] width 40 height 12
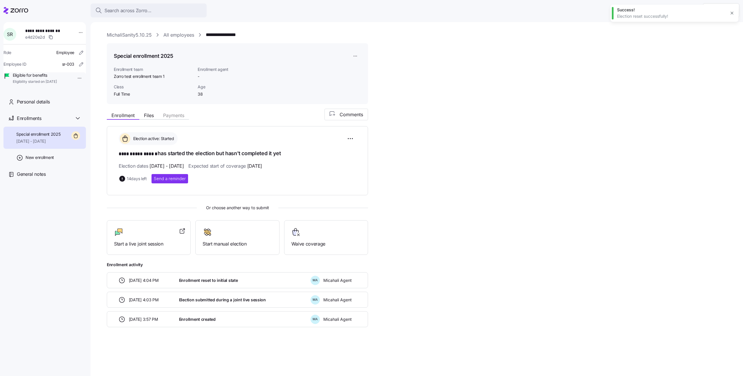
click at [168, 38] on link "All employees" at bounding box center [178, 34] width 31 height 7
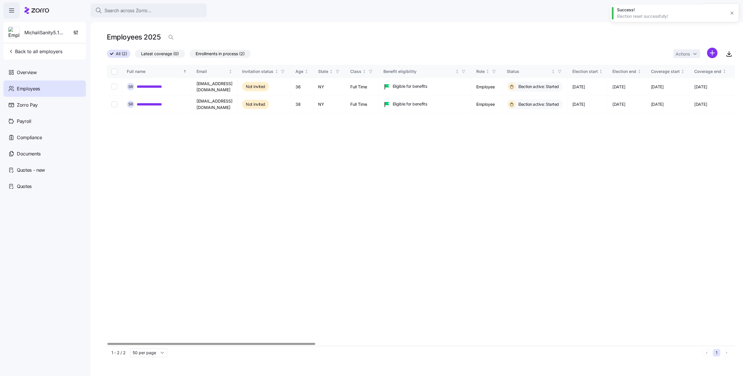
click at [117, 70] on input "Select all records" at bounding box center [114, 71] width 6 height 6
checkbox input "true"
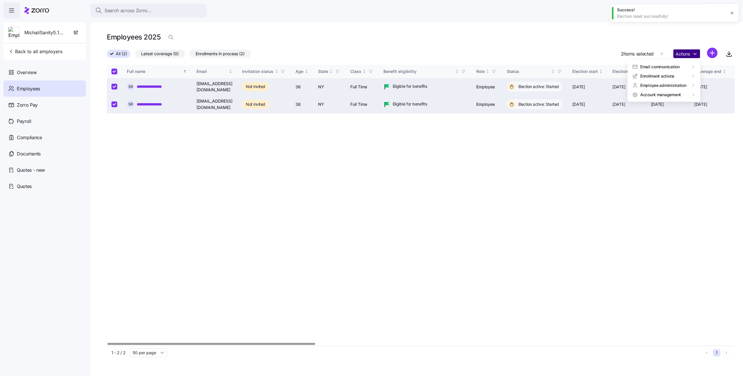
click at [691, 55] on html "**********" at bounding box center [371, 186] width 743 height 372
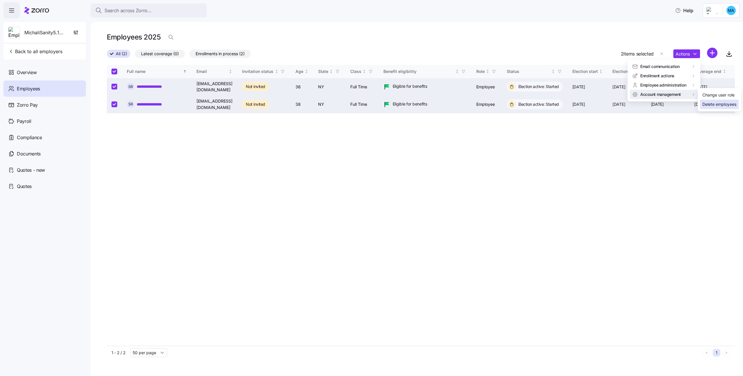
click at [711, 105] on div "Delete employees" at bounding box center [719, 104] width 34 height 6
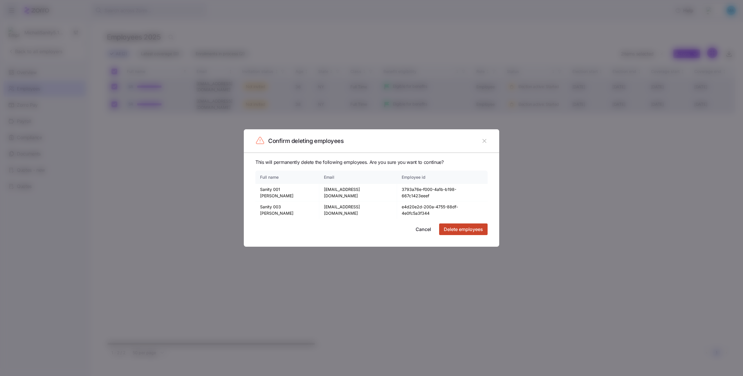
click at [462, 226] on span "Delete employees" at bounding box center [463, 229] width 39 height 7
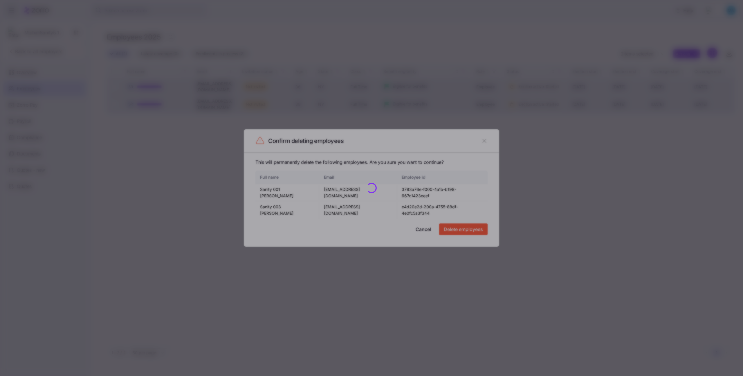
checkbox input "false"
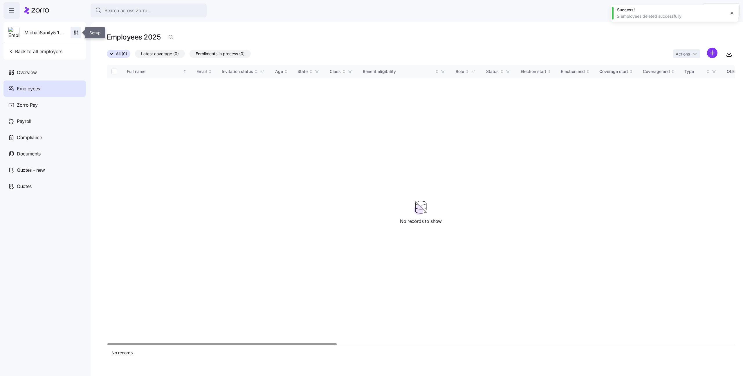
click at [77, 32] on icon "button" at bounding box center [77, 33] width 0 height 3
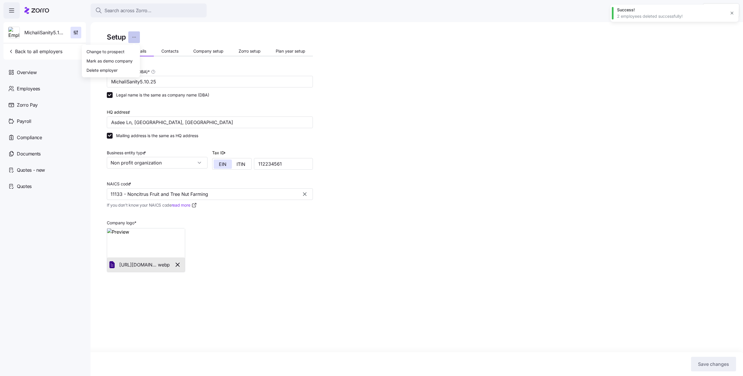
click at [133, 35] on html "Search across Zorro... Help MichaliSanity5.10.25 Back to all employers Overview…" at bounding box center [371, 186] width 743 height 372
click at [130, 69] on div "Delete employer" at bounding box center [110, 69] width 53 height 9
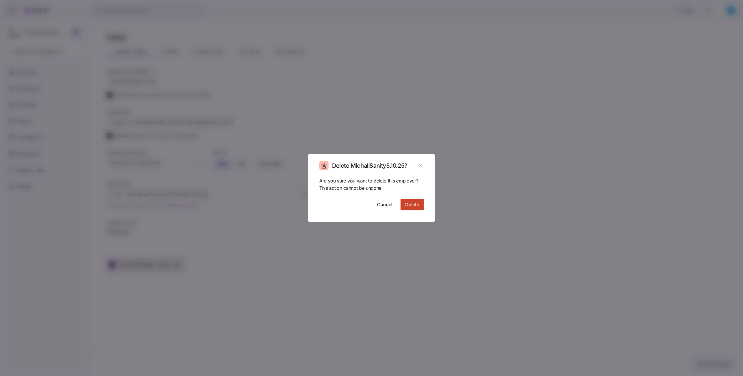
click at [404, 205] on button "Delete" at bounding box center [412, 205] width 23 height 12
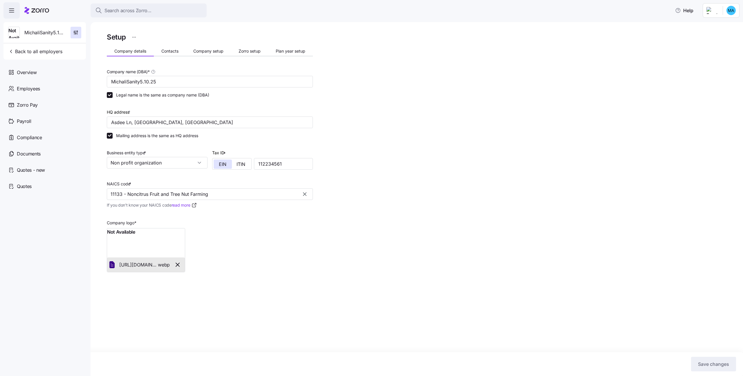
click at [47, 11] on icon at bounding box center [36, 10] width 25 height 7
